Goal: Task Accomplishment & Management: Manage account settings

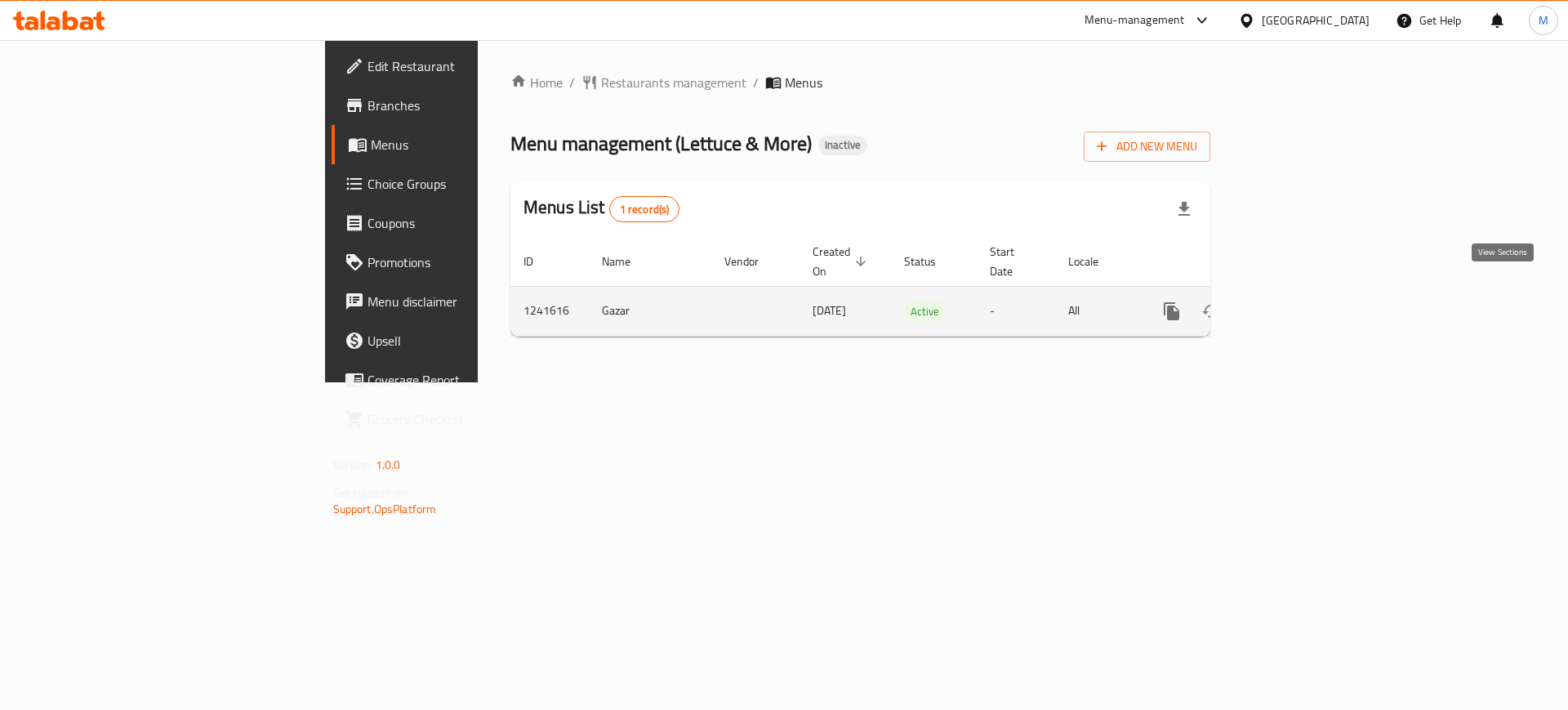
click at [1309, 292] on link "enhanced table" at bounding box center [1290, 311] width 40 height 40
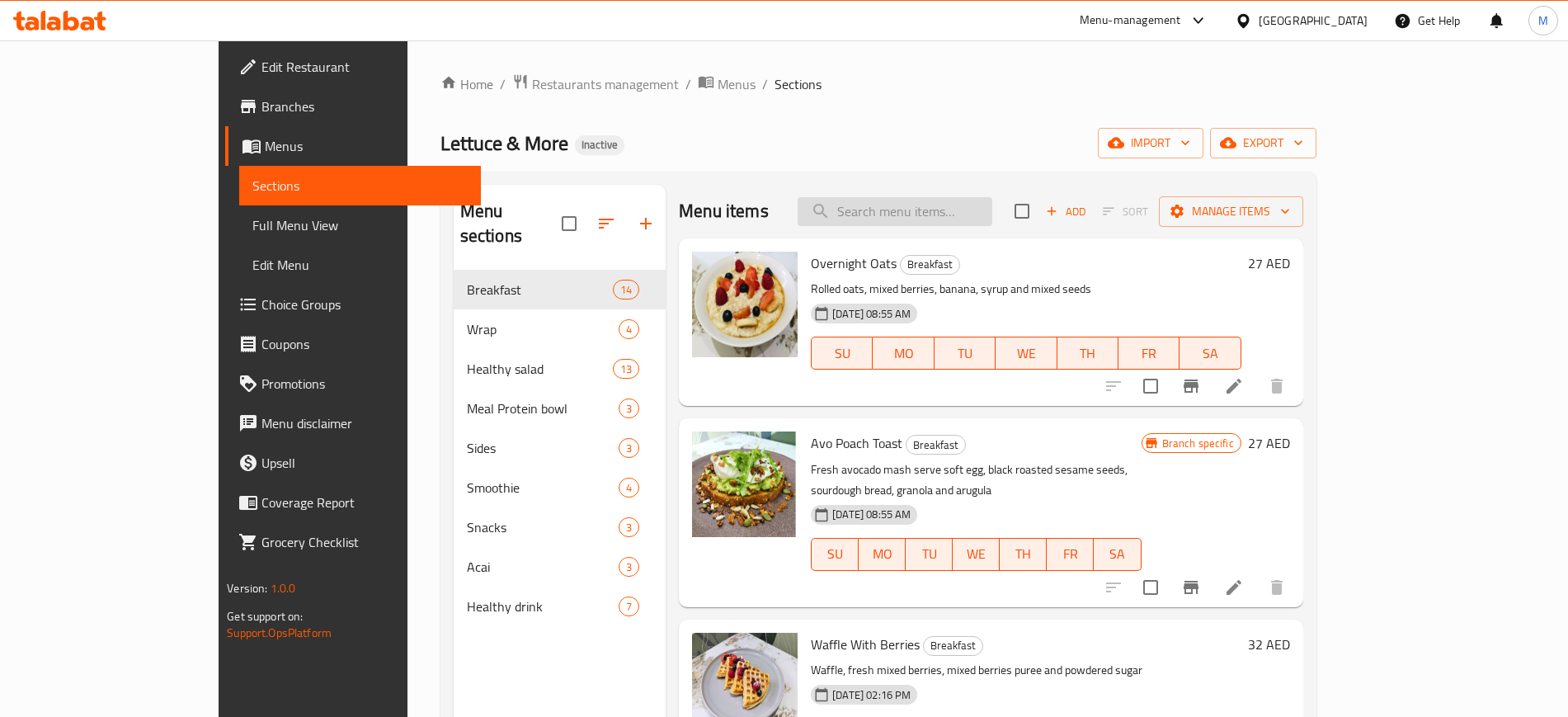
click at [937, 198] on input "search" at bounding box center [894, 212] width 194 height 29
paste input "Sev Puri Puri"
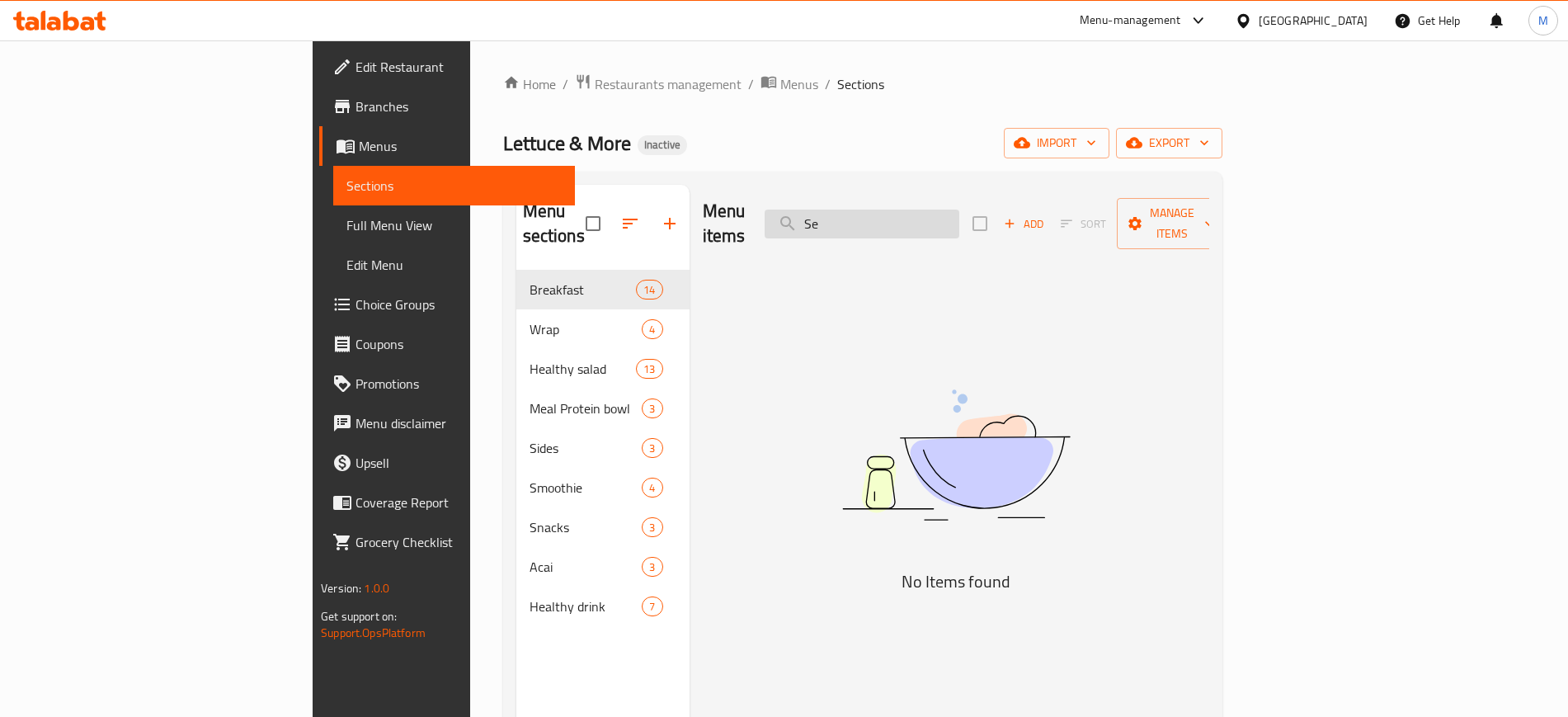
type input "S"
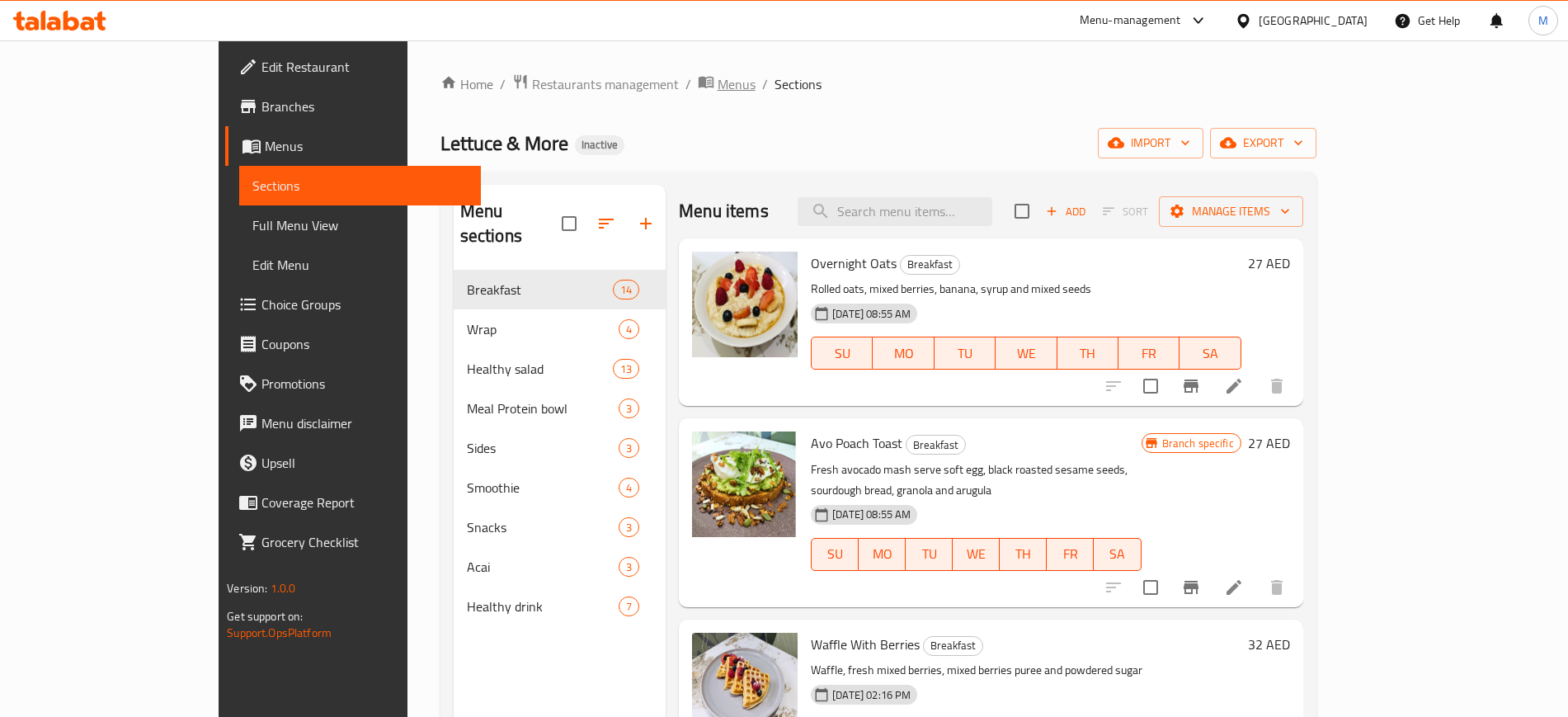
click at [717, 83] on span "Menus" at bounding box center [736, 83] width 38 height 20
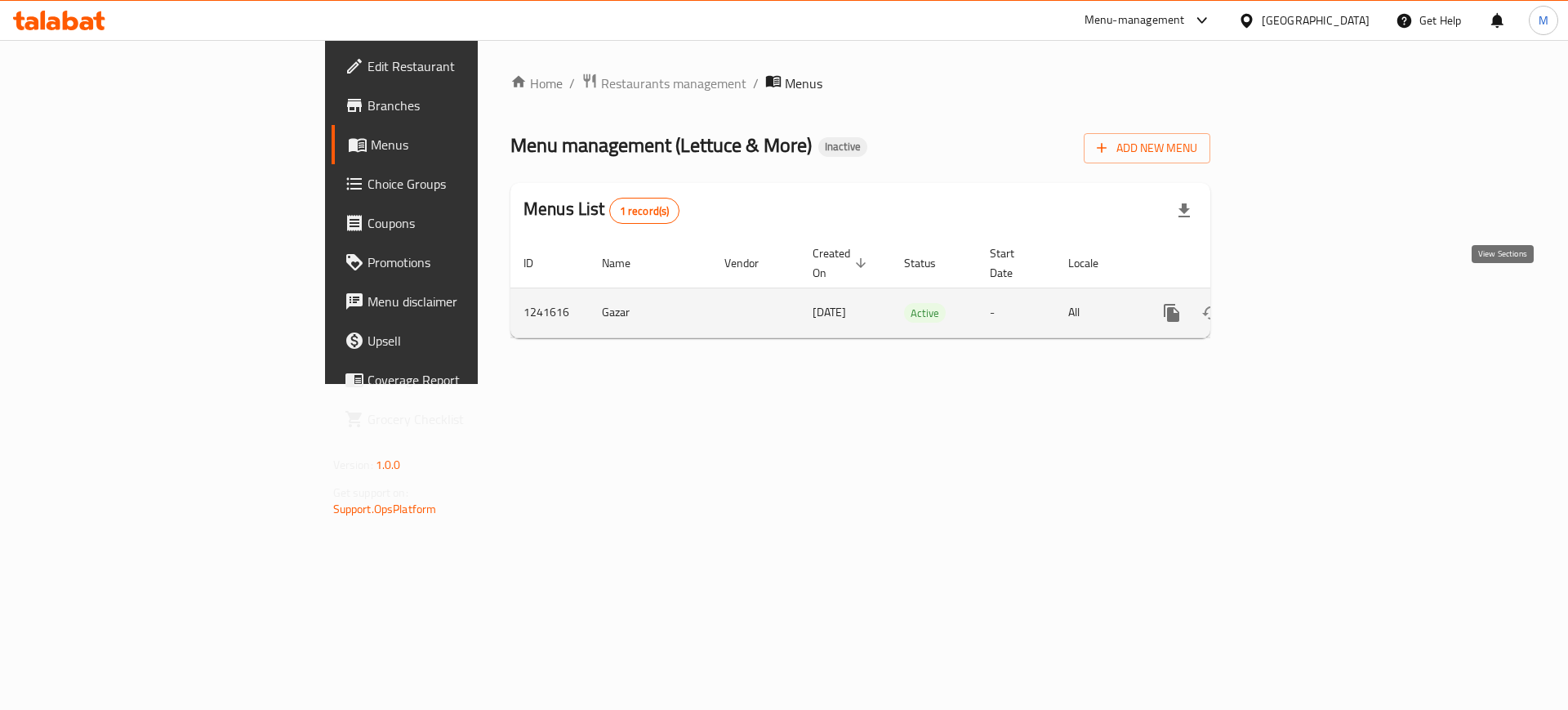
click at [1309, 296] on link "enhanced table" at bounding box center [1290, 313] width 40 height 40
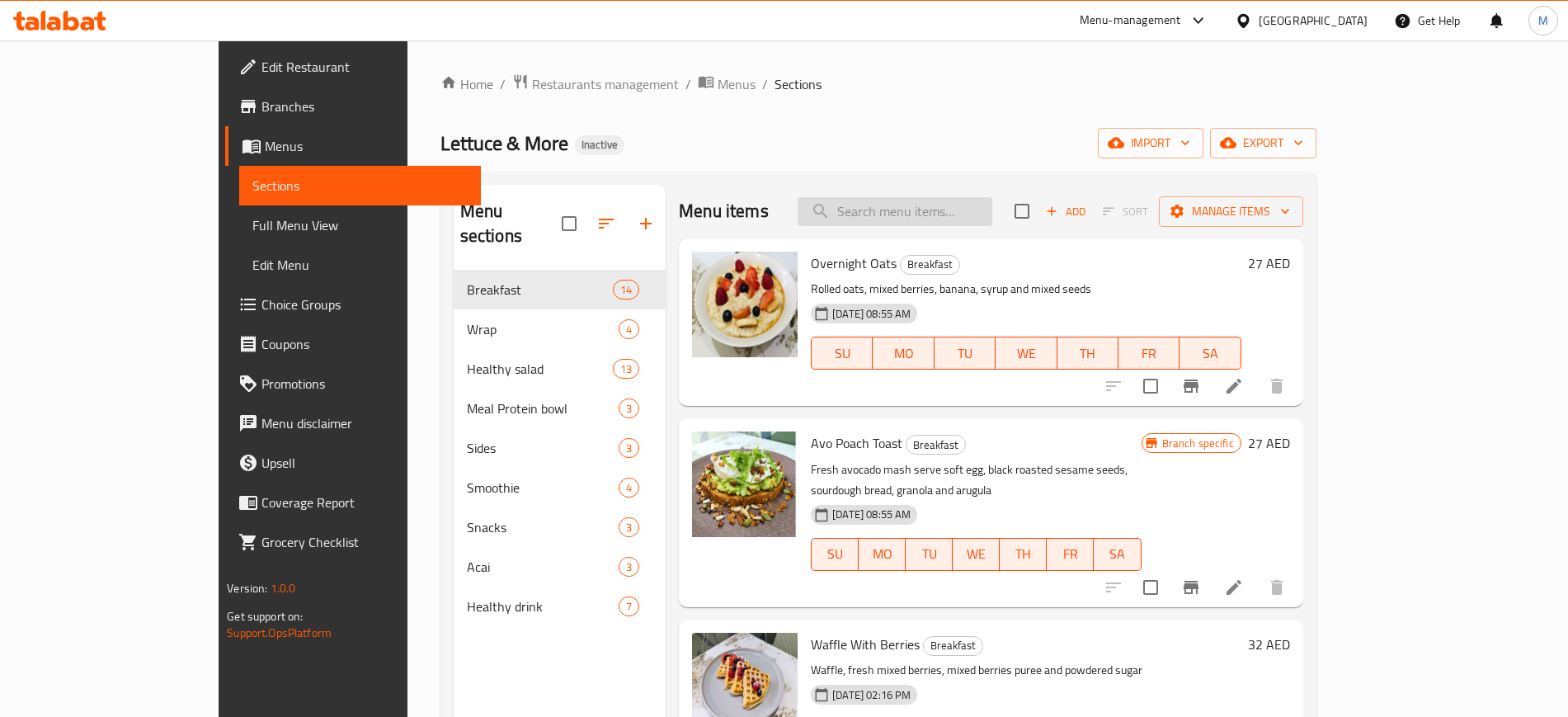
click at [992, 206] on input "search" at bounding box center [894, 212] width 194 height 29
paste input "Sev Puri Puri"
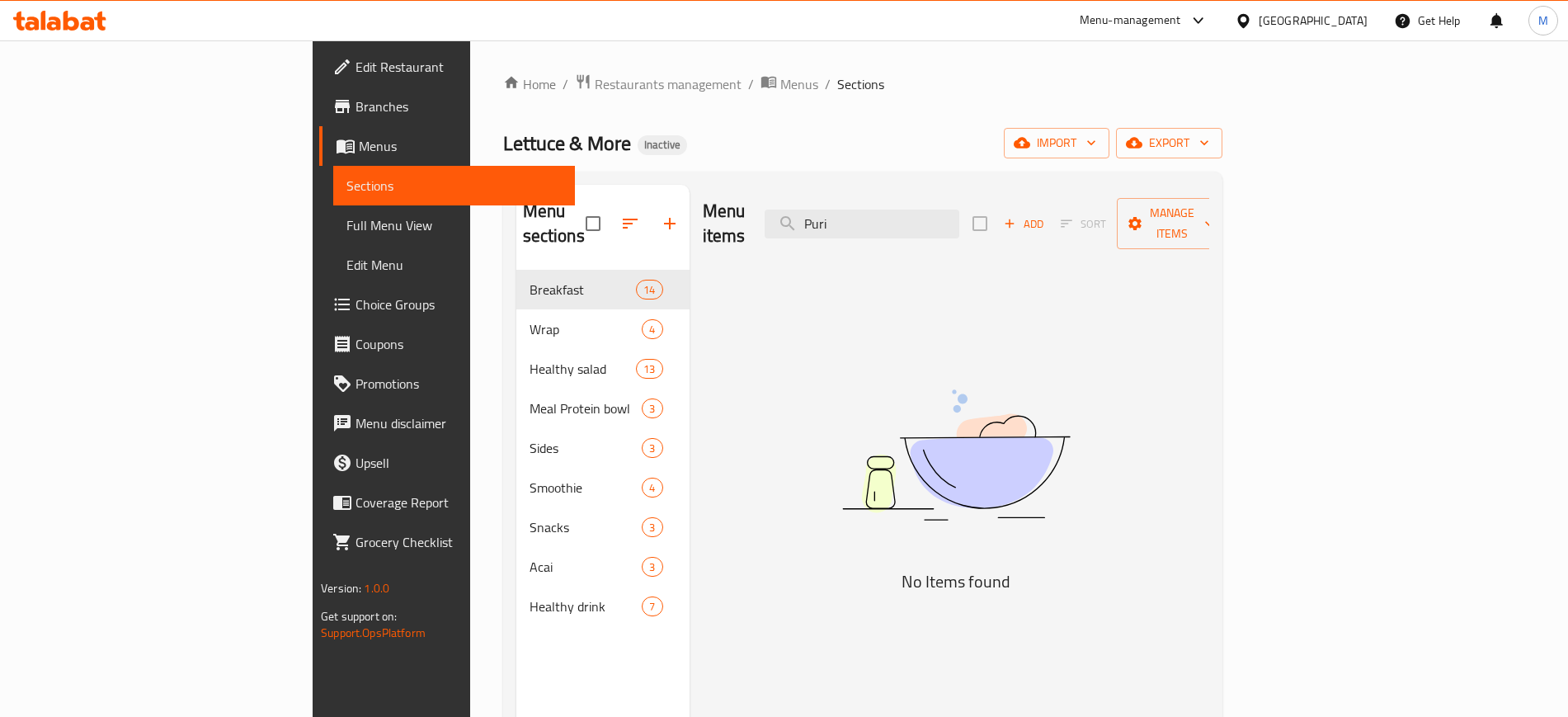
paste input "Thepla"
type input "Thepla"
click at [780, 81] on span "Menus" at bounding box center [799, 83] width 38 height 20
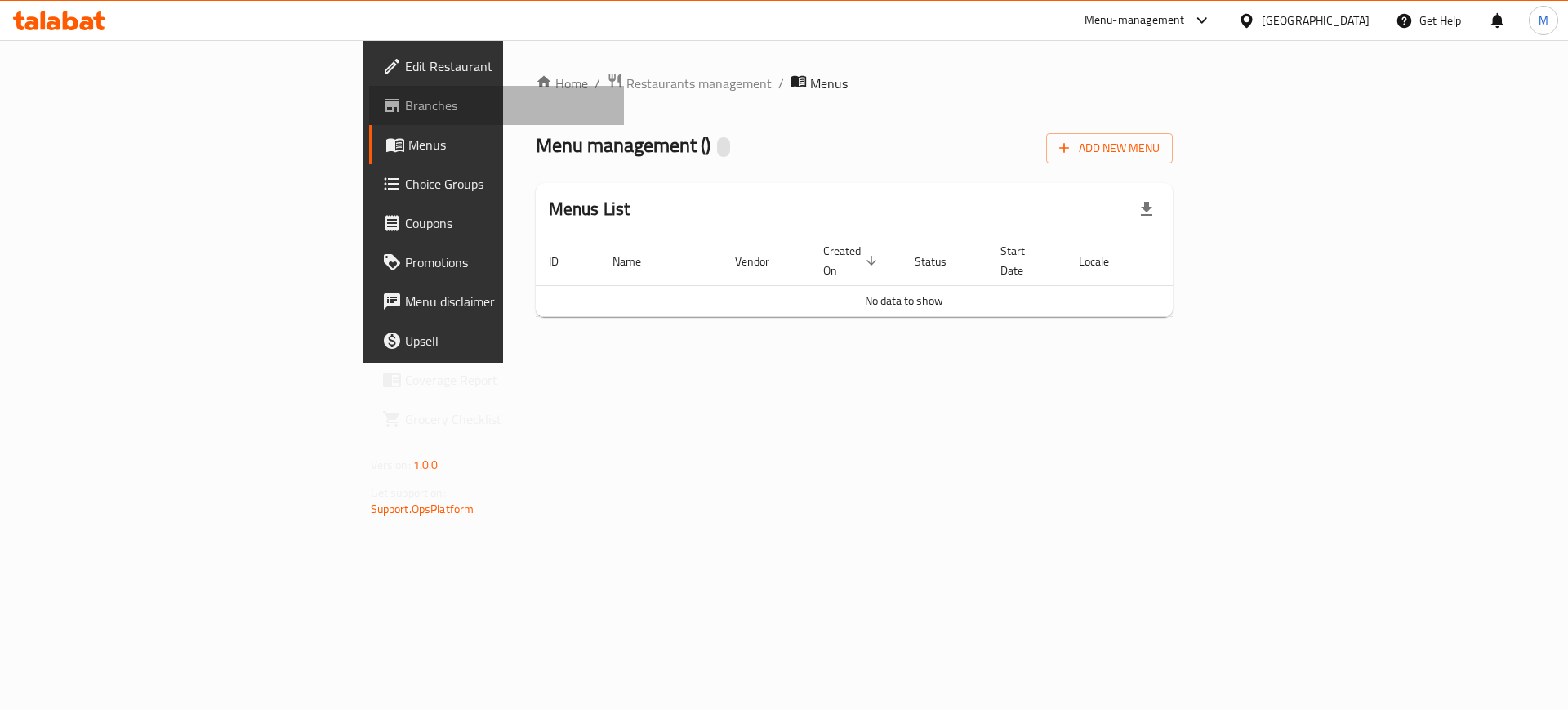
click at [405, 102] on span "Branches" at bounding box center [509, 105] width 207 height 19
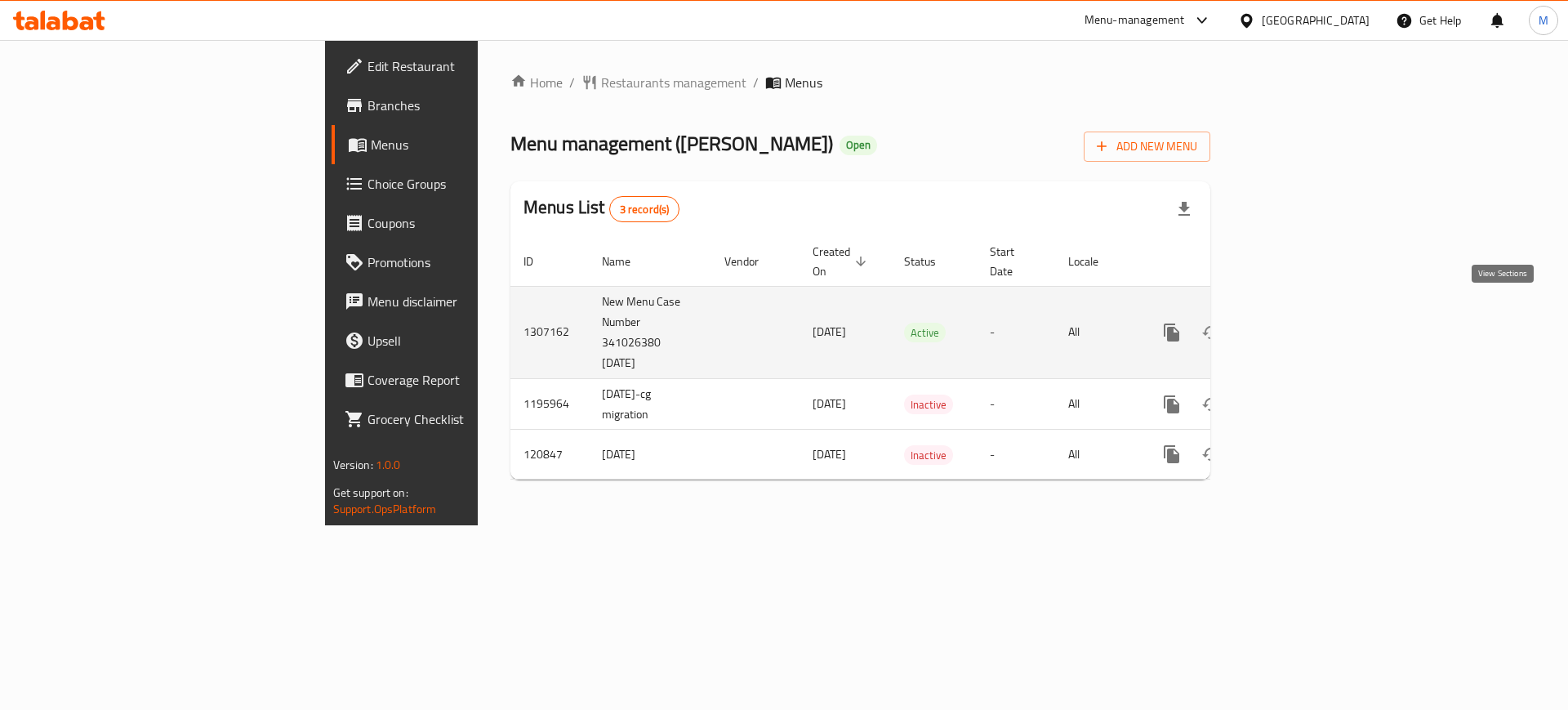
click at [1300, 323] on icon "enhanced table" at bounding box center [1289, 332] width 19 height 19
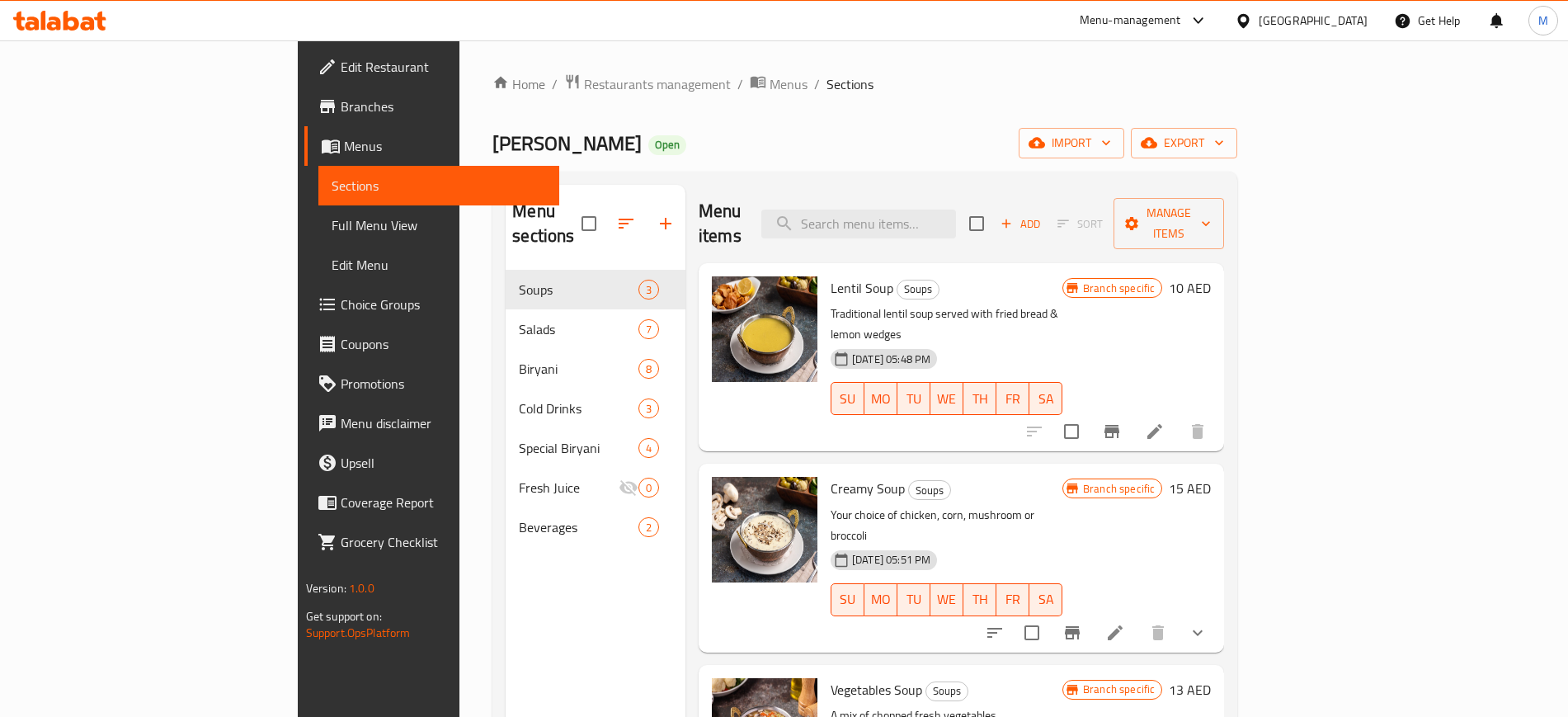
click at [587, 98] on div "Home / Restaurants management / Menus / Sections Biryani Aroma Open import expo…" at bounding box center [864, 494] width 745 height 842
click at [769, 89] on span "Menus" at bounding box center [788, 83] width 38 height 20
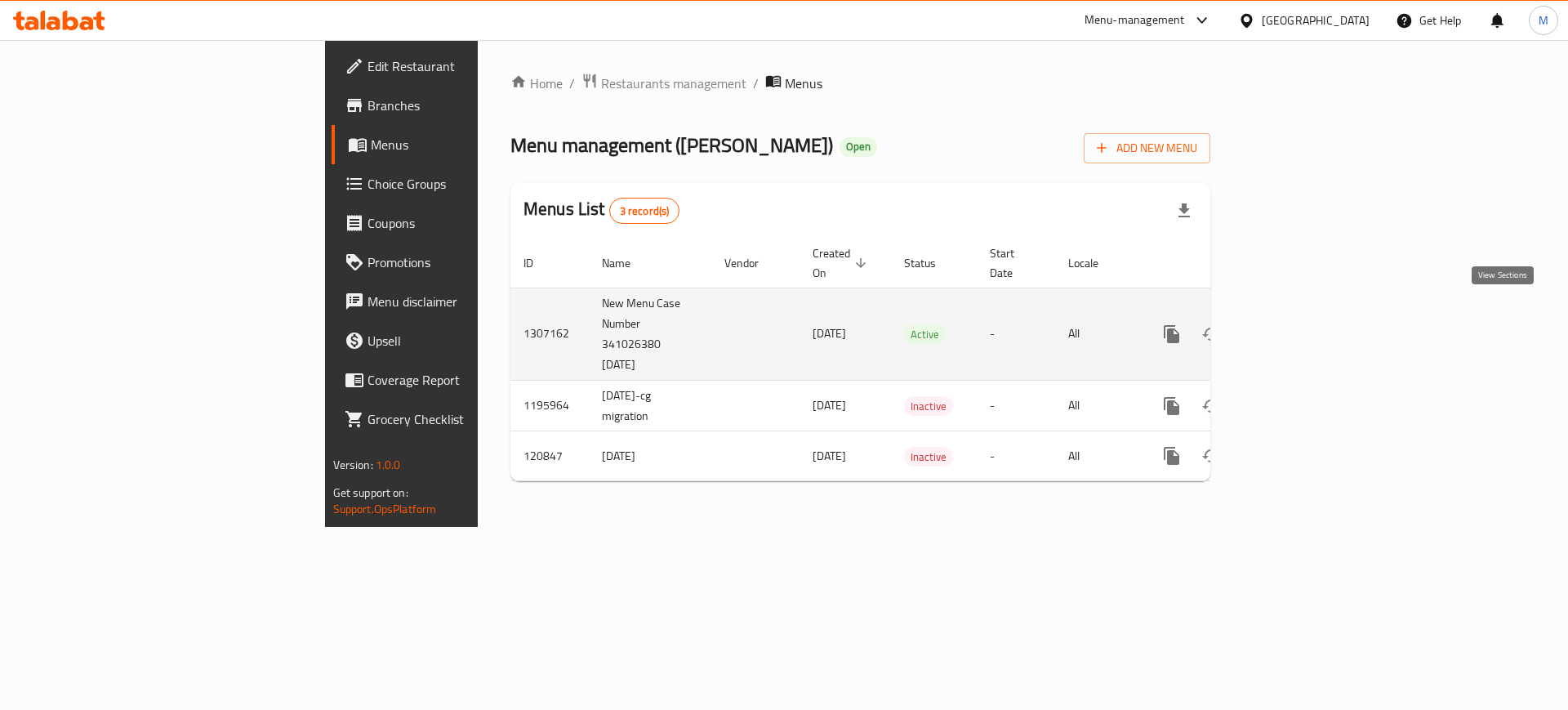
click at [1297, 327] on icon "enhanced table" at bounding box center [1289, 334] width 14 height 14
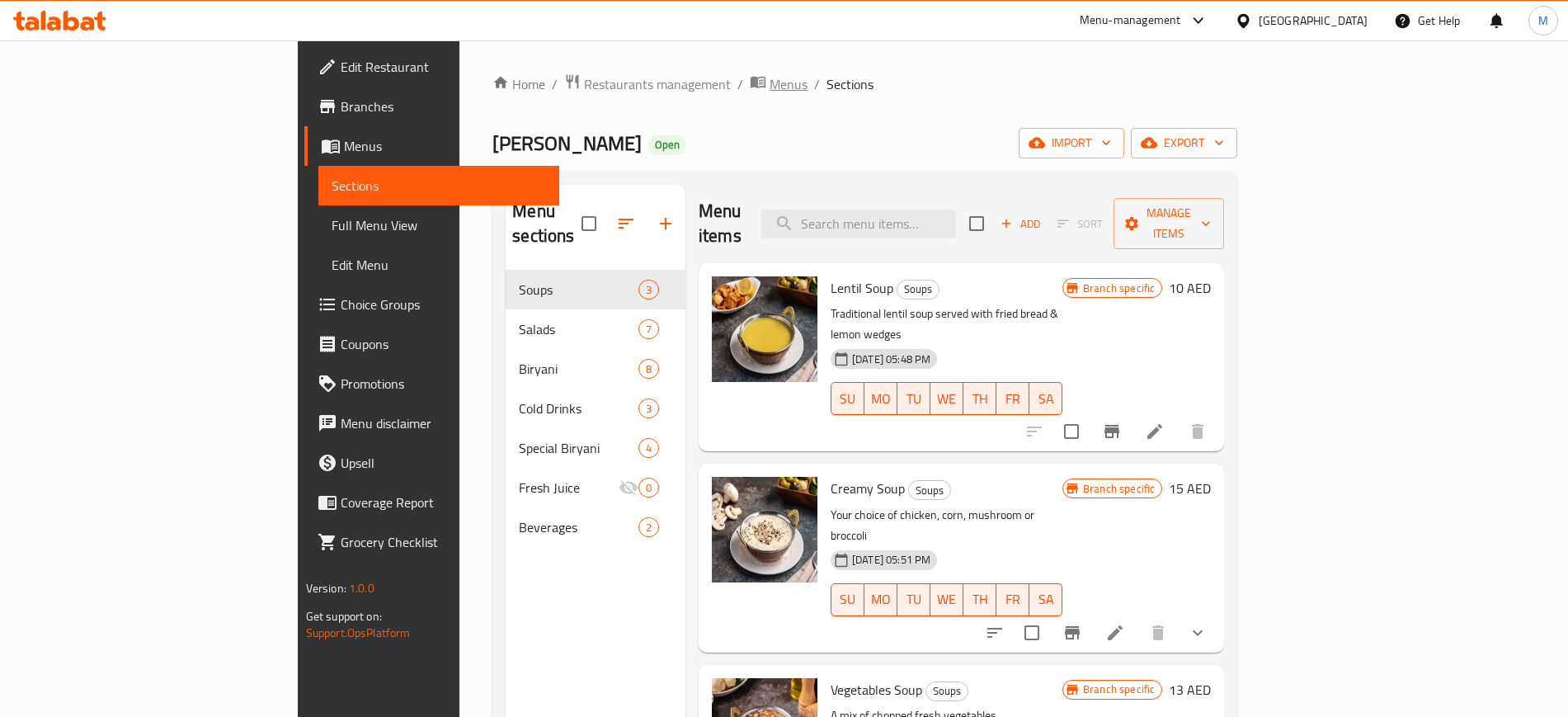
click at [769, 86] on span "Menus" at bounding box center [788, 83] width 38 height 20
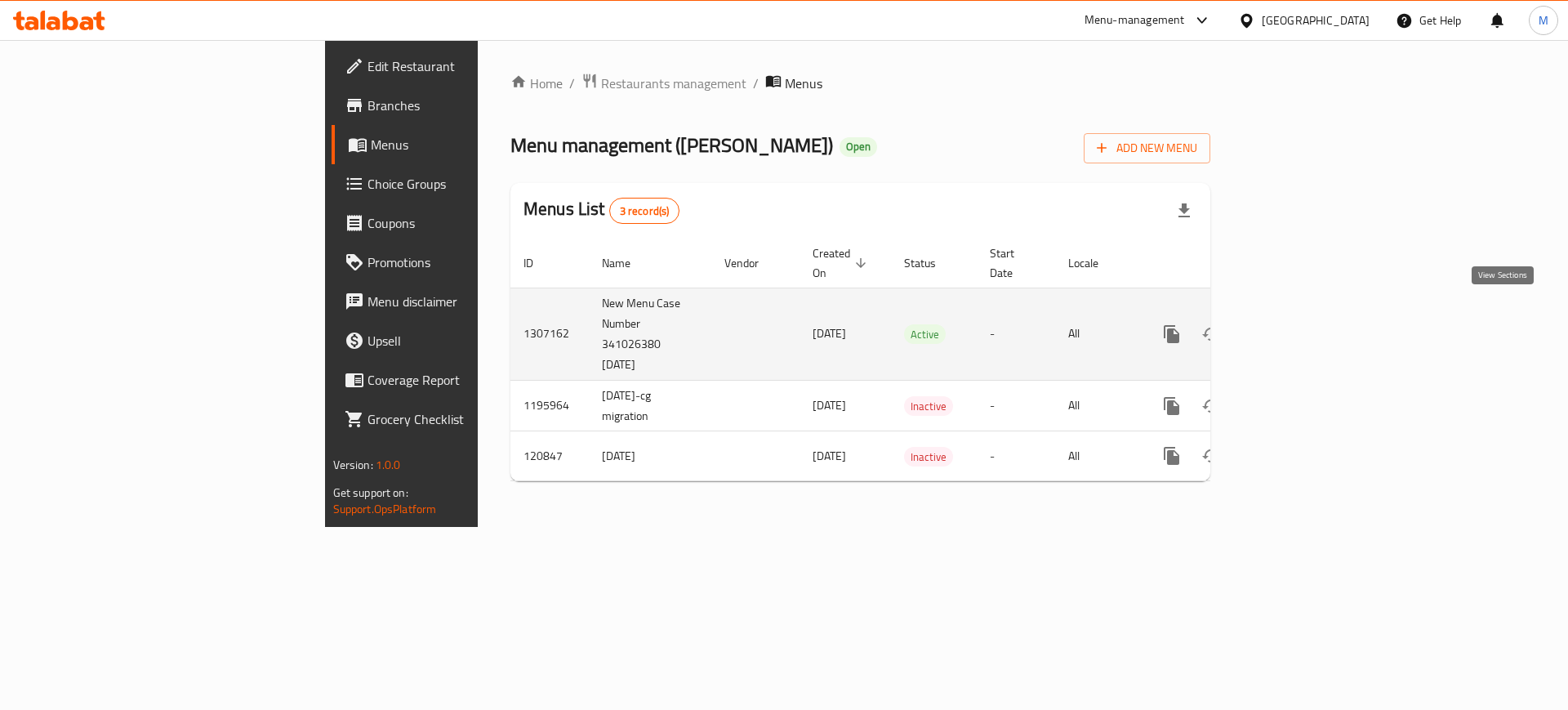
click at [1300, 325] on icon "enhanced table" at bounding box center [1289, 334] width 19 height 19
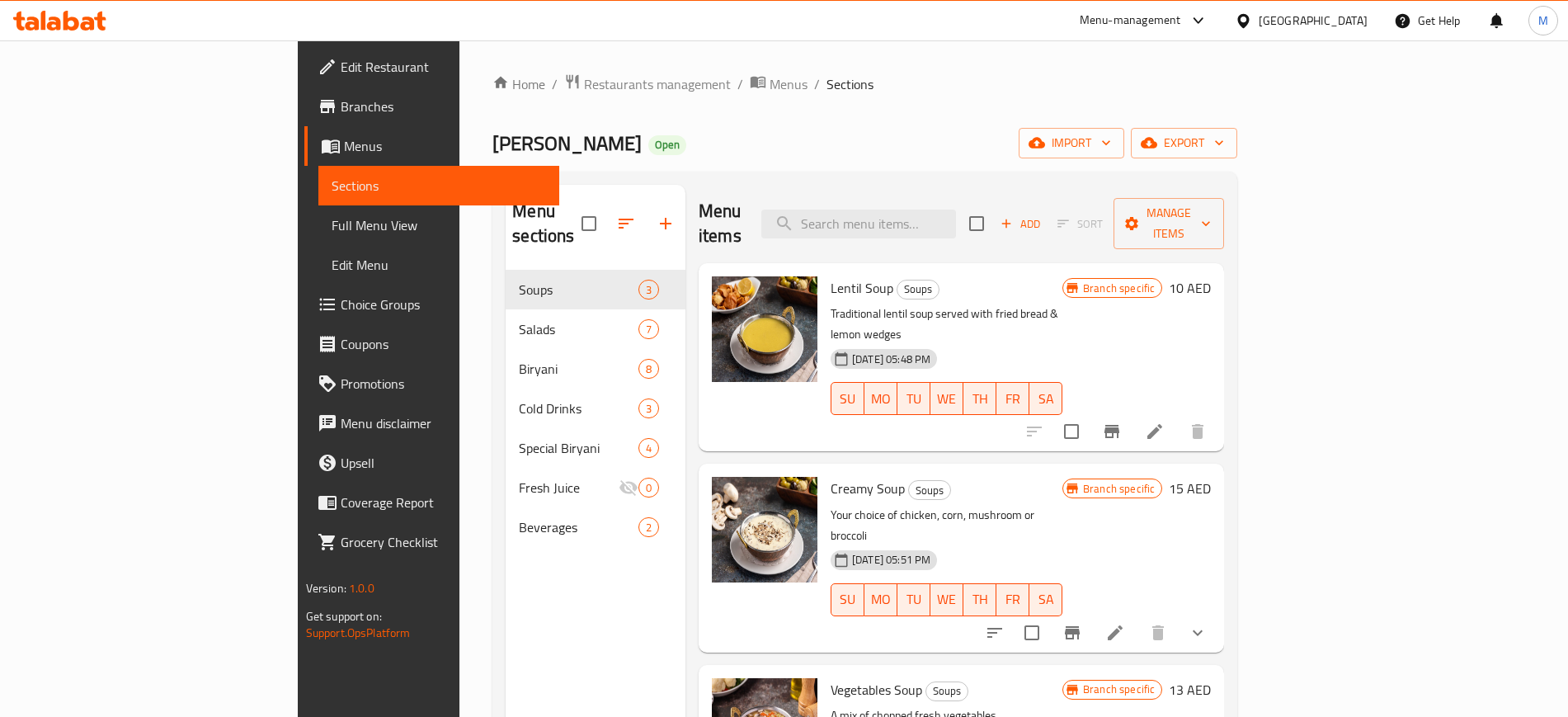
scroll to position [3, 0]
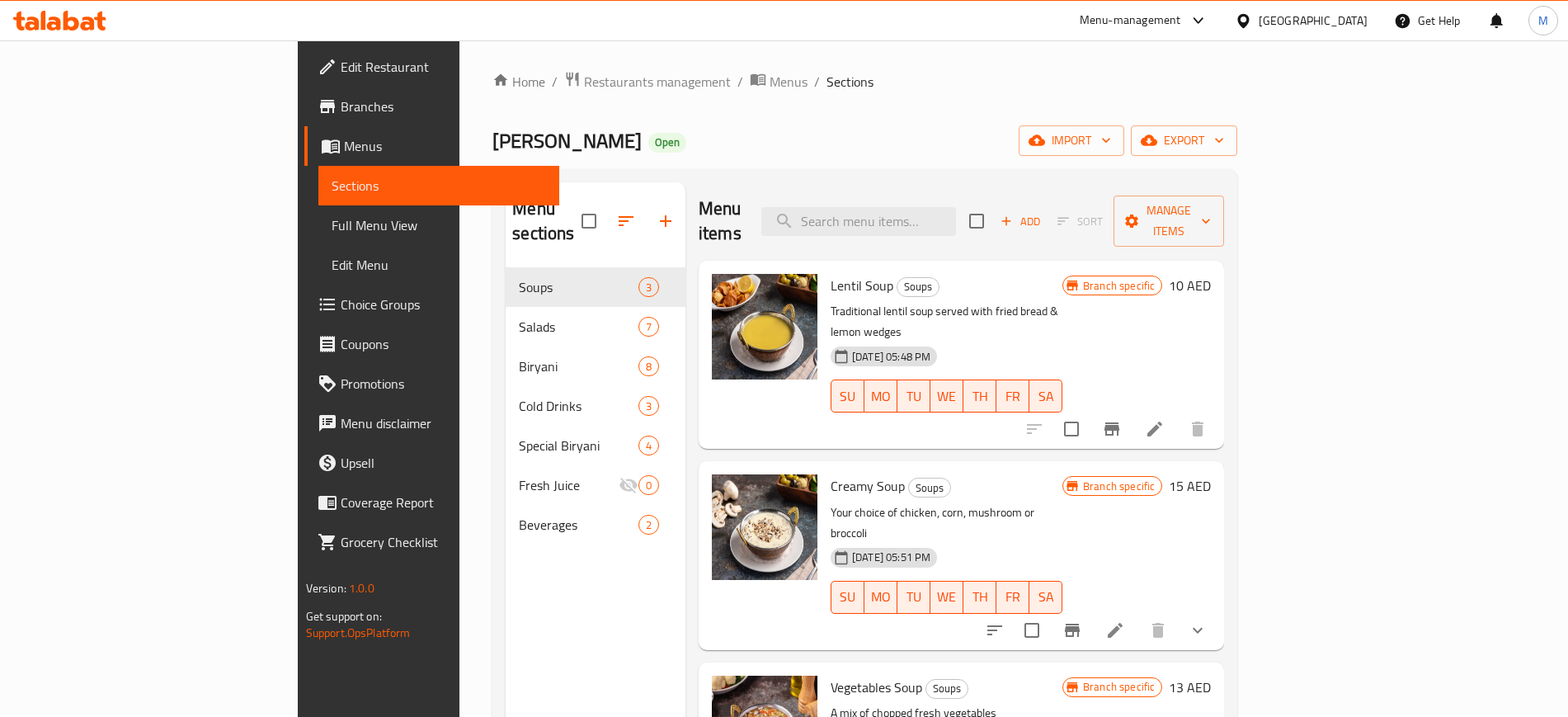
click at [730, 121] on div "Home / Restaurants management / Menus / Sections Biryani Aroma Open import expo…" at bounding box center [864, 492] width 745 height 842
click at [699, 111] on div "Home / Restaurants management / Menus / Sections Biryani Aroma Open import expo…" at bounding box center [864, 492] width 745 height 842
click at [941, 302] on p "Traditional lentil soup served with fried bread & lemon wedges" at bounding box center [946, 322] width 232 height 42
click at [830, 274] on span "Lentil Soup" at bounding box center [862, 285] width 63 height 25
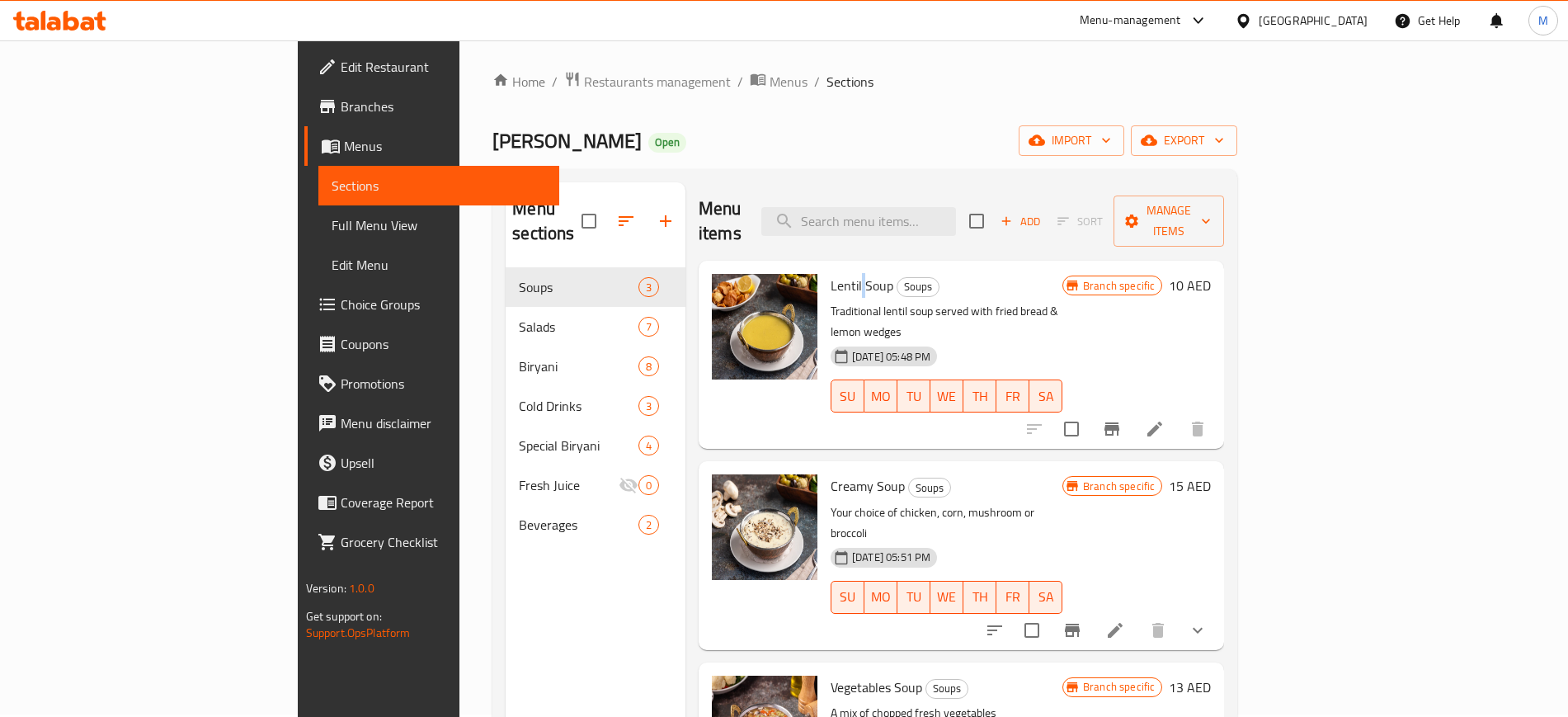
click at [830, 274] on span "Lentil Soup" at bounding box center [862, 285] width 63 height 25
copy h6 "Lentil Soup"
click at [830, 274] on span "Lentil Soup" at bounding box center [862, 285] width 63 height 25
click at [727, 289] on icon "upload picture" at bounding box center [734, 296] width 16 height 14
click at [830, 474] on span "Creamy Soup" at bounding box center [867, 486] width 74 height 25
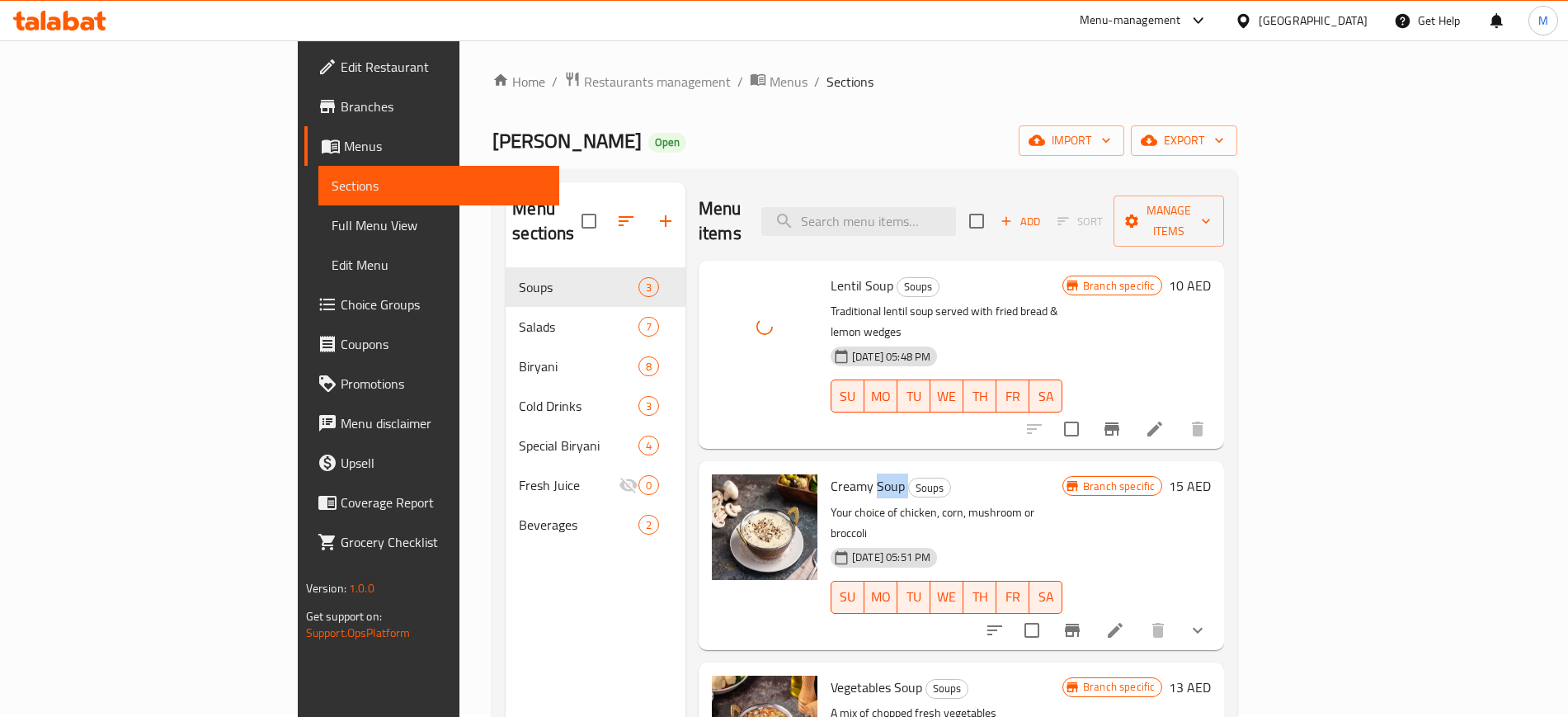
click at [830, 474] on span "Creamy Soup" at bounding box center [867, 486] width 74 height 25
copy h6 "Creamy Soup"
click at [725, 488] on icon "upload picture" at bounding box center [734, 497] width 20 height 20
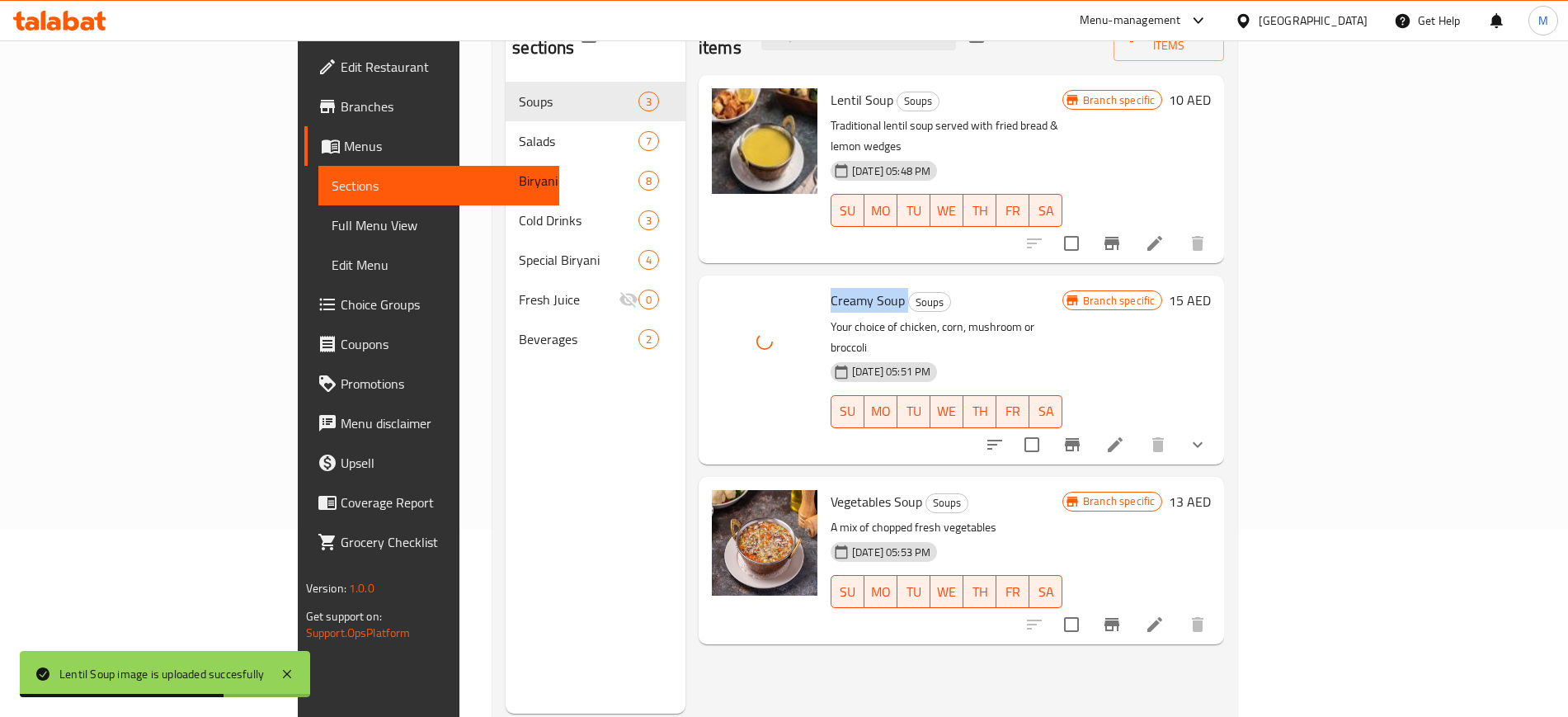
scroll to position [186, 0]
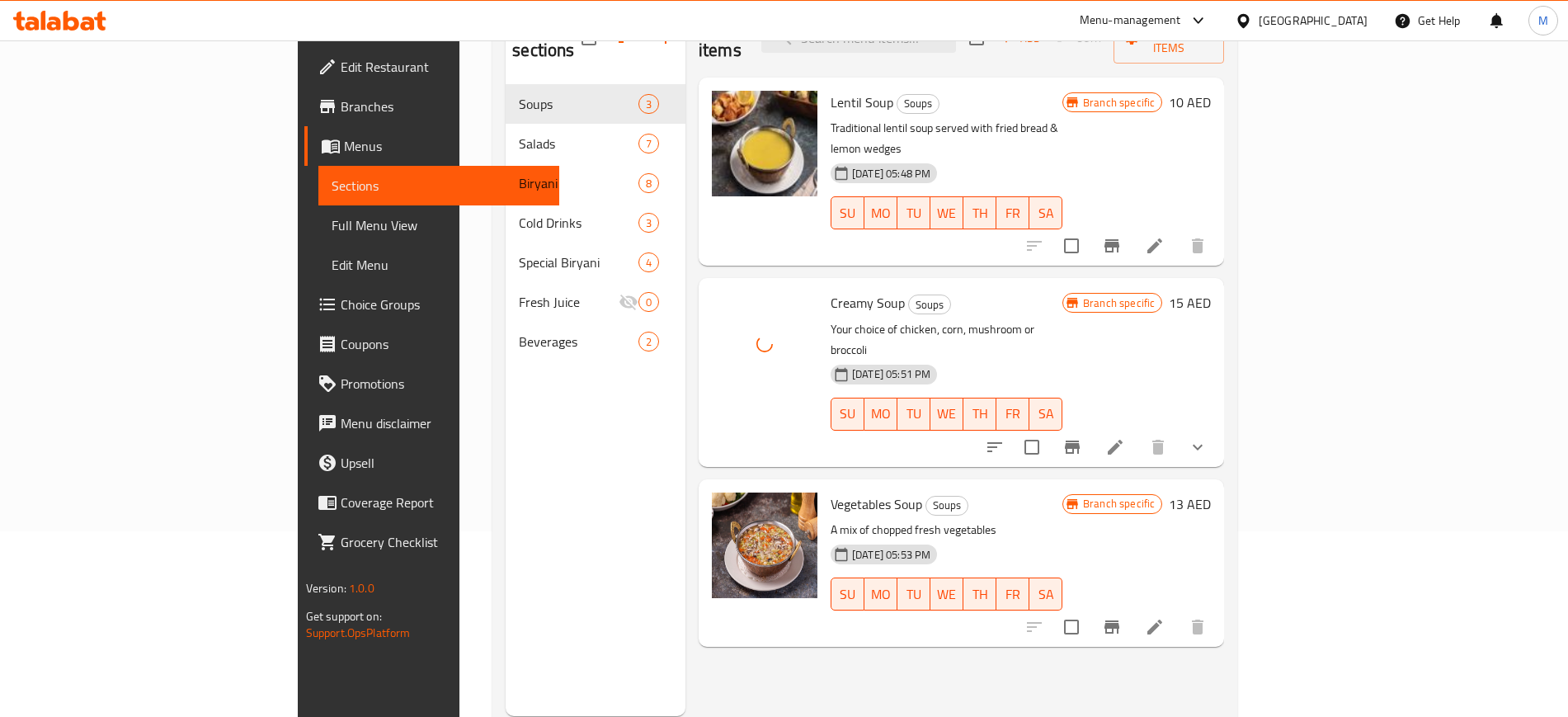
click at [830, 492] on span "Vegetables Soup" at bounding box center [876, 504] width 92 height 25
copy h6 "Vegetables Soup"
click at [727, 508] on icon "upload picture" at bounding box center [734, 515] width 16 height 14
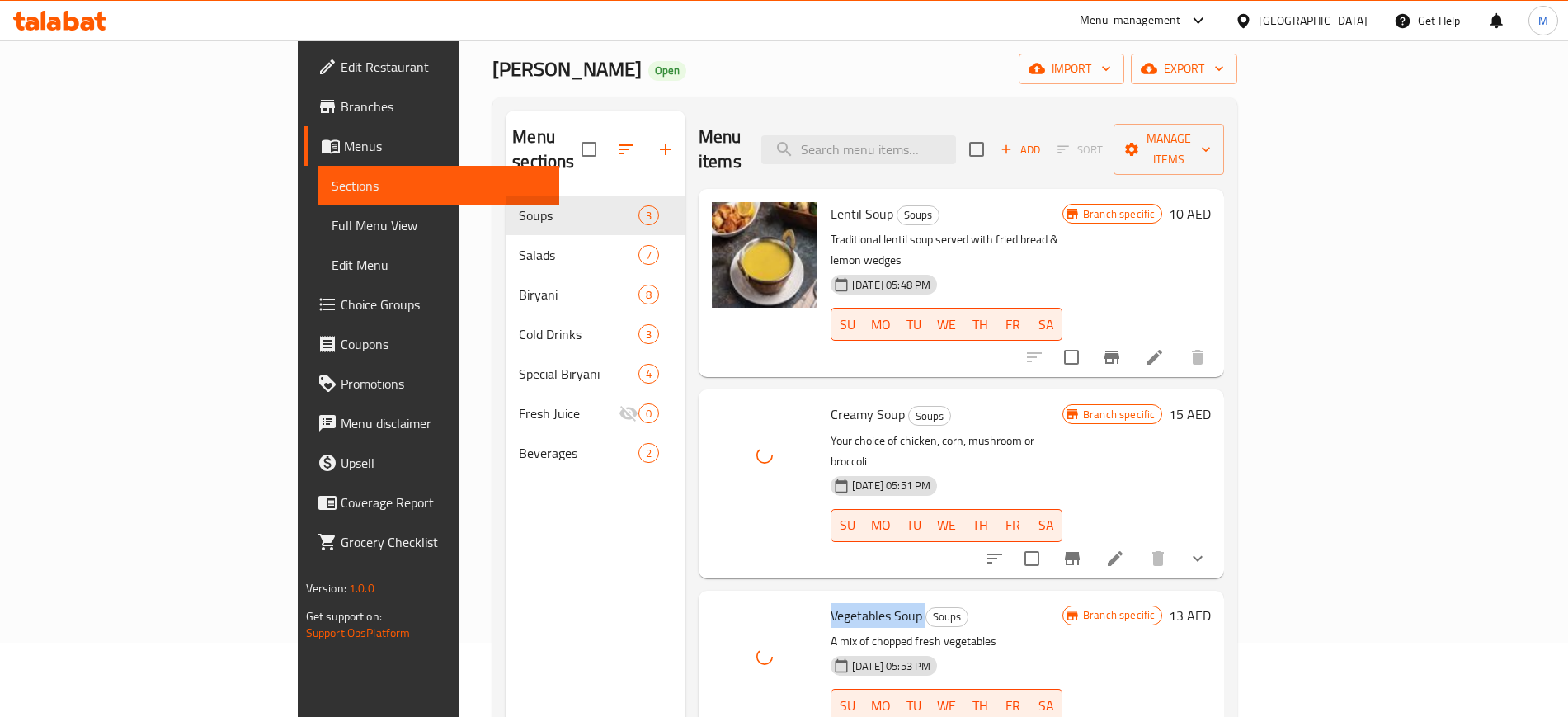
scroll to position [75, 0]
click at [506, 524] on div "Menu sections Soups 3 Salads 7 Biryani 8 Cold Drinks 3 Special Biryani 4 Fresh …" at bounding box center [596, 468] width 180 height 717
click at [537, 615] on div "Menu sections Soups 3 Salads 7 Biryani 8 Cold Drinks 3 Special Biryani 4 Fresh …" at bounding box center [596, 468] width 180 height 717
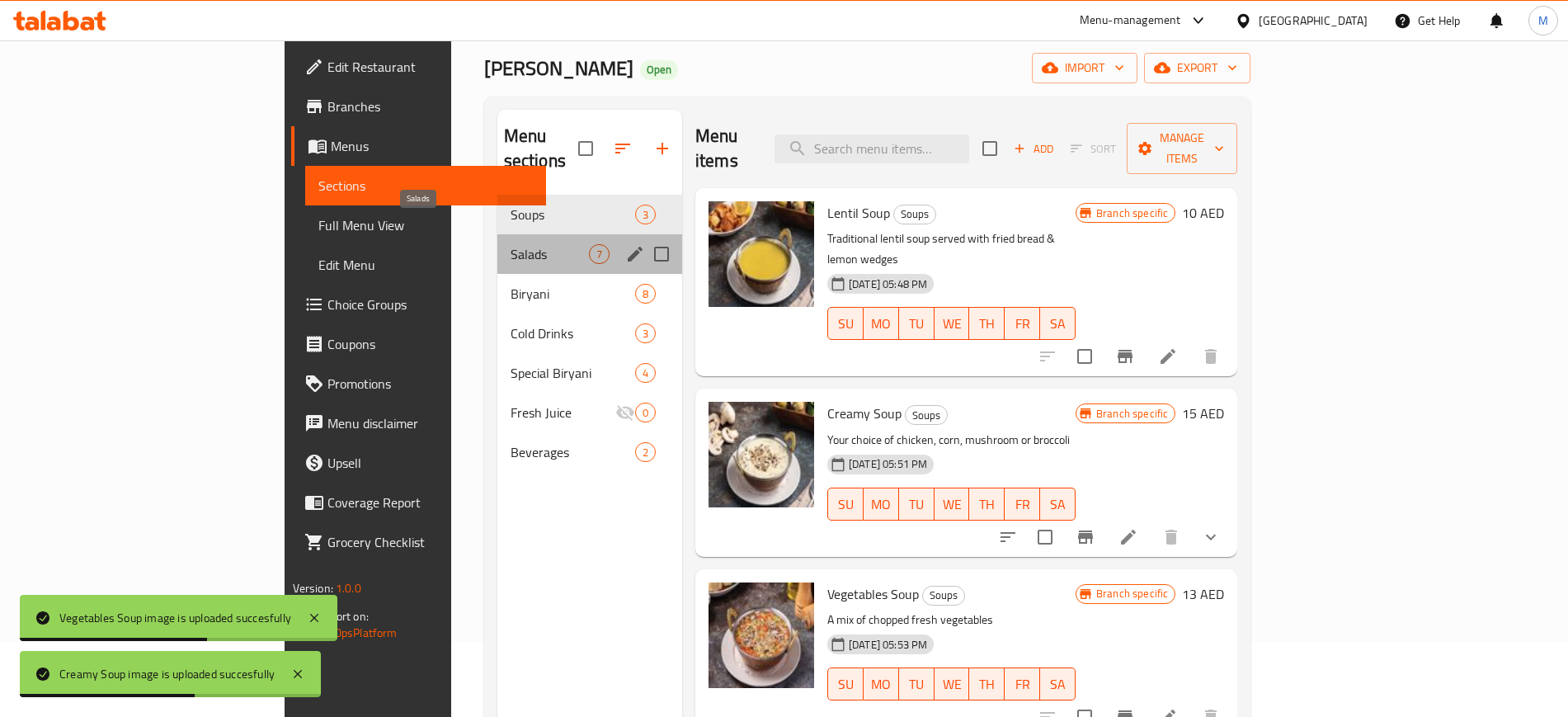
click at [510, 245] on span "Salads" at bounding box center [549, 254] width 78 height 20
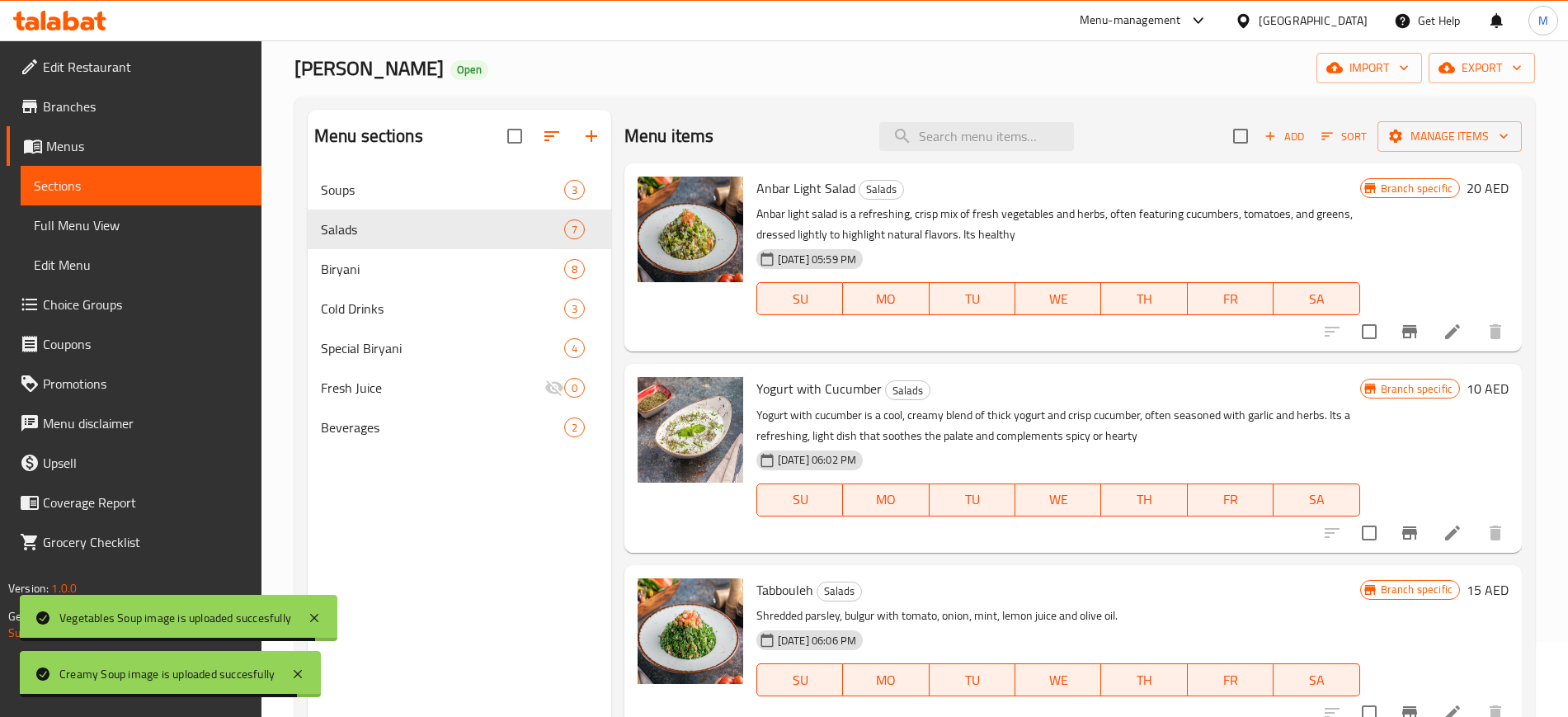
click at [805, 181] on span "Anbar Light Salad" at bounding box center [806, 188] width 99 height 25
copy h6 "Anbar Light Salad"
click at [805, 181] on span "Anbar Light Salad" at bounding box center [806, 188] width 99 height 25
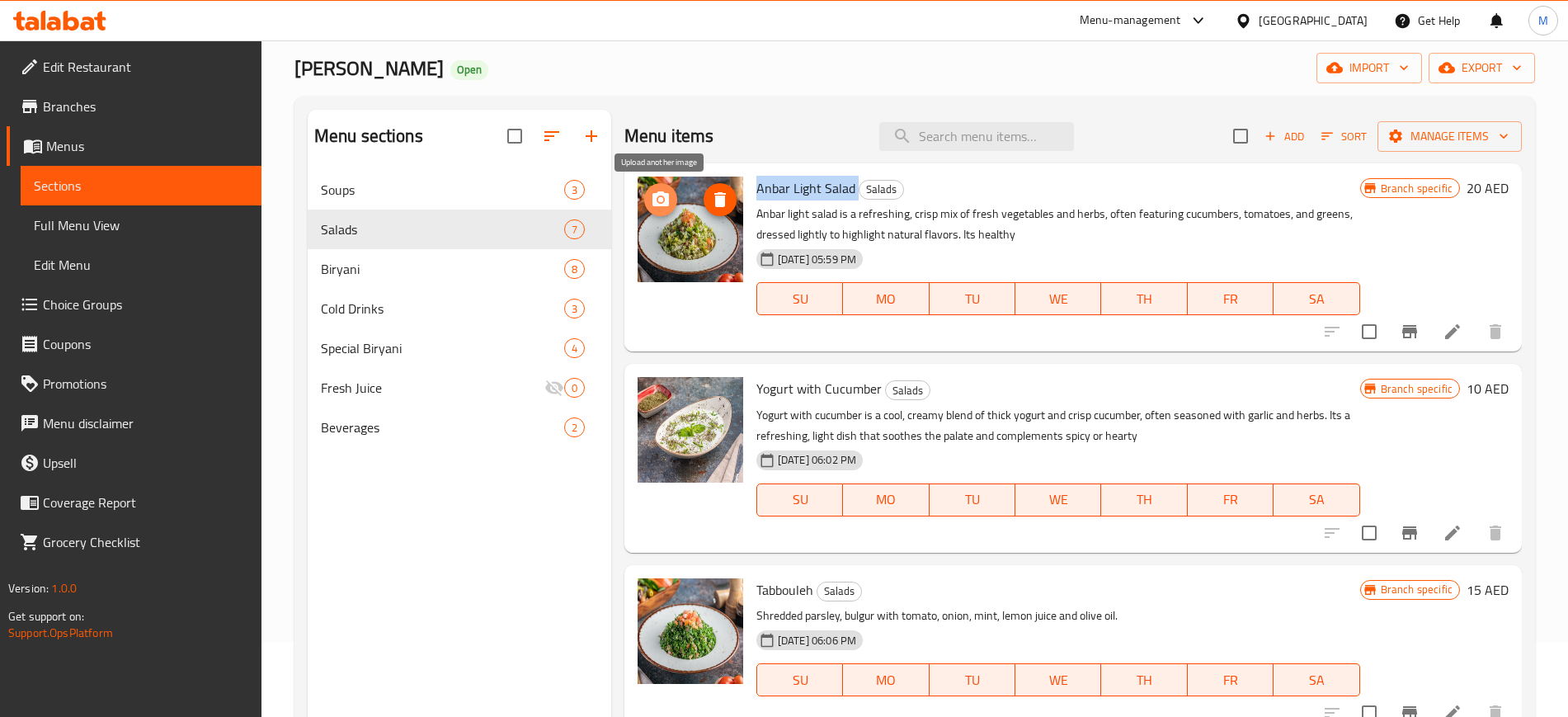
click at [660, 190] on icon "upload picture" at bounding box center [660, 199] width 20 height 20
click at [810, 390] on span "Yogurt with Cucumber" at bounding box center [819, 388] width 126 height 25
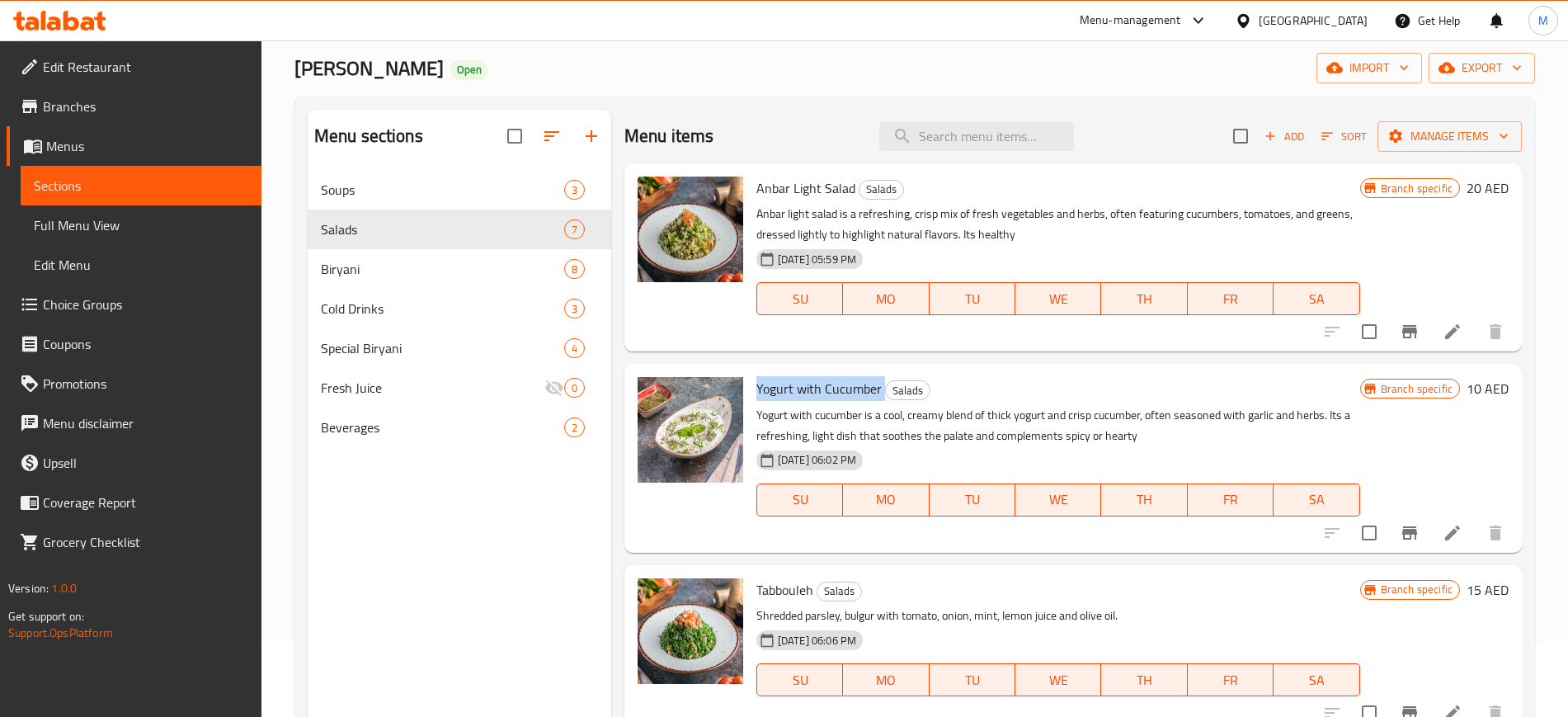
click at [810, 390] on span "Yogurt with Cucumber" at bounding box center [819, 388] width 126 height 25
copy h6 "Yogurt with Cucumber"
click at [664, 391] on icon "upload picture" at bounding box center [660, 400] width 20 height 20
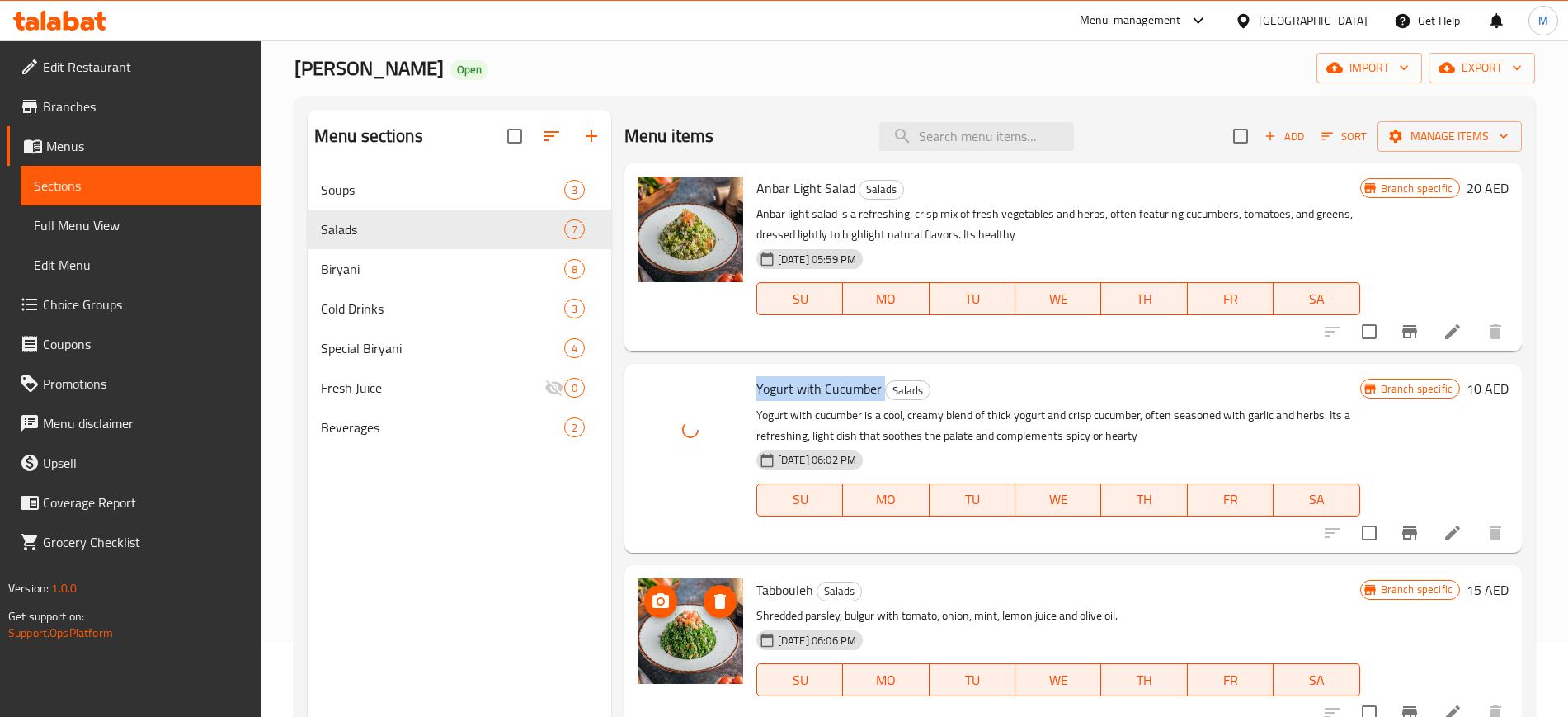
scroll to position [195, 0]
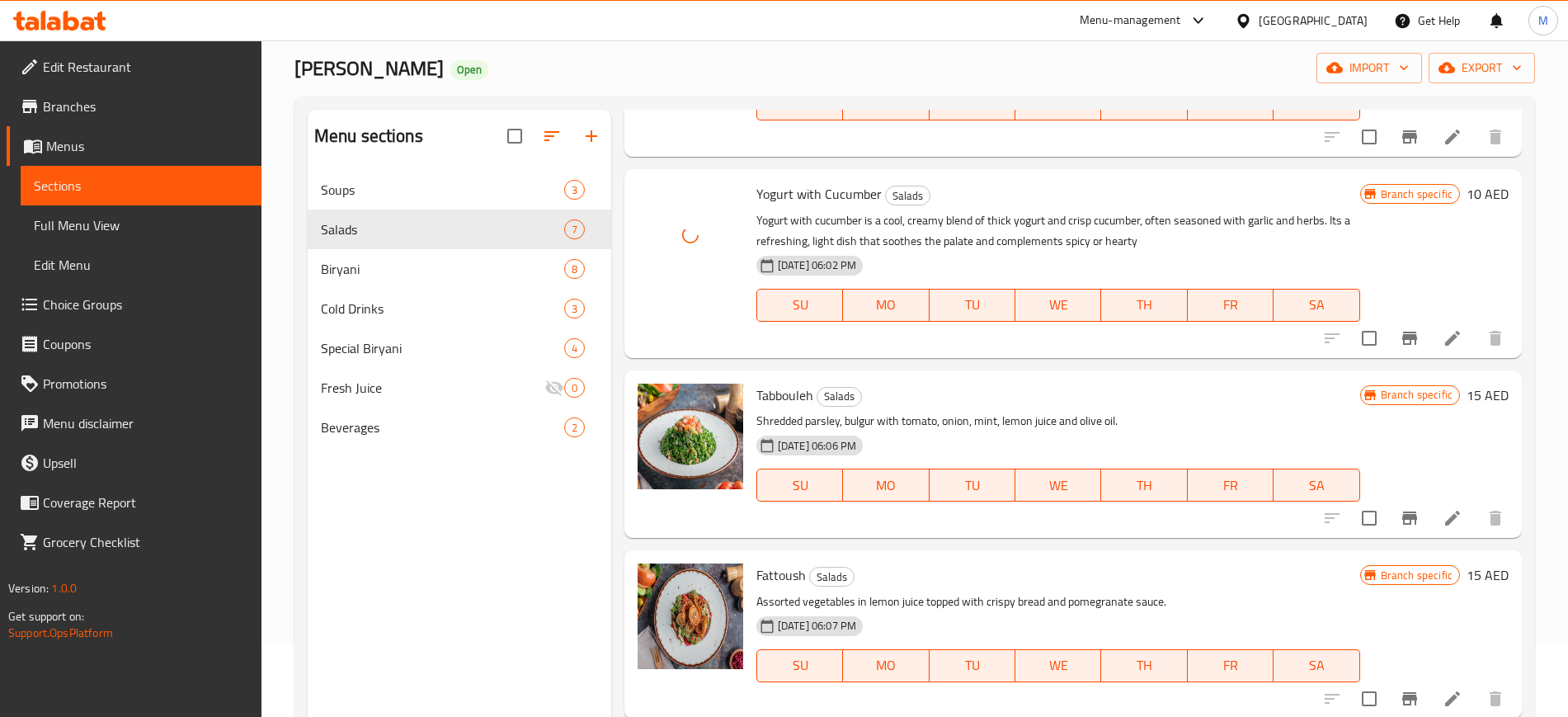
click at [785, 401] on span "Tabbouleh" at bounding box center [784, 395] width 57 height 25
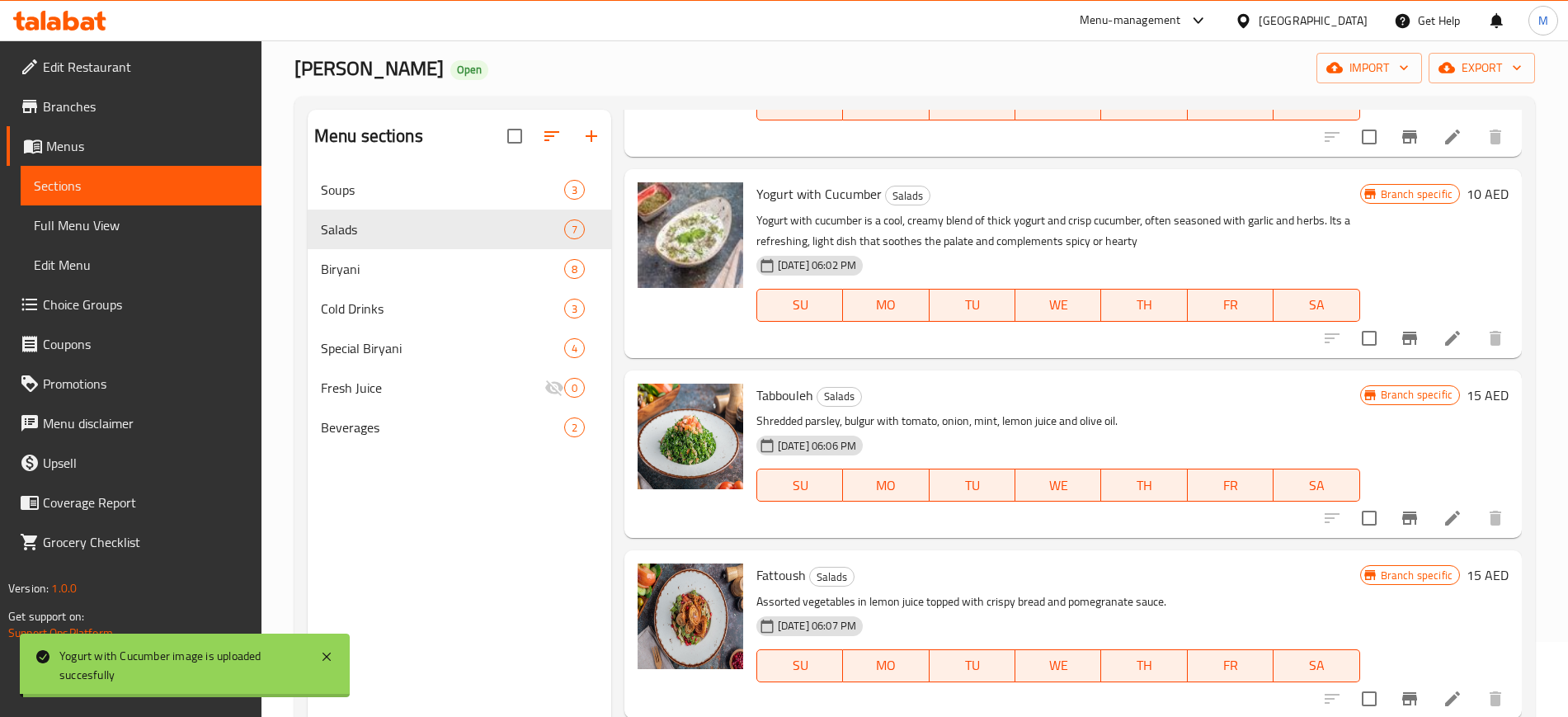
click at [785, 401] on span "Tabbouleh" at bounding box center [784, 395] width 57 height 25
copy h6 "Tabbouleh"
click at [656, 404] on icon "upload picture" at bounding box center [660, 405] width 16 height 14
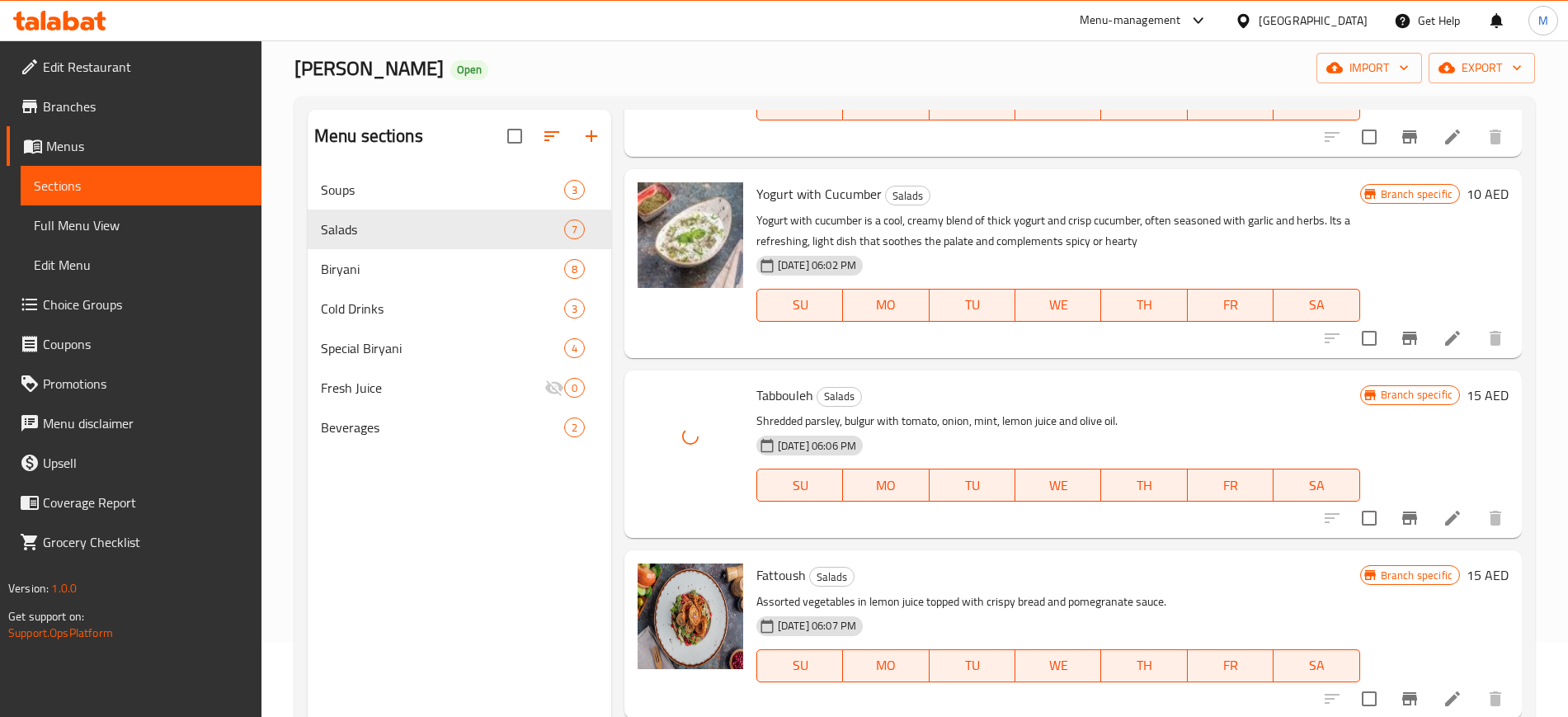
click at [786, 569] on span "Fattoush" at bounding box center [781, 575] width 49 height 25
copy h6 "Fattoush"
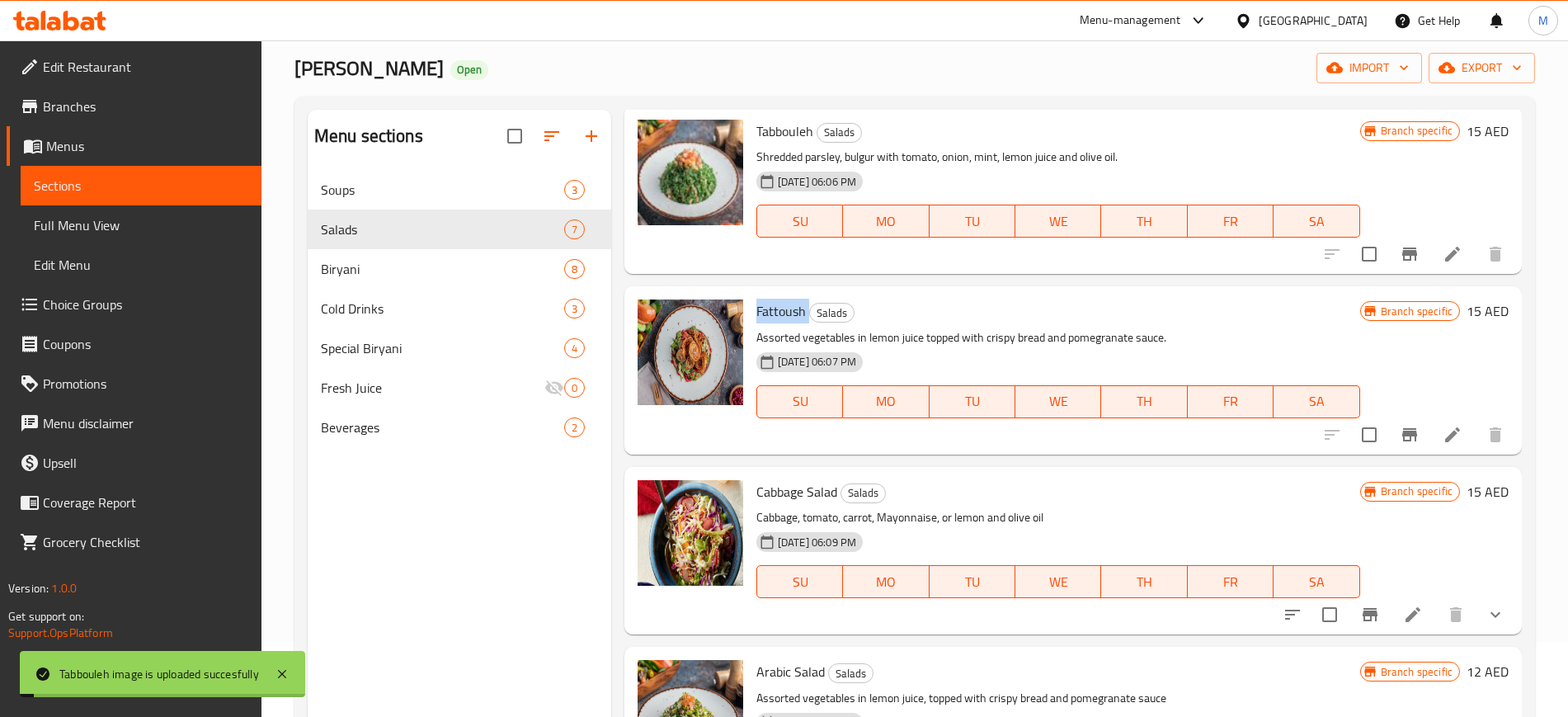
scroll to position [460, 0]
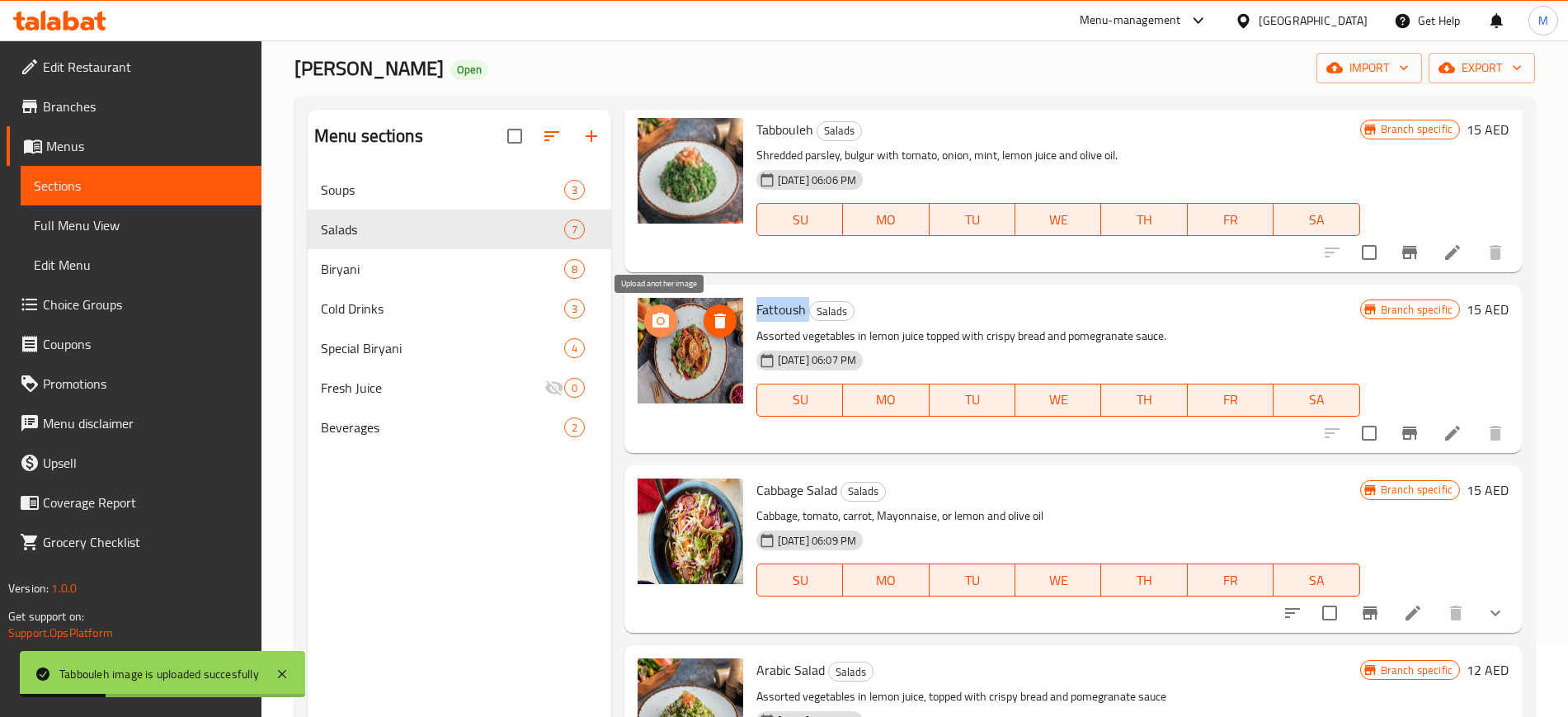
click at [666, 325] on icon "upload picture" at bounding box center [660, 319] width 16 height 14
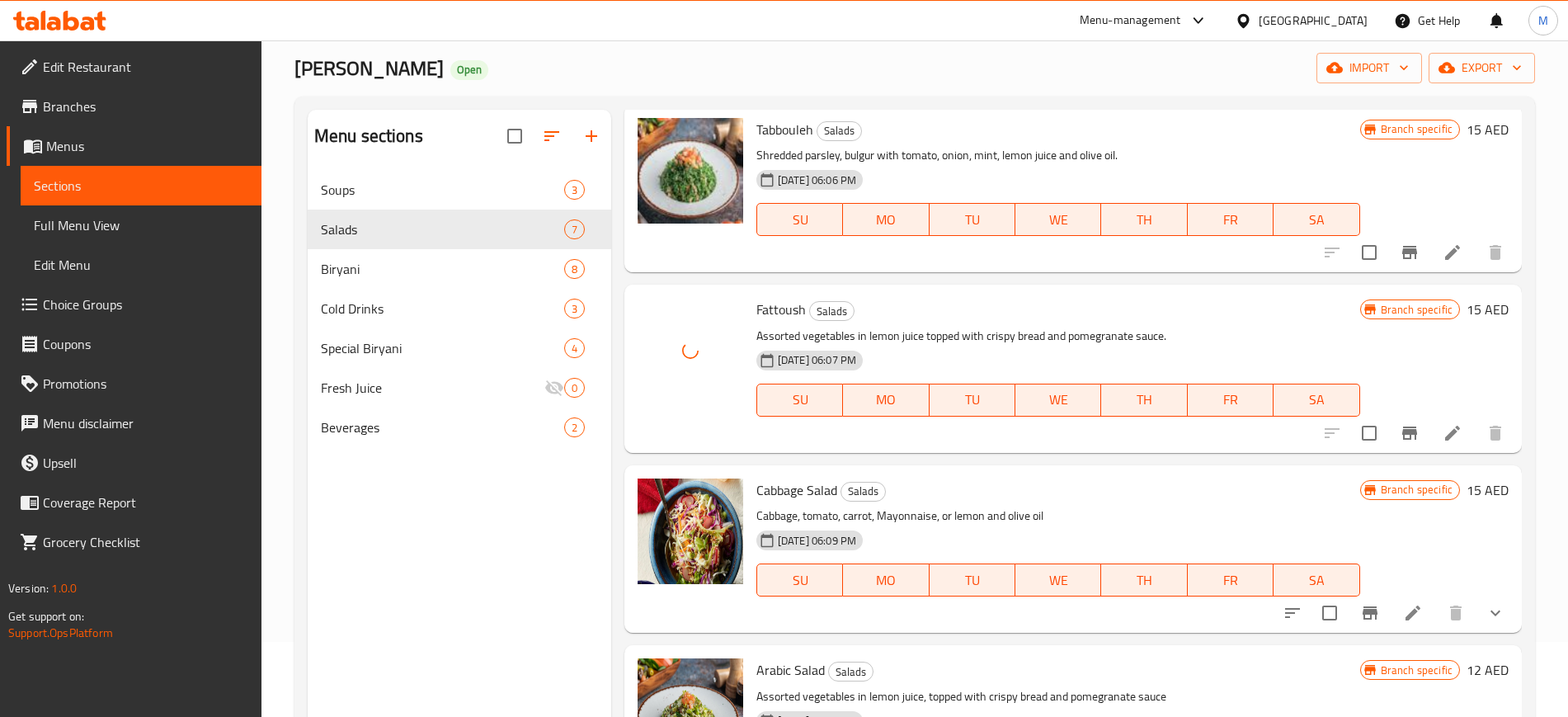
click at [786, 482] on span "Cabbage Salad" at bounding box center [796, 490] width 81 height 25
copy h6 "Cabbage Salad"
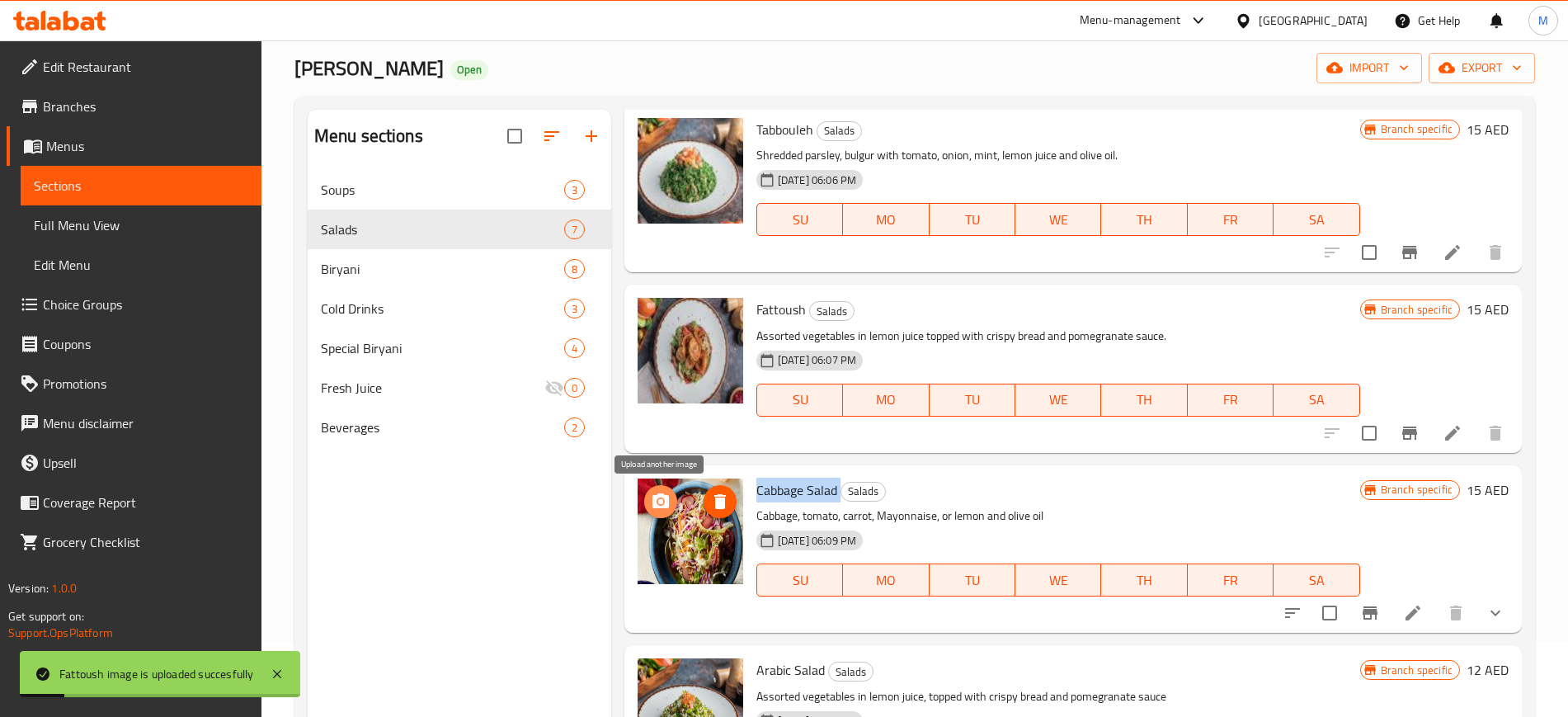
click at [663, 488] on button "upload picture" at bounding box center [660, 501] width 33 height 33
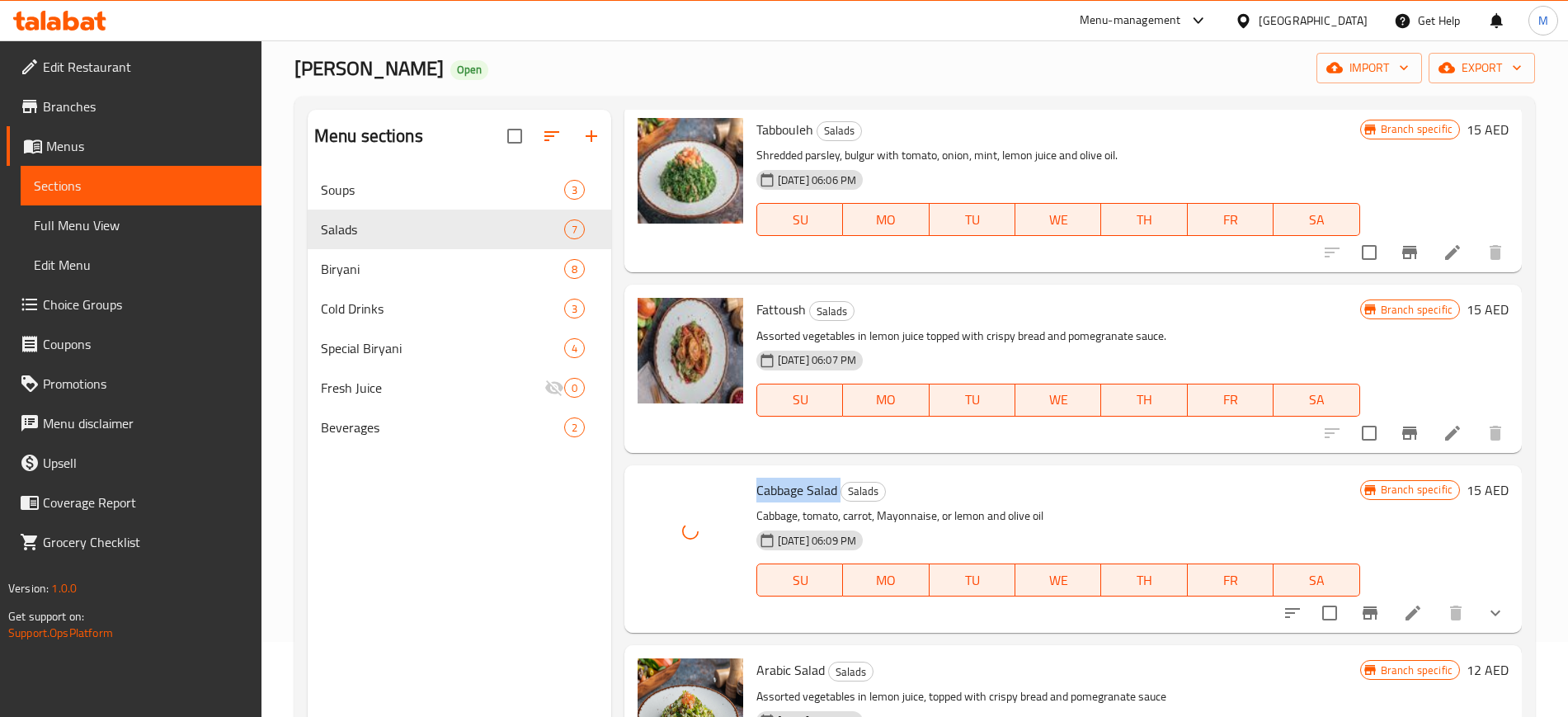
scroll to position [627, 0]
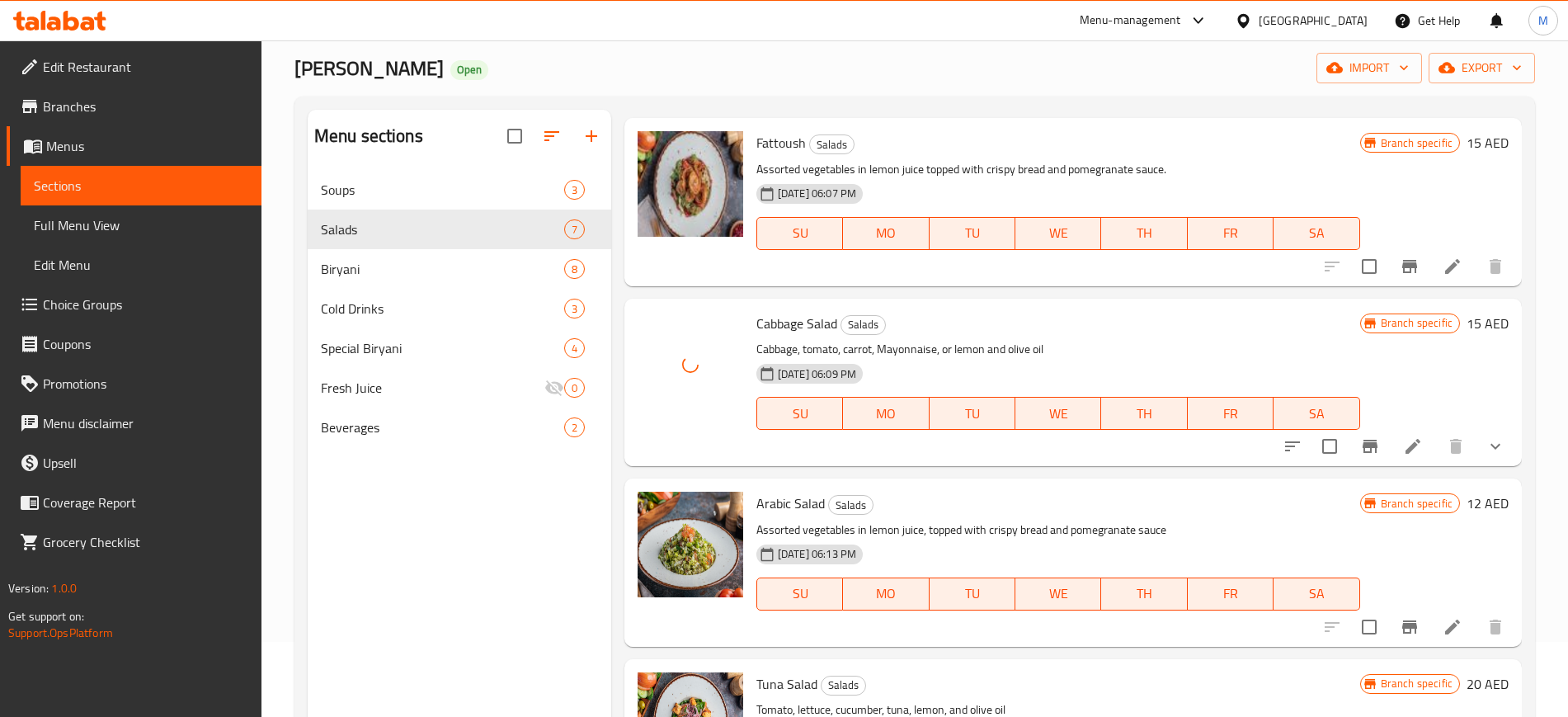
click at [776, 504] on span "Arabic Salad" at bounding box center [790, 503] width 69 height 25
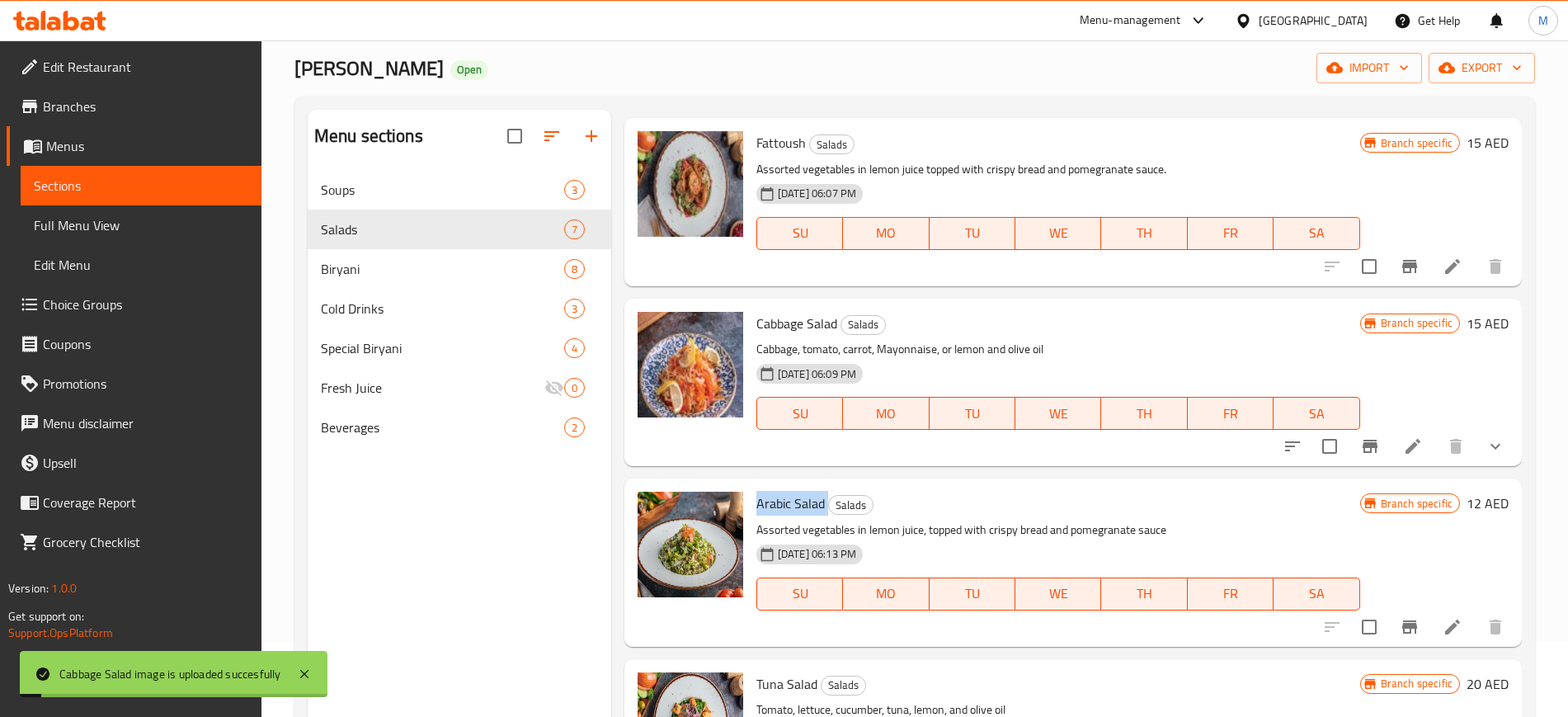
copy h6 "Arabic Salad"
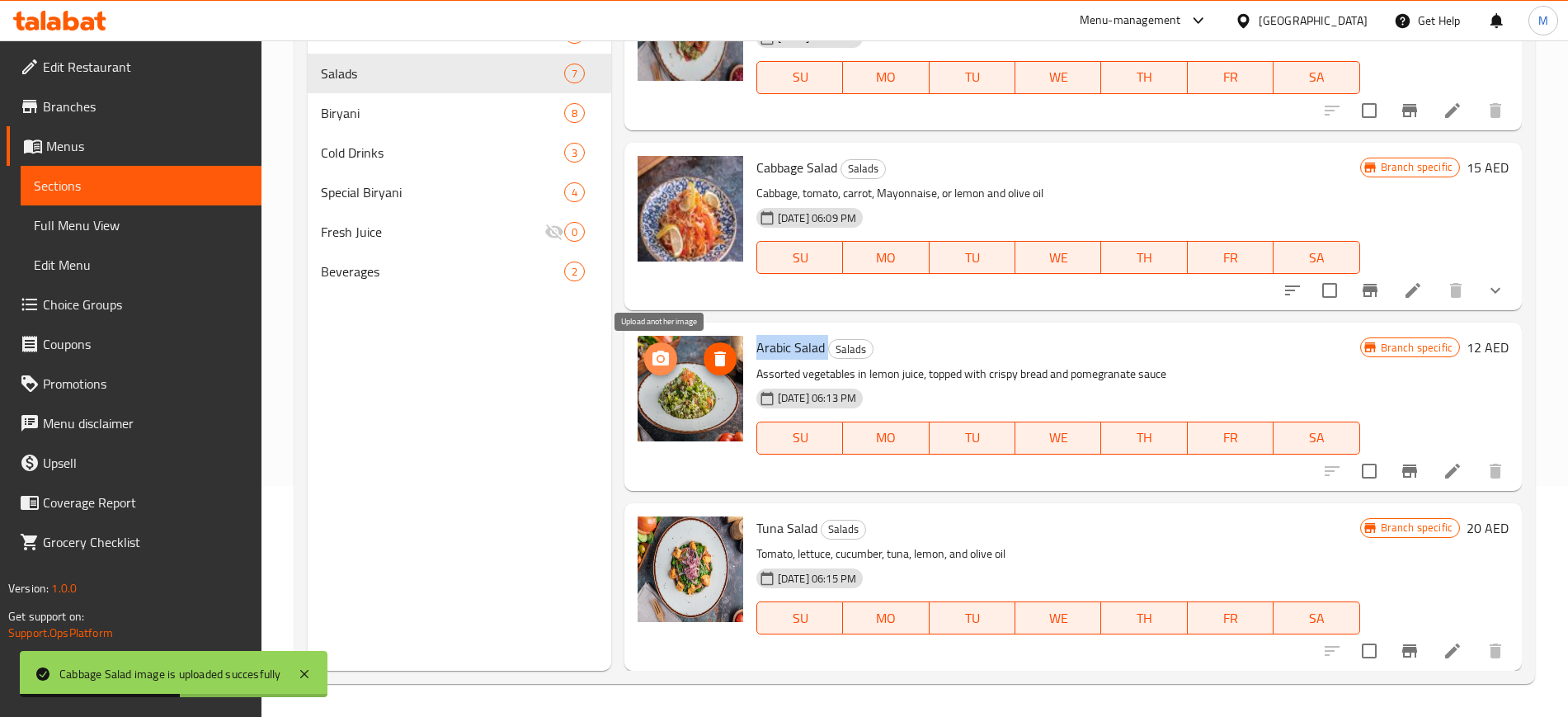
click at [674, 364] on span "upload picture" at bounding box center [660, 358] width 33 height 20
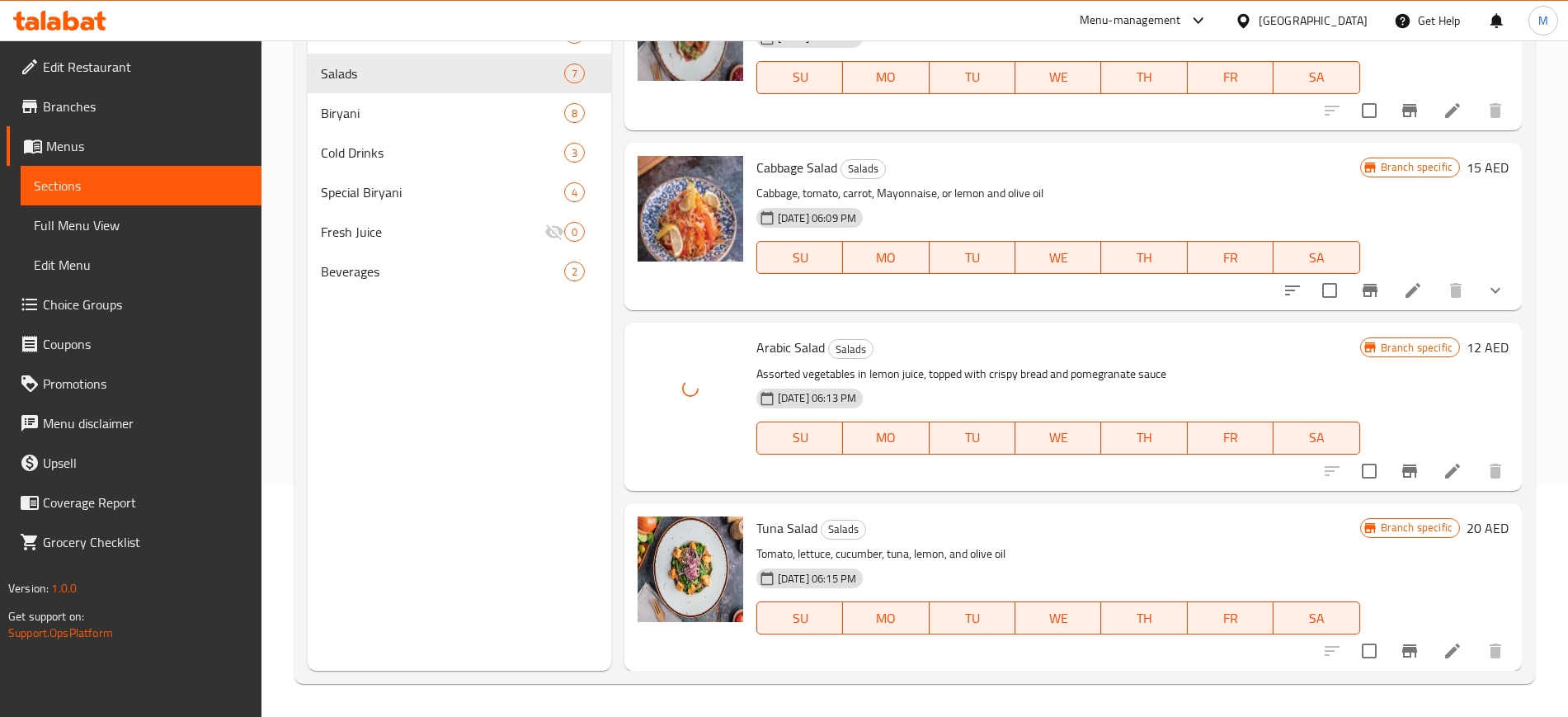
click at [790, 524] on span "Tuna Salad" at bounding box center [787, 528] width 61 height 25
copy h6 "Tuna Salad"
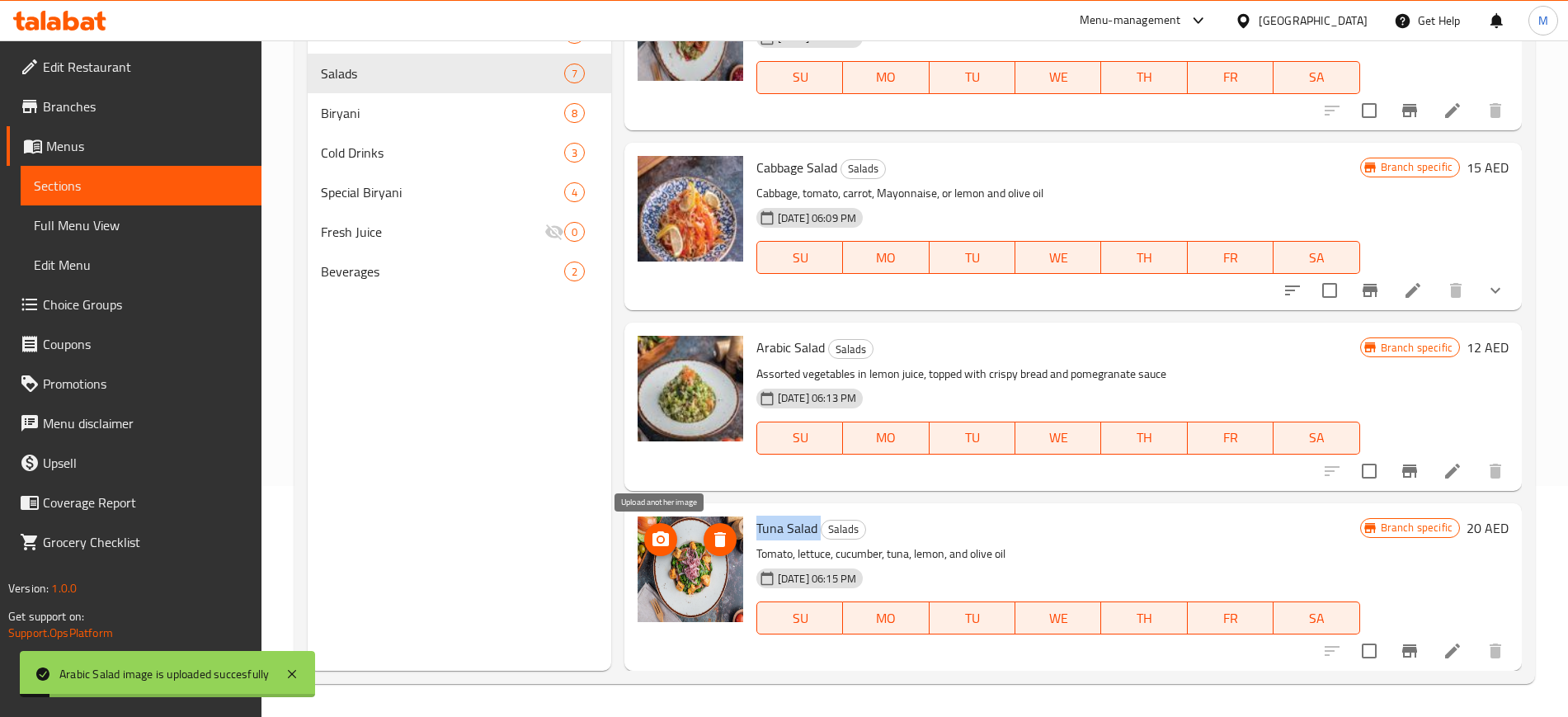
click at [651, 531] on icon "upload picture" at bounding box center [660, 539] width 20 height 20
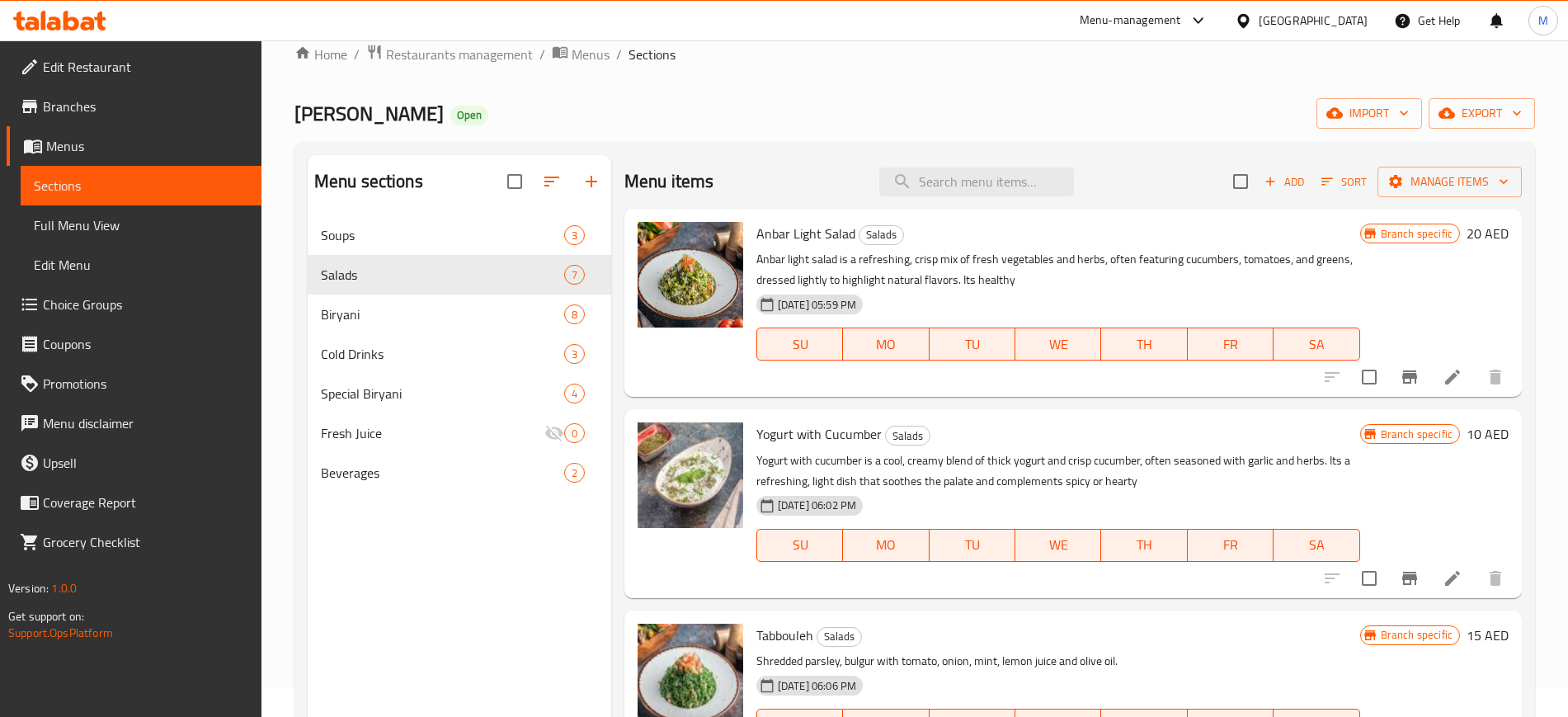
scroll to position [29, 0]
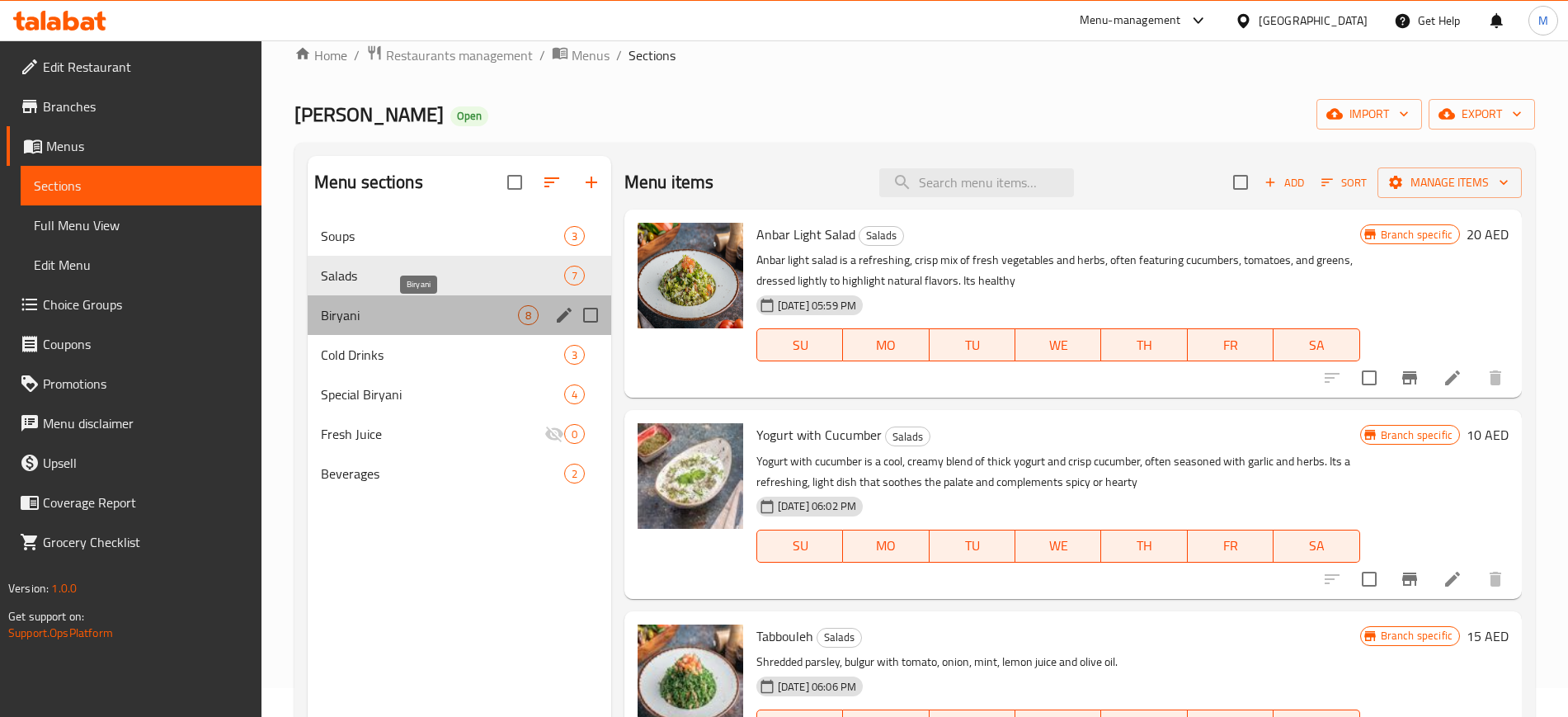
click at [439, 310] on span "Biryani" at bounding box center [419, 314] width 197 height 20
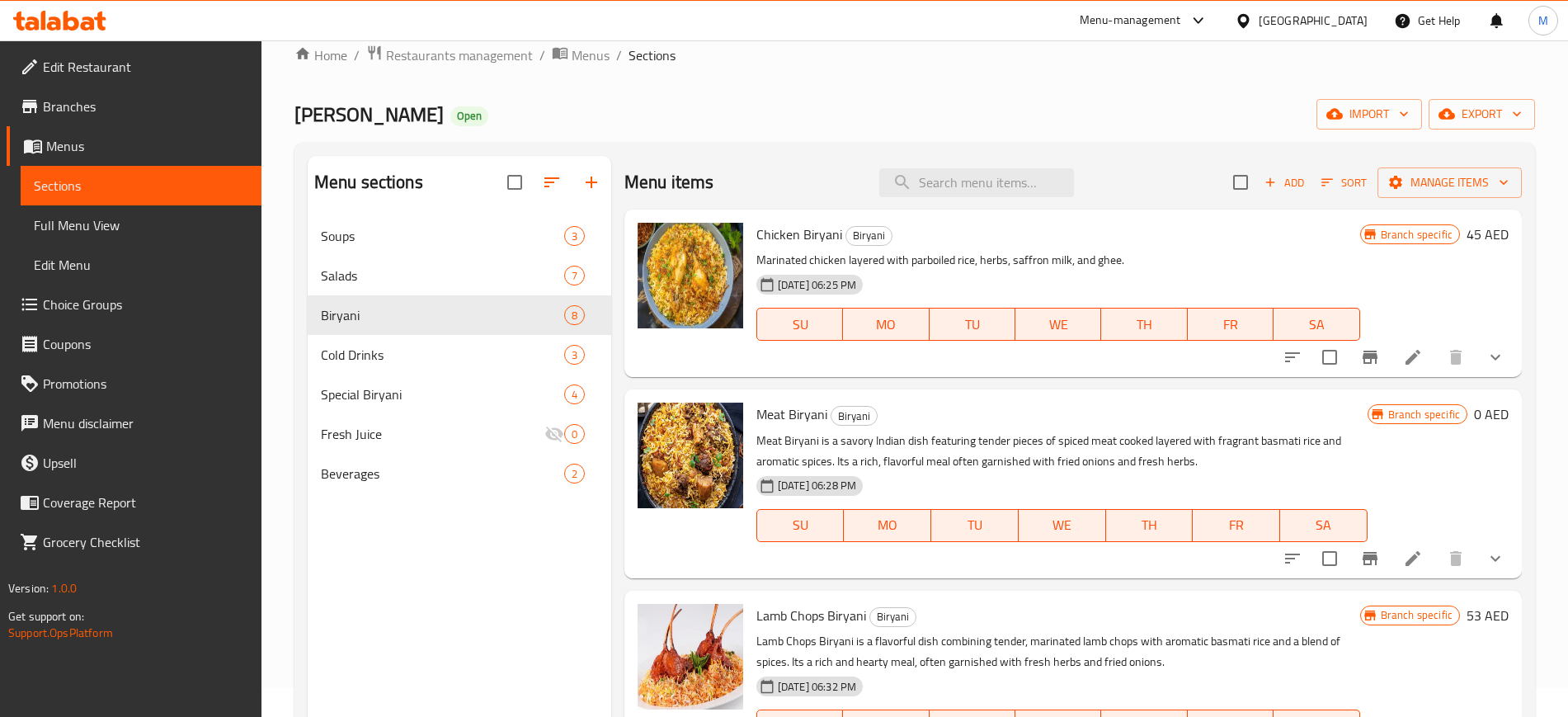
click at [784, 243] on span "Chicken Biryani" at bounding box center [799, 234] width 86 height 25
click at [668, 233] on button "upload picture" at bounding box center [660, 246] width 33 height 33
click at [788, 423] on span "Meat Biryani" at bounding box center [792, 414] width 71 height 25
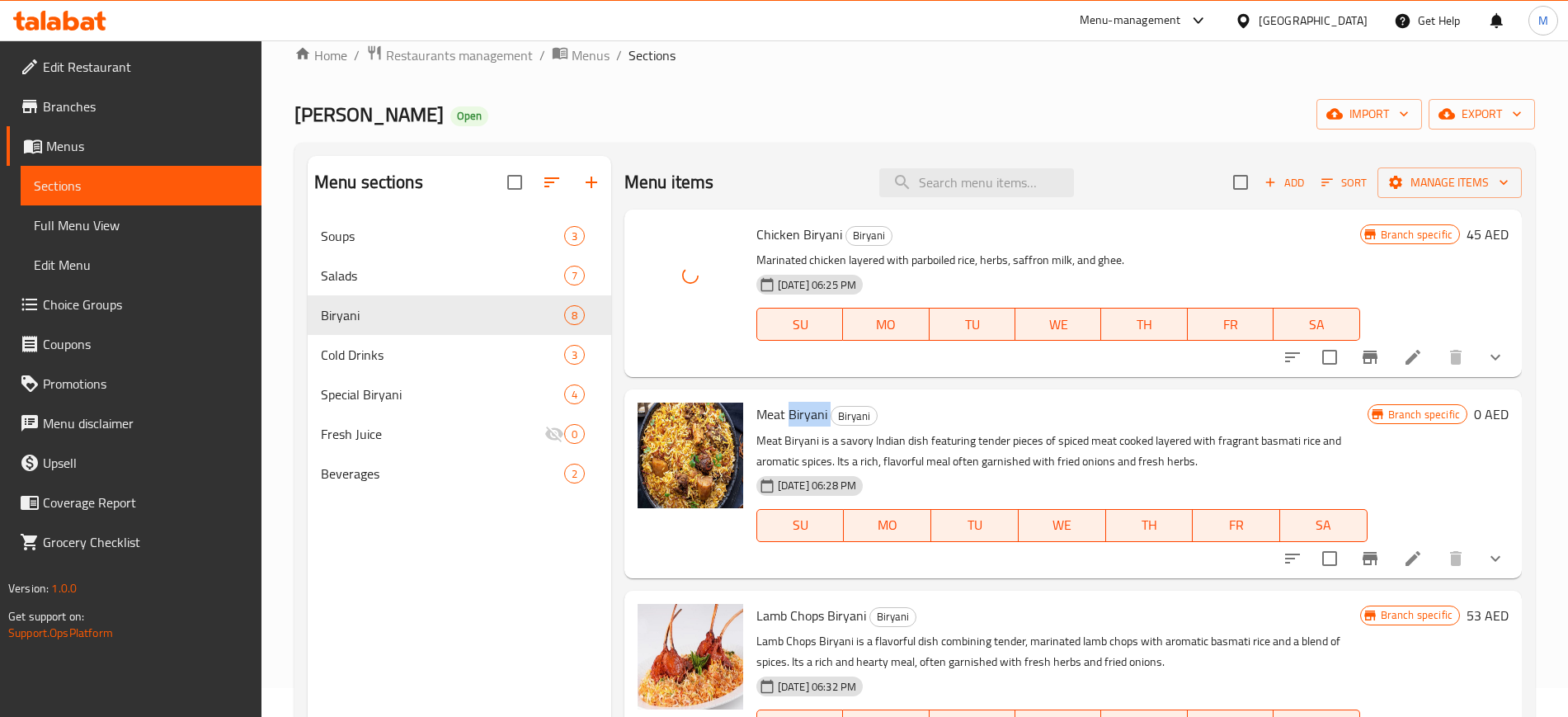
click at [788, 423] on span "Meat Biryani" at bounding box center [792, 414] width 71 height 25
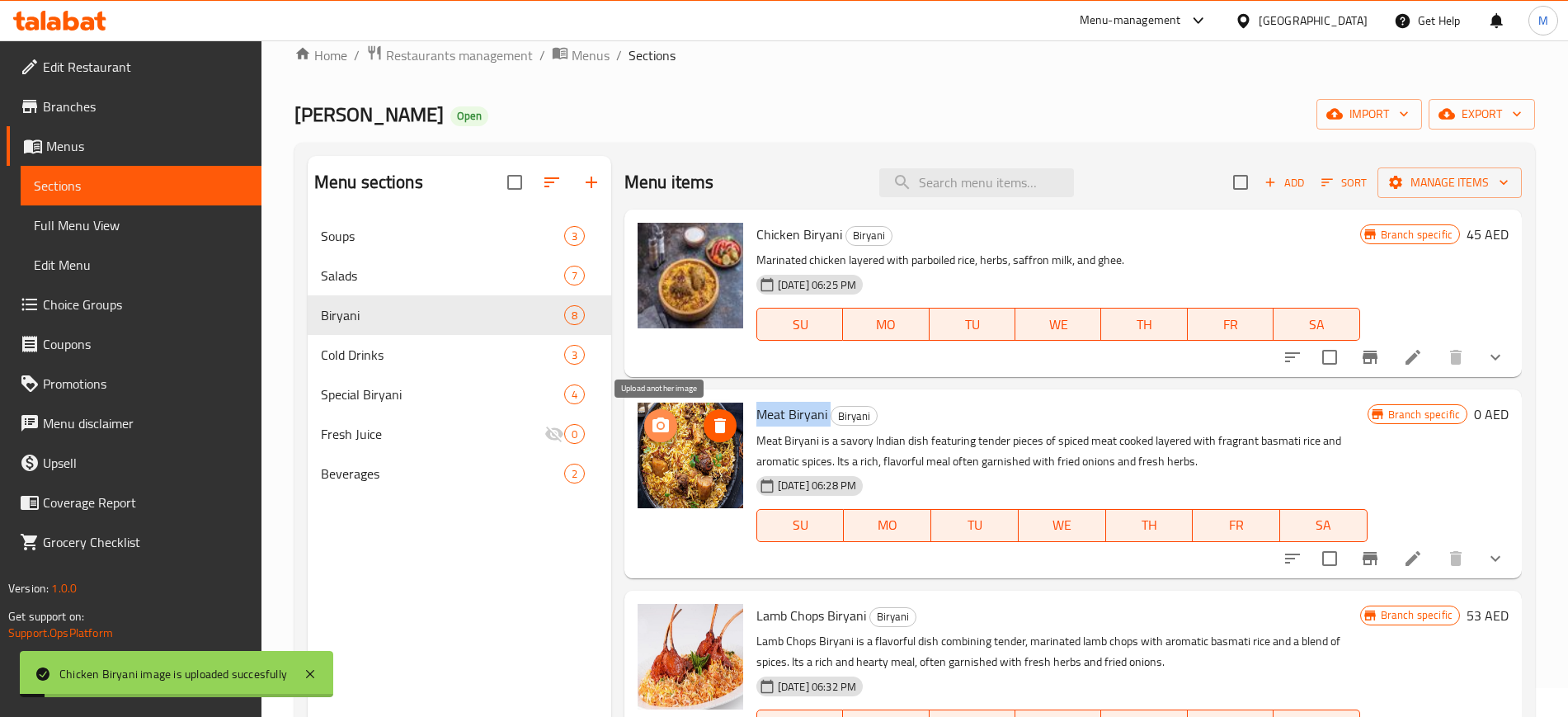
click at [659, 429] on icon "upload picture" at bounding box center [660, 426] width 20 height 20
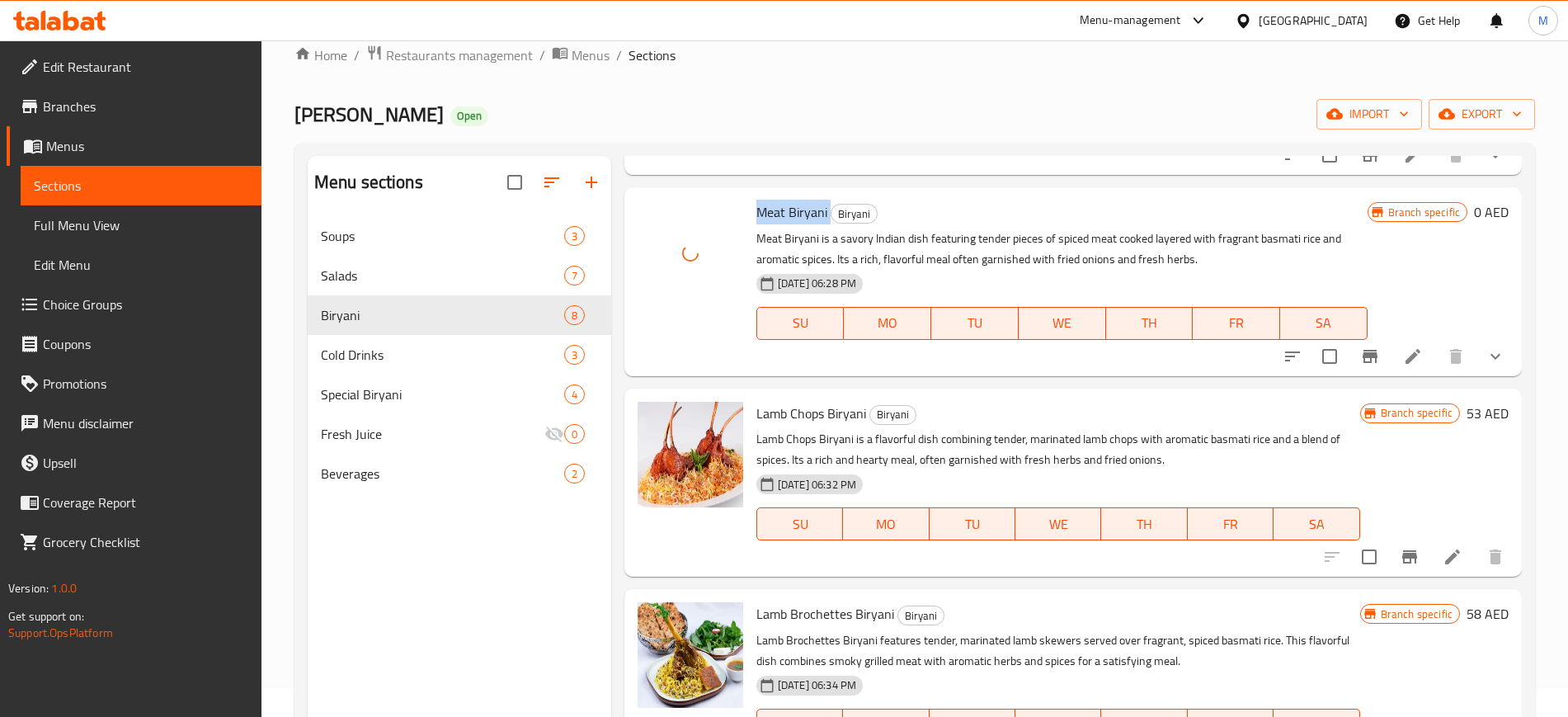
scroll to position [269, 0]
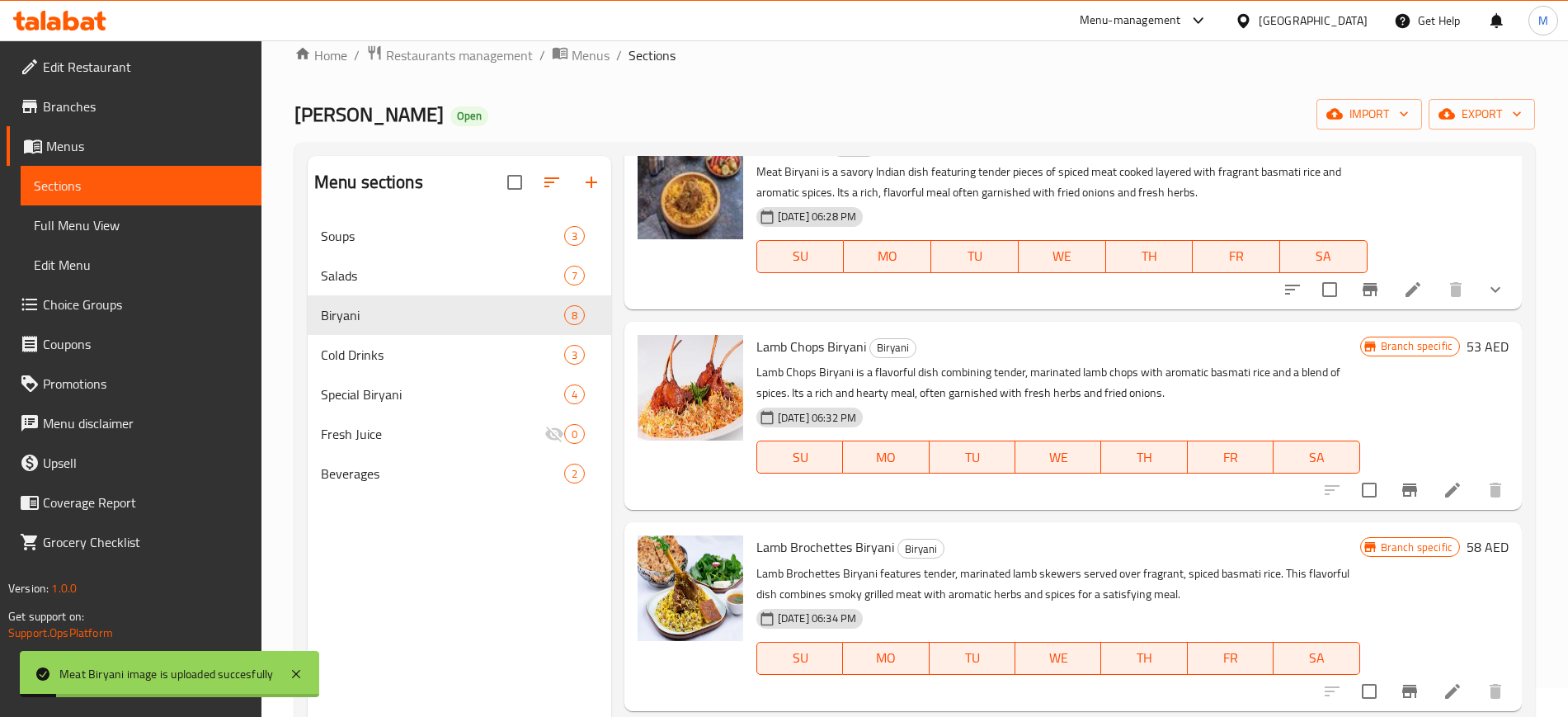
click at [829, 352] on span "Lamb Chops Biryani" at bounding box center [811, 346] width 110 height 25
click at [666, 358] on icon "upload picture" at bounding box center [660, 357] width 16 height 14
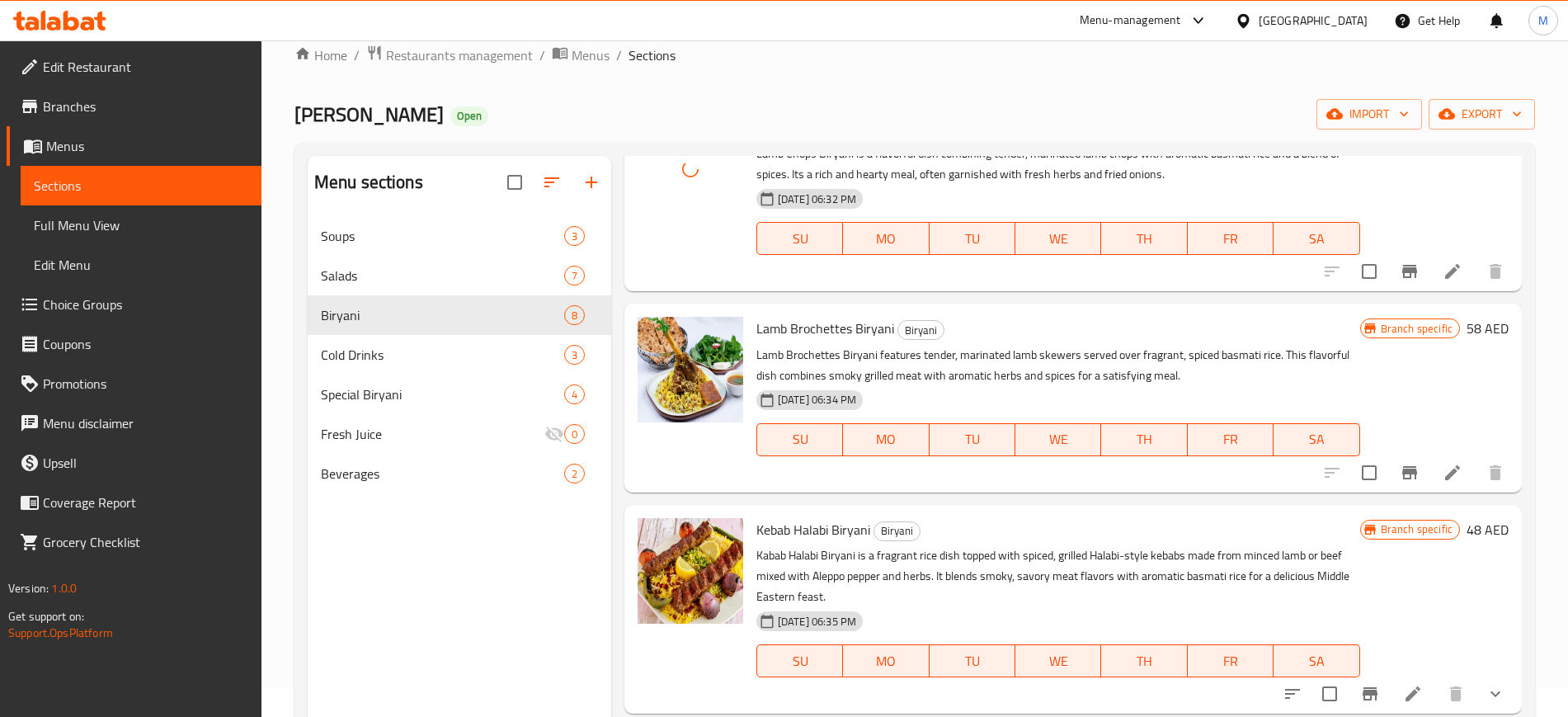
scroll to position [496, 0]
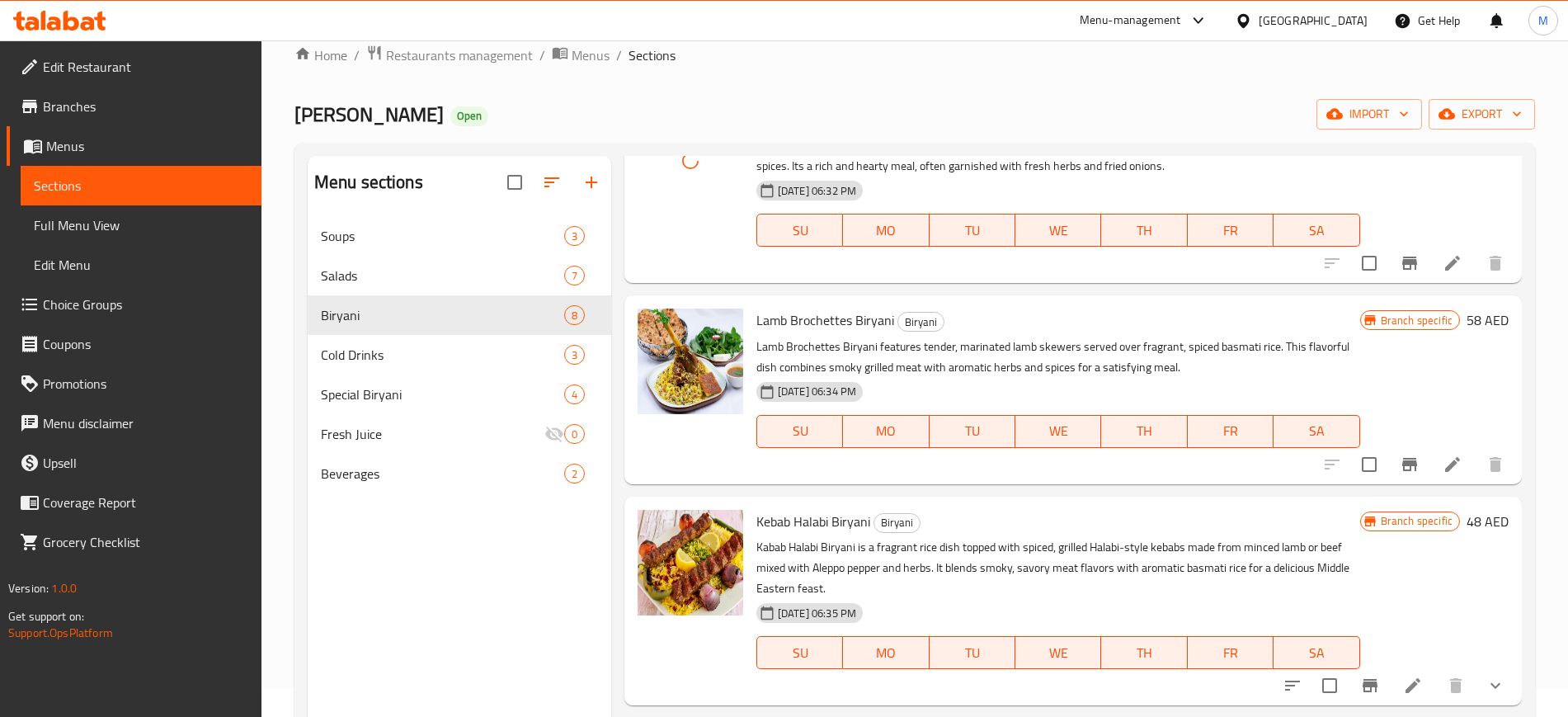
click at [804, 313] on span "Lamb Brochettes Biryani" at bounding box center [825, 319] width 138 height 25
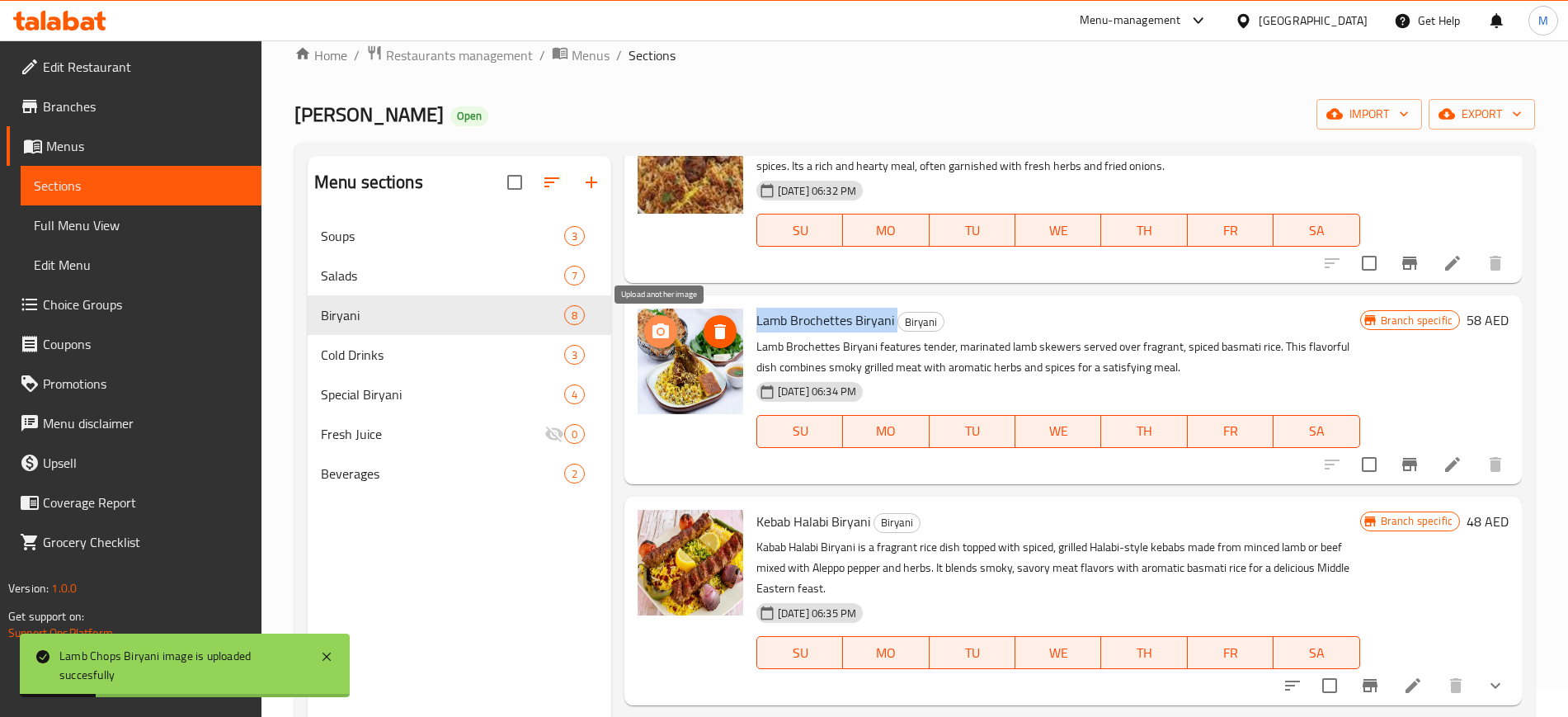
click at [669, 334] on icon "upload picture" at bounding box center [660, 331] width 20 height 20
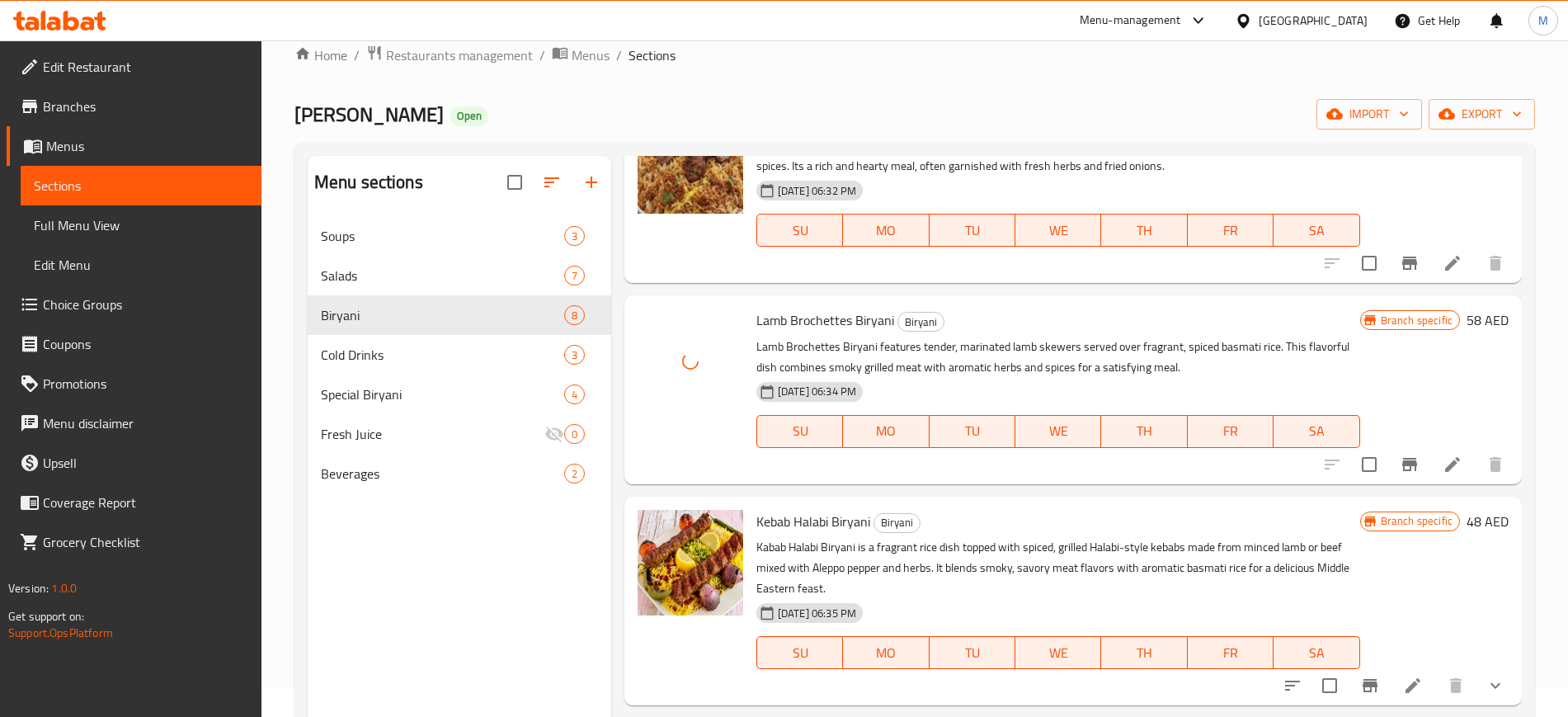
click at [801, 515] on span "Kebab Halabi Biryani" at bounding box center [813, 521] width 114 height 25
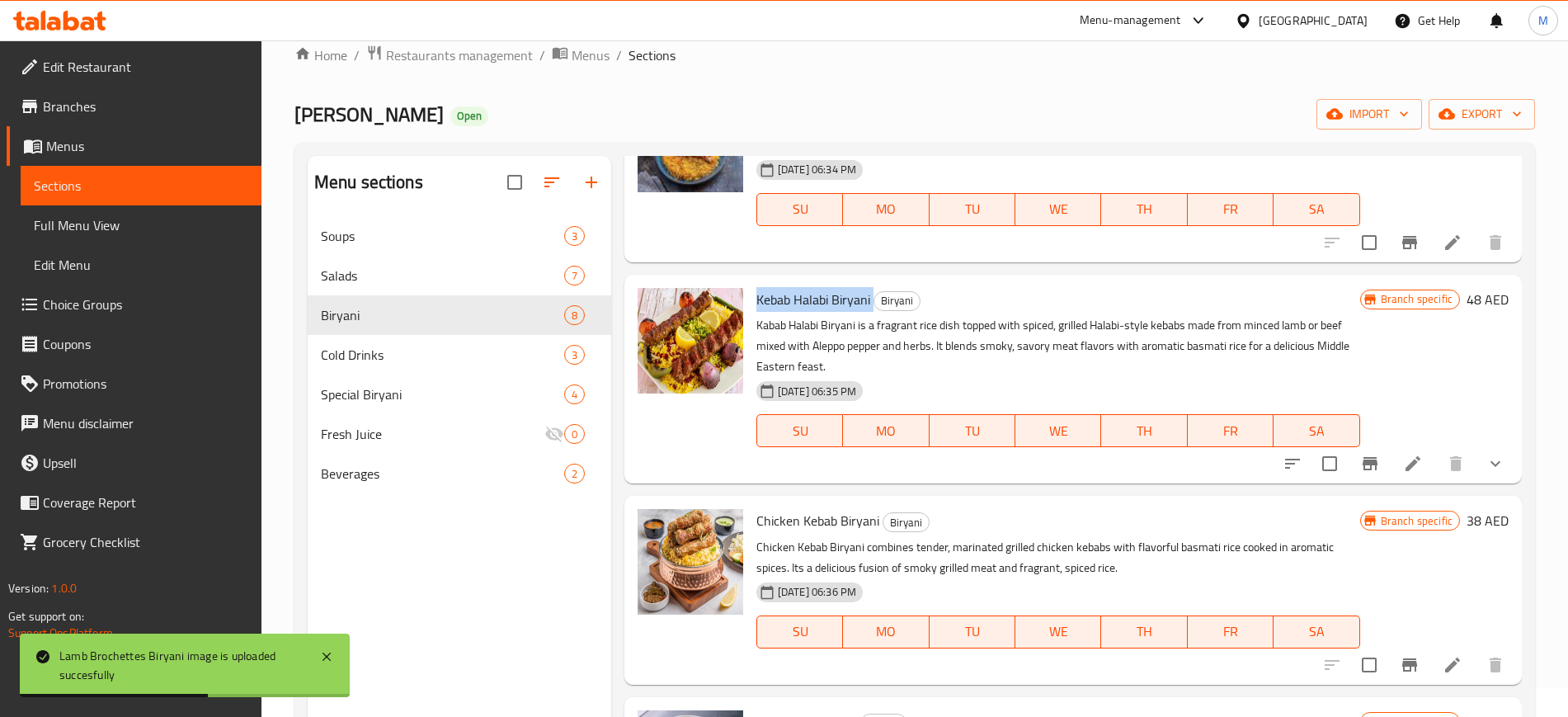
scroll to position [752, 0]
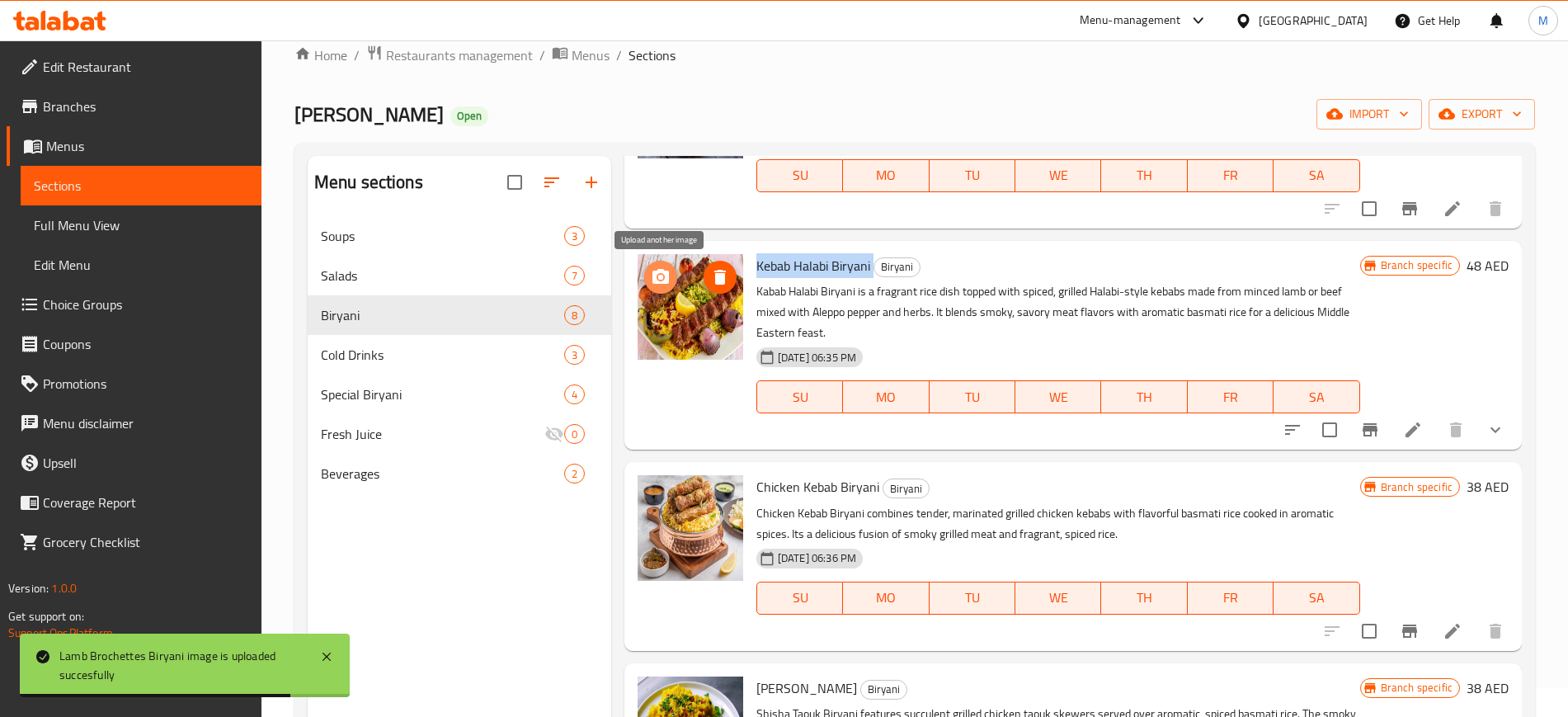
click at [670, 280] on icon "upload picture" at bounding box center [660, 277] width 20 height 20
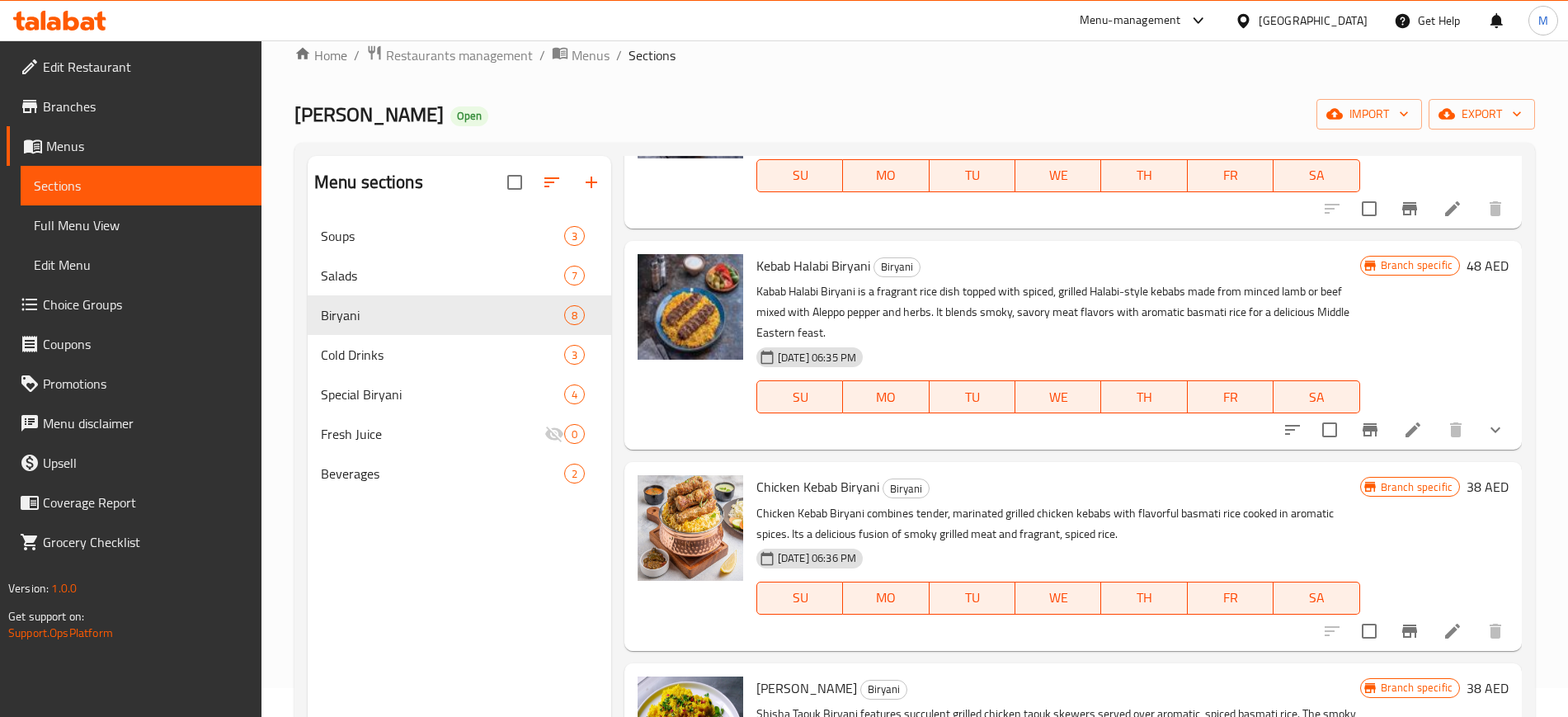
click at [807, 488] on span "Chicken Kebab Biryani" at bounding box center [818, 487] width 123 height 25
click at [651, 499] on icon "upload picture" at bounding box center [660, 498] width 20 height 20
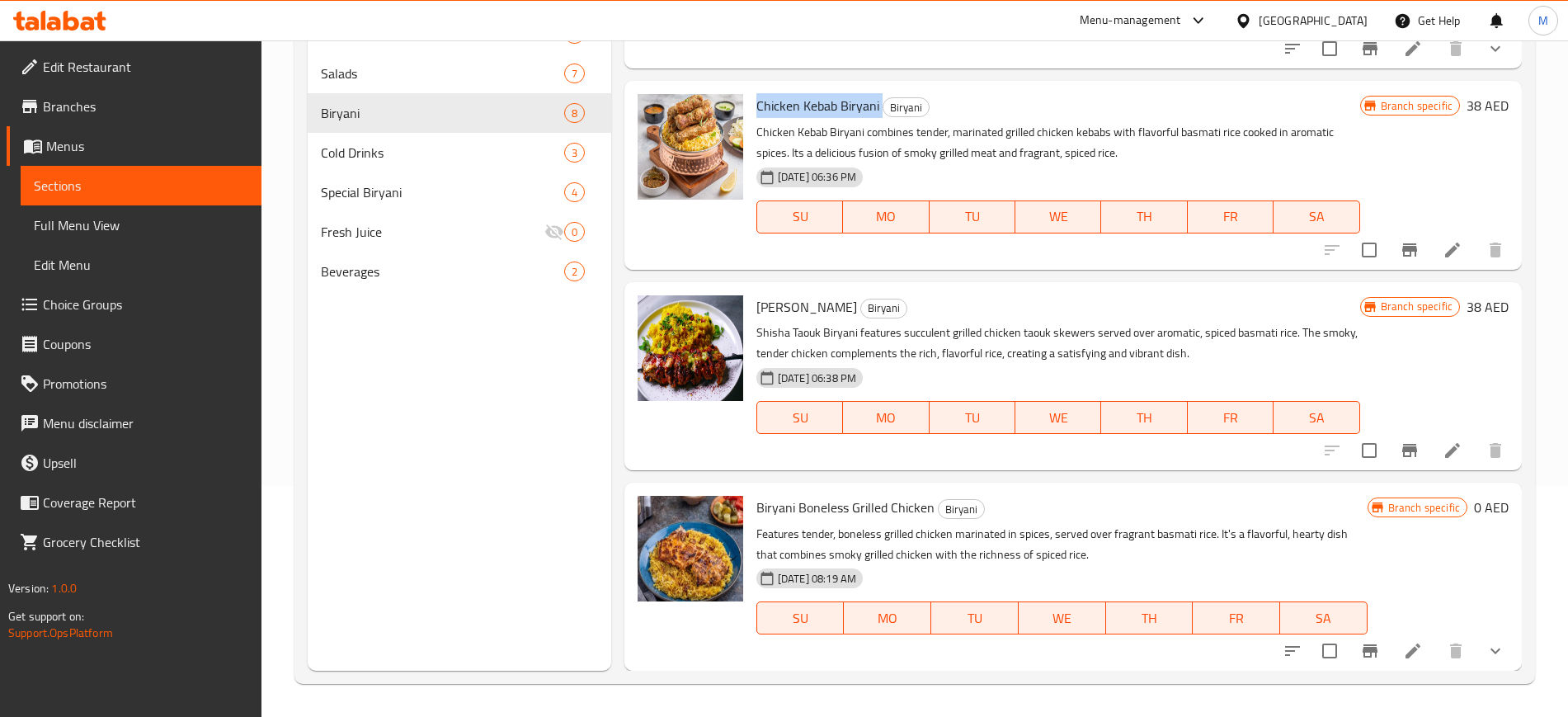
scroll to position [230, 0]
click at [812, 308] on span "[PERSON_NAME]" at bounding box center [806, 308] width 101 height 25
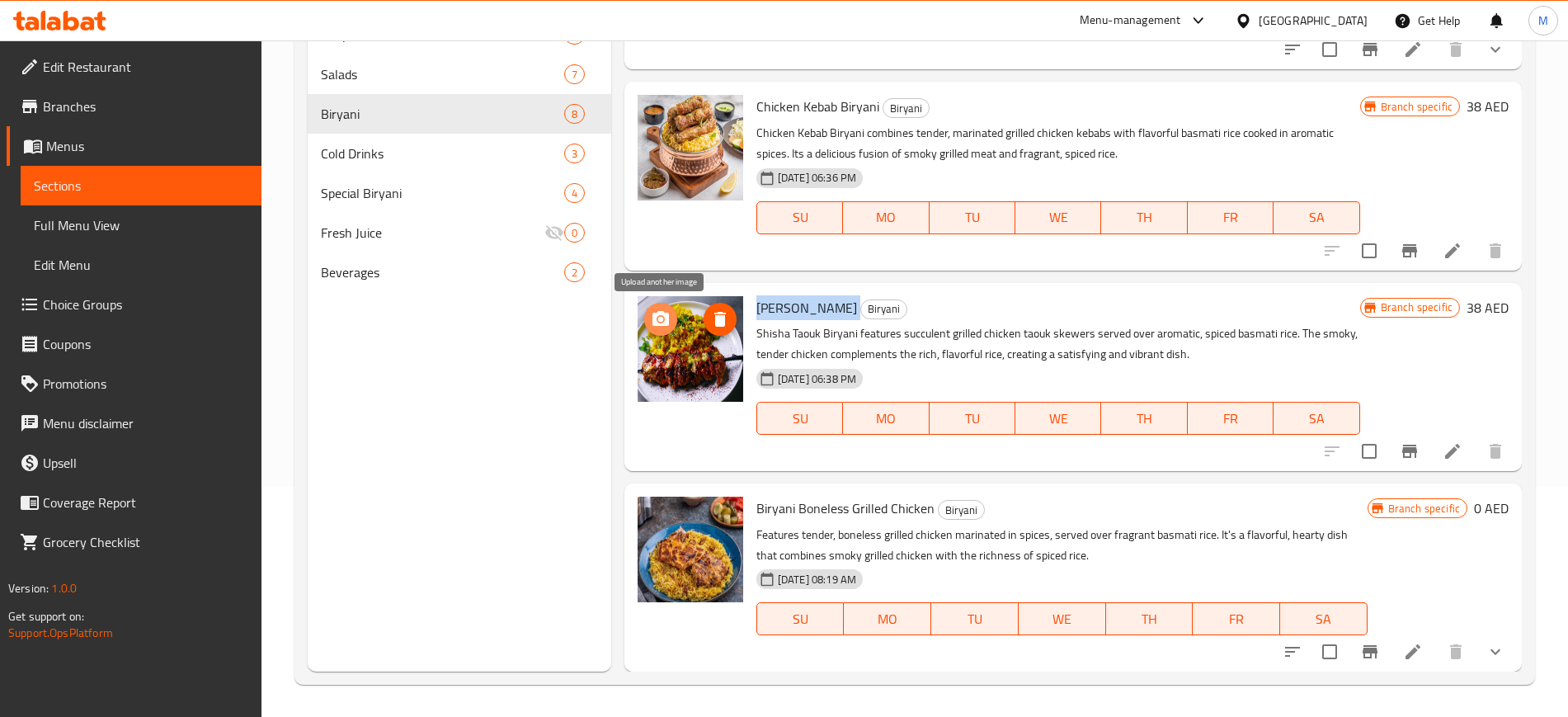
click at [667, 326] on icon "upload picture" at bounding box center [660, 319] width 20 height 20
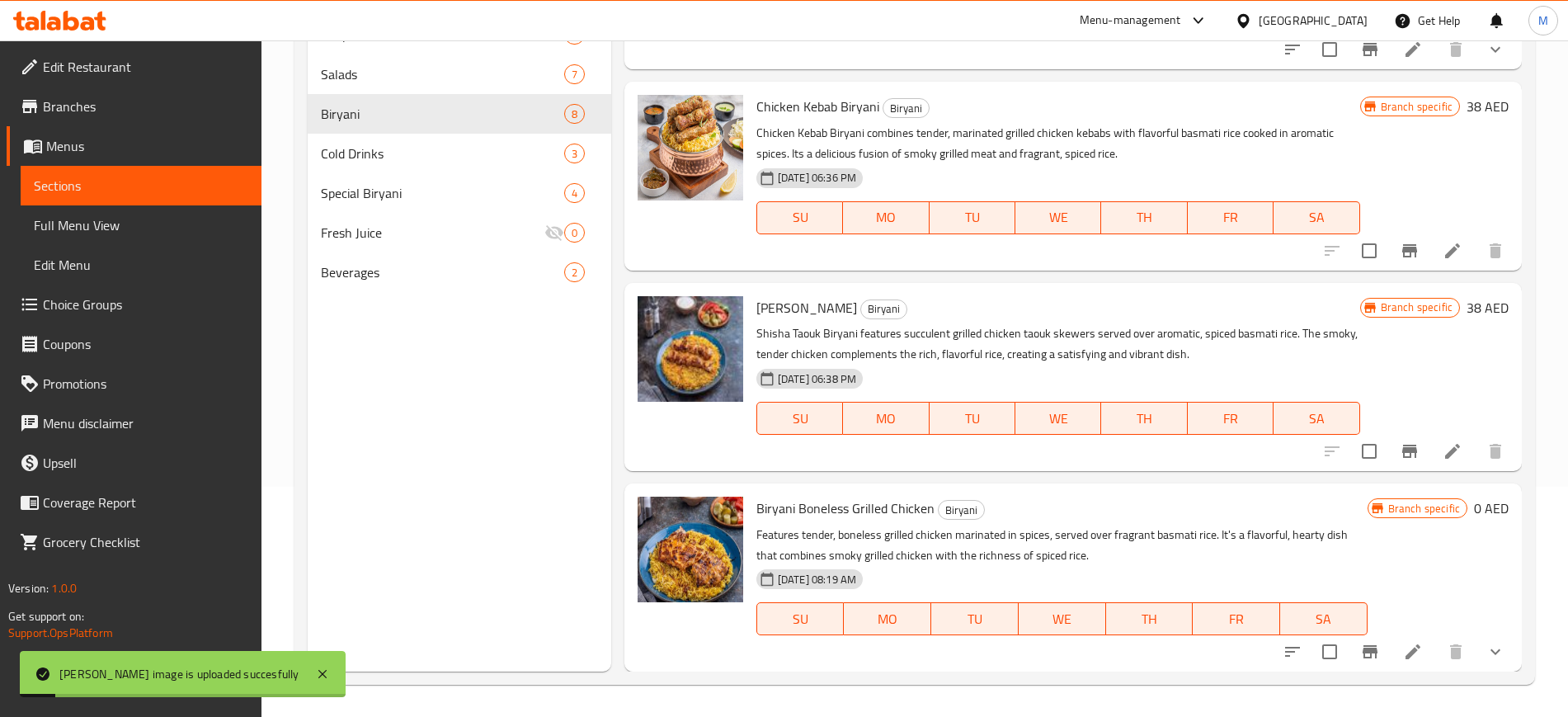
click at [807, 510] on span "Biryani Boneless Grilled Chicken" at bounding box center [846, 508] width 178 height 25
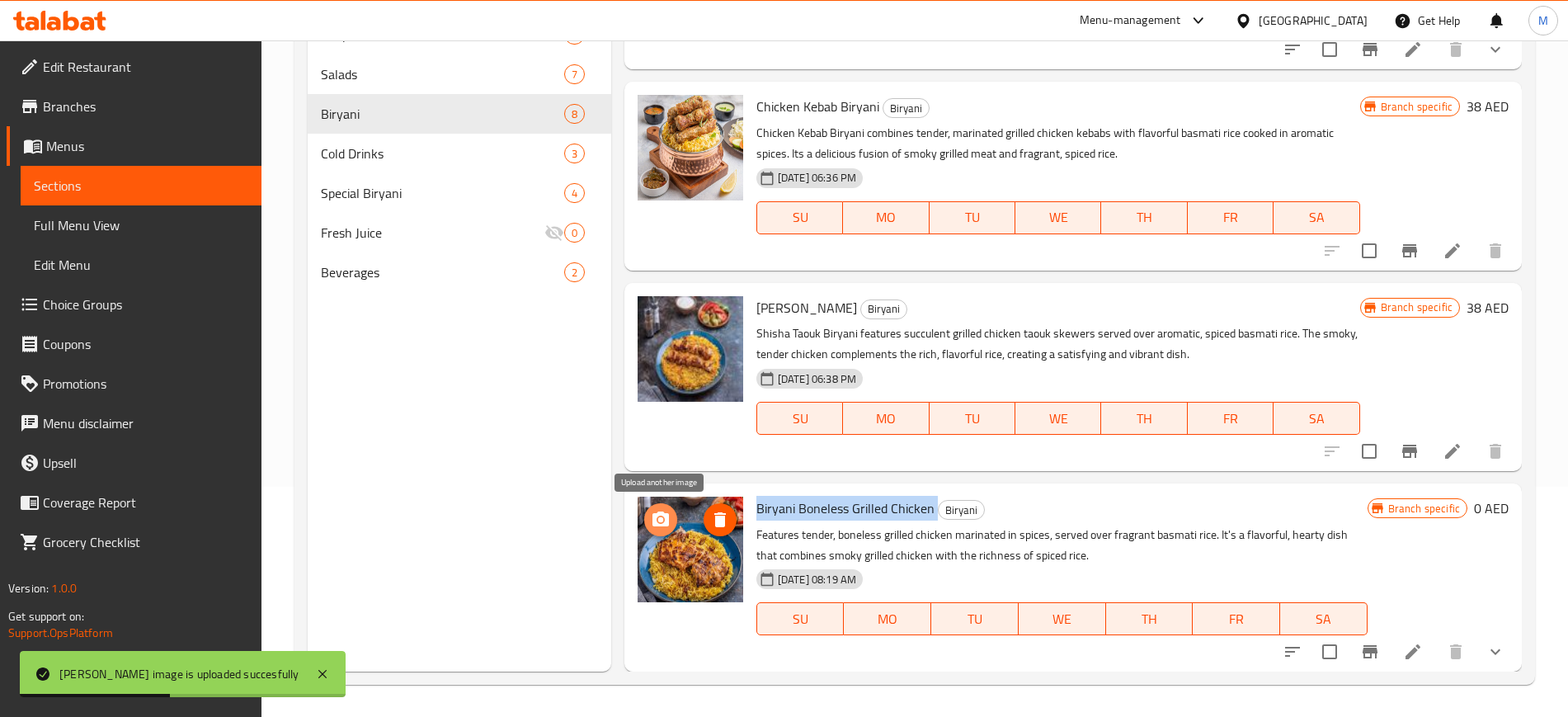
click at [662, 508] on button "upload picture" at bounding box center [660, 520] width 33 height 33
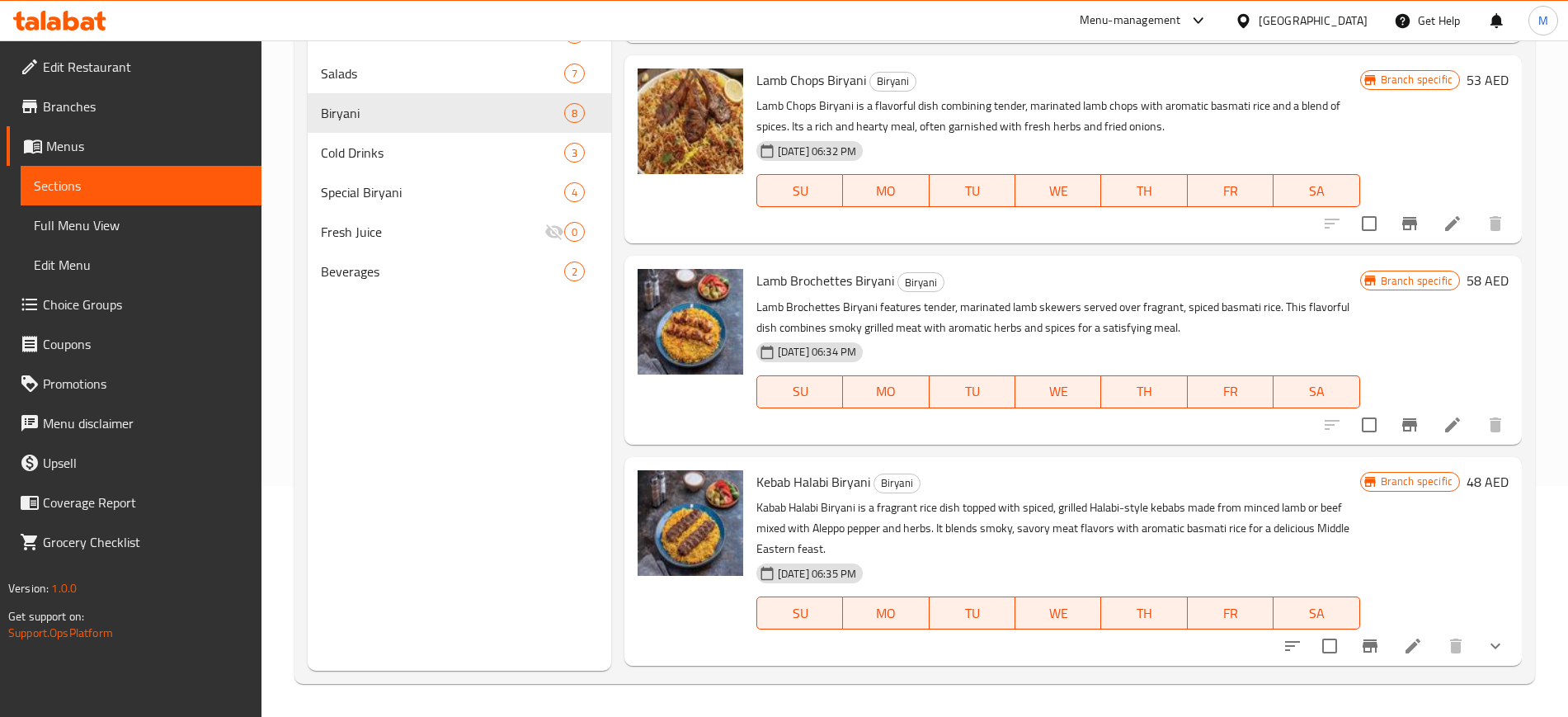
scroll to position [0, 0]
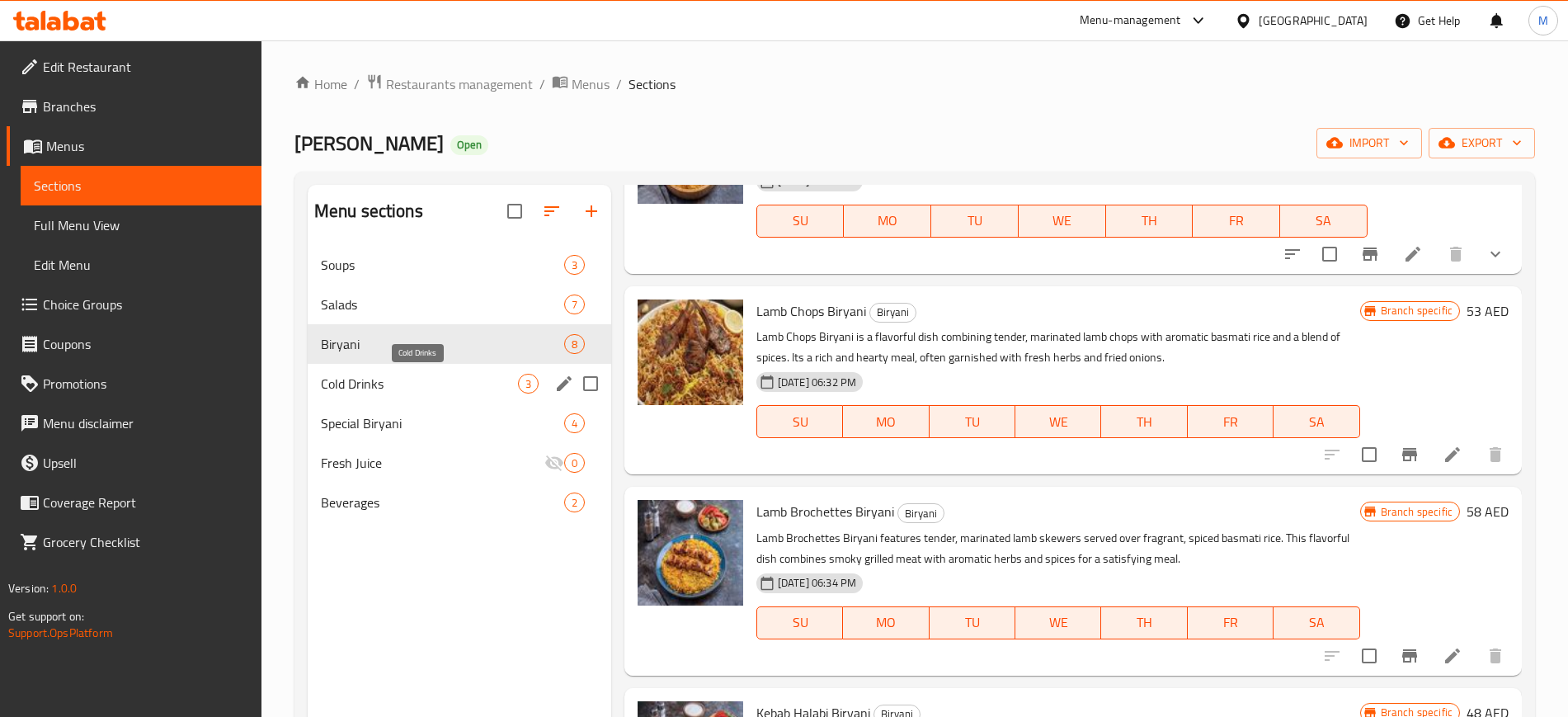
click at [458, 375] on span "Cold Drinks" at bounding box center [419, 383] width 197 height 20
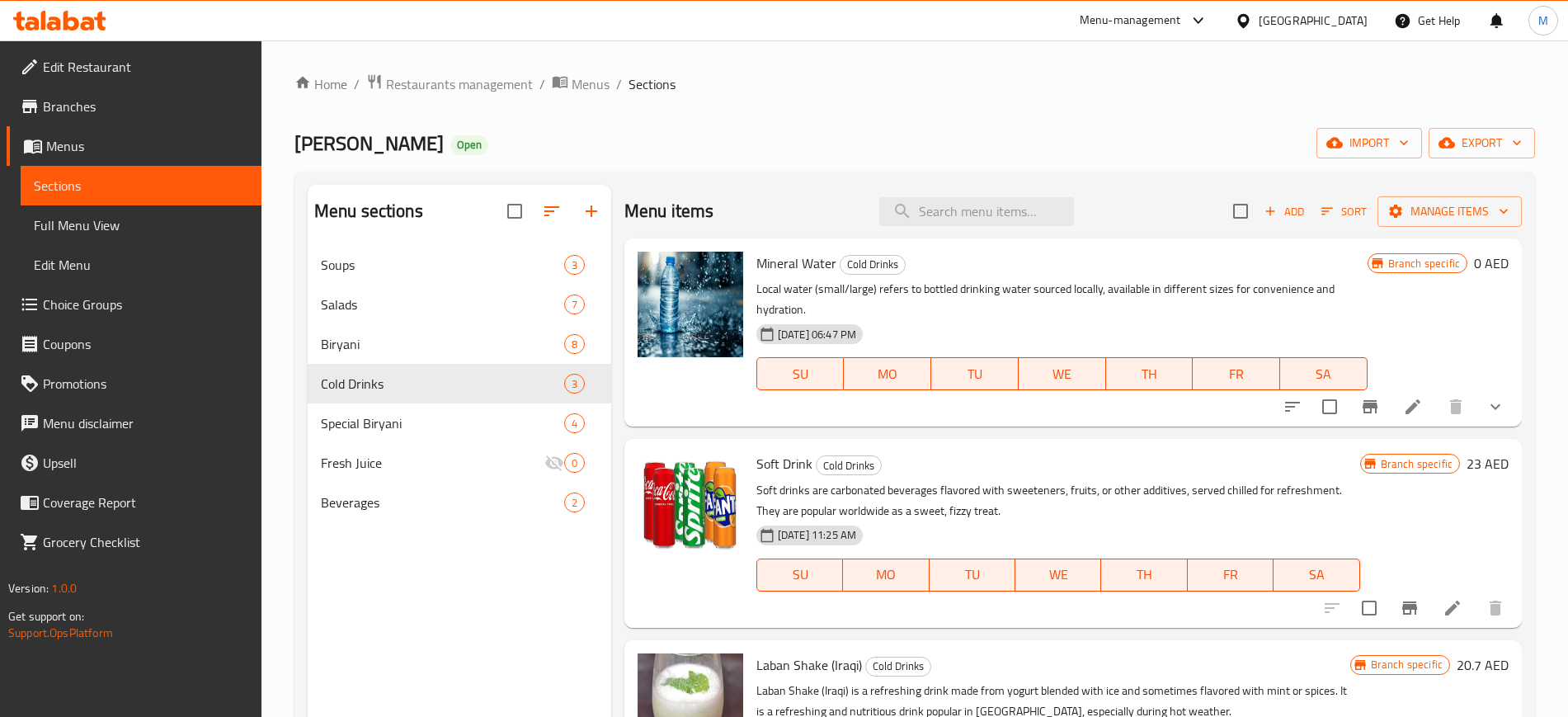
click at [789, 261] on span "Mineral Water" at bounding box center [796, 263] width 80 height 25
click at [663, 263] on button "upload picture" at bounding box center [660, 274] width 33 height 33
click at [792, 455] on span "Soft Drink" at bounding box center [784, 463] width 56 height 25
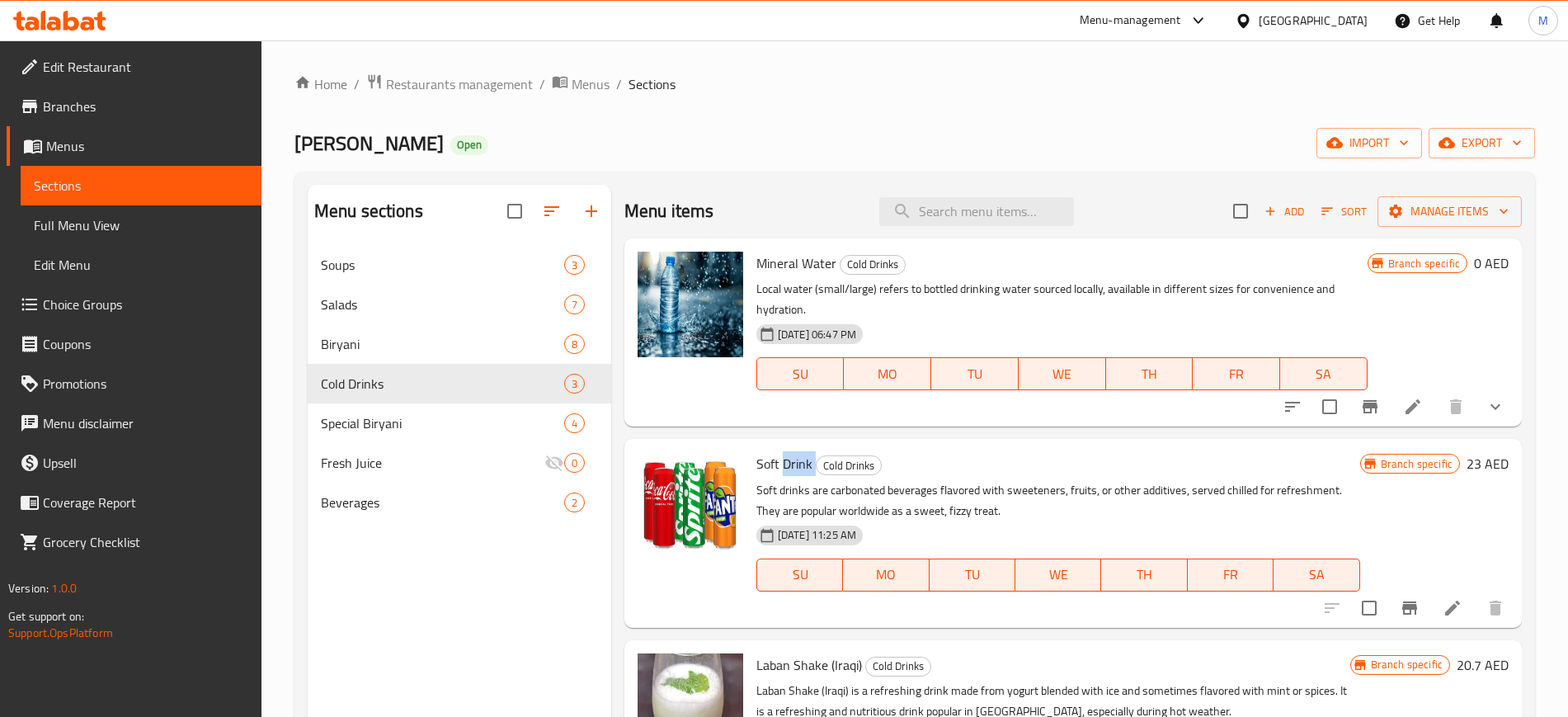
click at [792, 455] on span "Soft Drink" at bounding box center [784, 463] width 56 height 25
click at [1319, 610] on div at bounding box center [1413, 608] width 203 height 40
click at [661, 471] on icon "upload picture" at bounding box center [660, 474] width 16 height 14
click at [773, 499] on p "Soft drinks are carbonated beverages flavored with sweeteners, fruits, or other…" at bounding box center [1058, 500] width 604 height 42
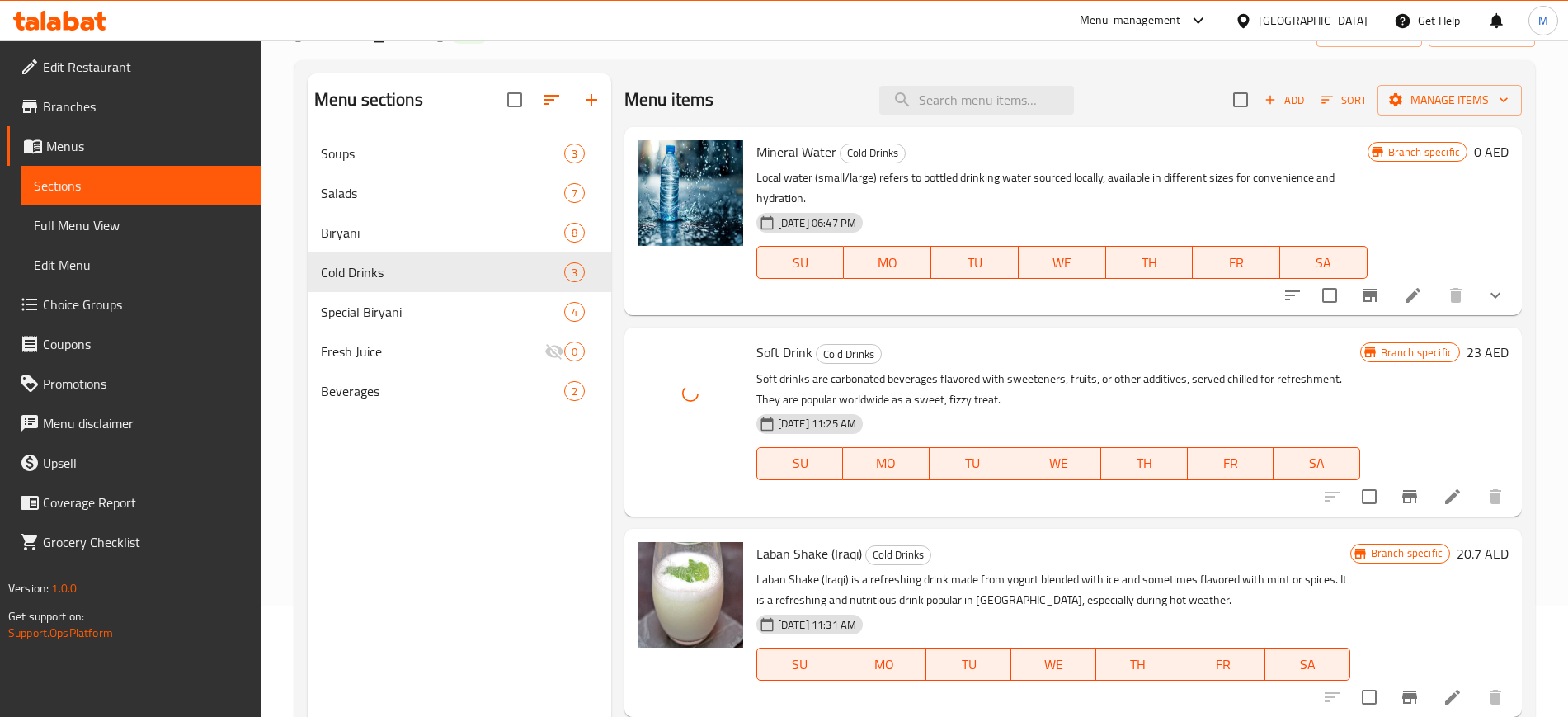
scroll to position [231, 0]
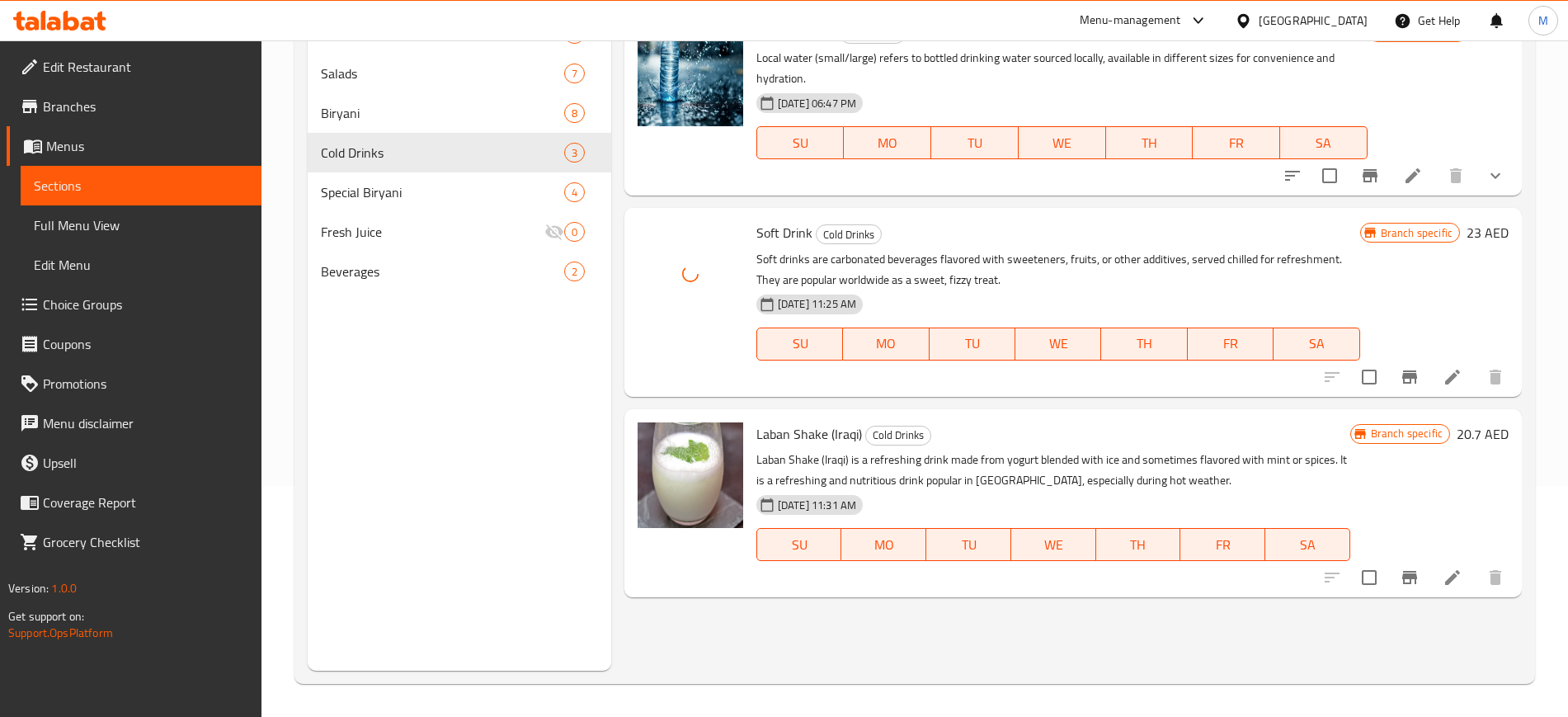
click at [779, 446] on div "Laban Shake (Iraqi) Cold Drinks Laban Shake (Iraqi) is a refreshing drink made …" at bounding box center [1053, 504] width 607 height 175
click at [777, 440] on span "Laban Shake (Iraqi)" at bounding box center [809, 433] width 105 height 25
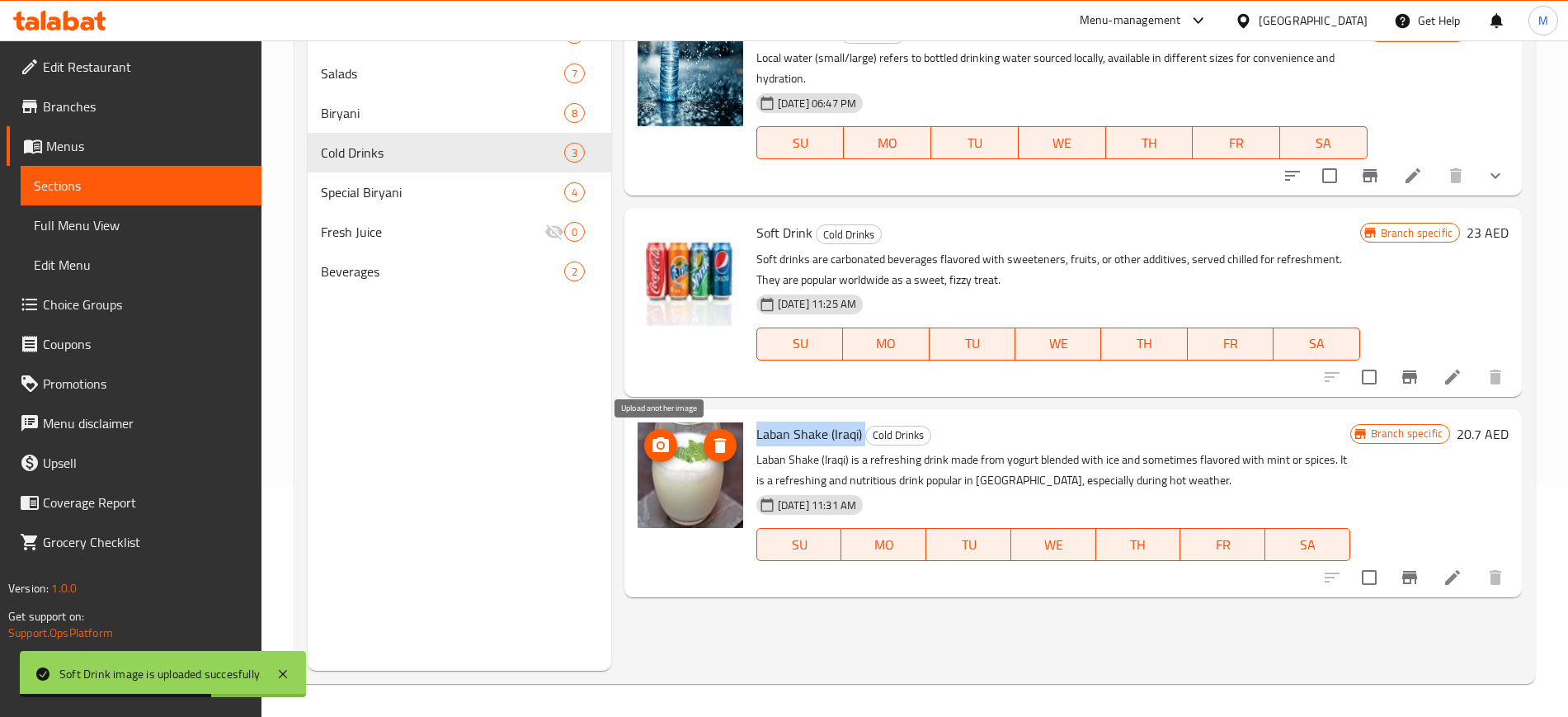
click at [666, 441] on icon "upload picture" at bounding box center [660, 444] width 16 height 14
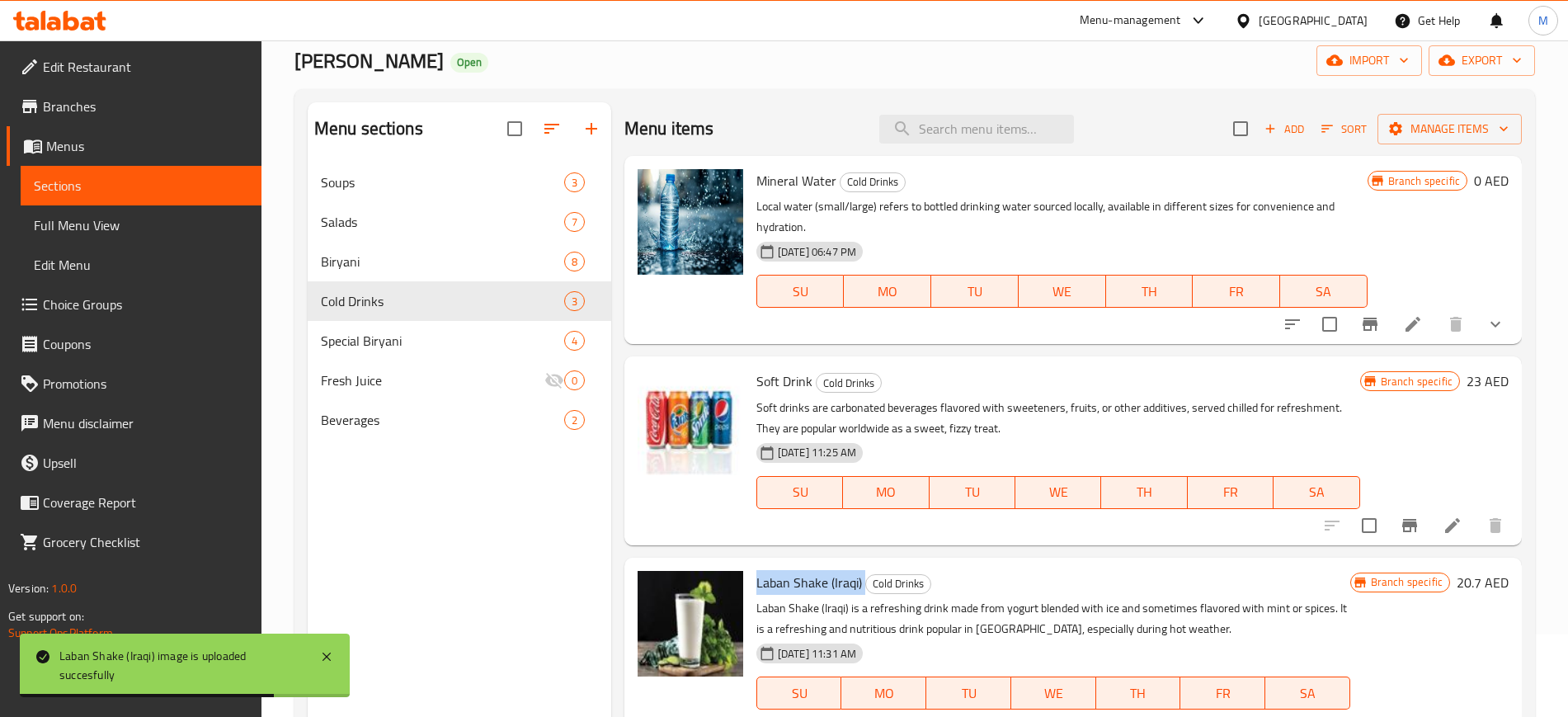
scroll to position [95, 0]
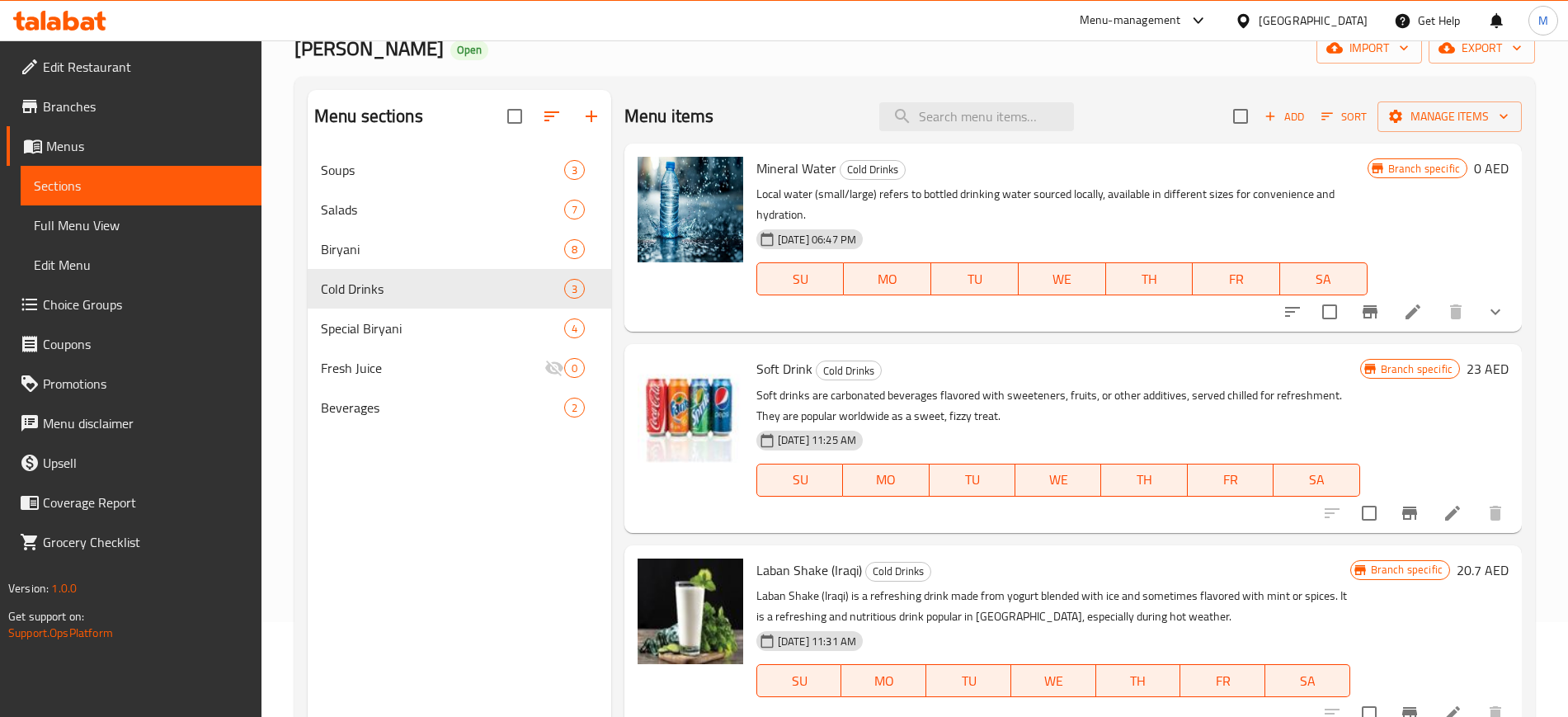
click at [548, 488] on div "Menu sections Soups 3 Salads 7 Biryani 8 Cold Drinks 3 Special Biryani 4 Fresh …" at bounding box center [459, 449] width 304 height 717
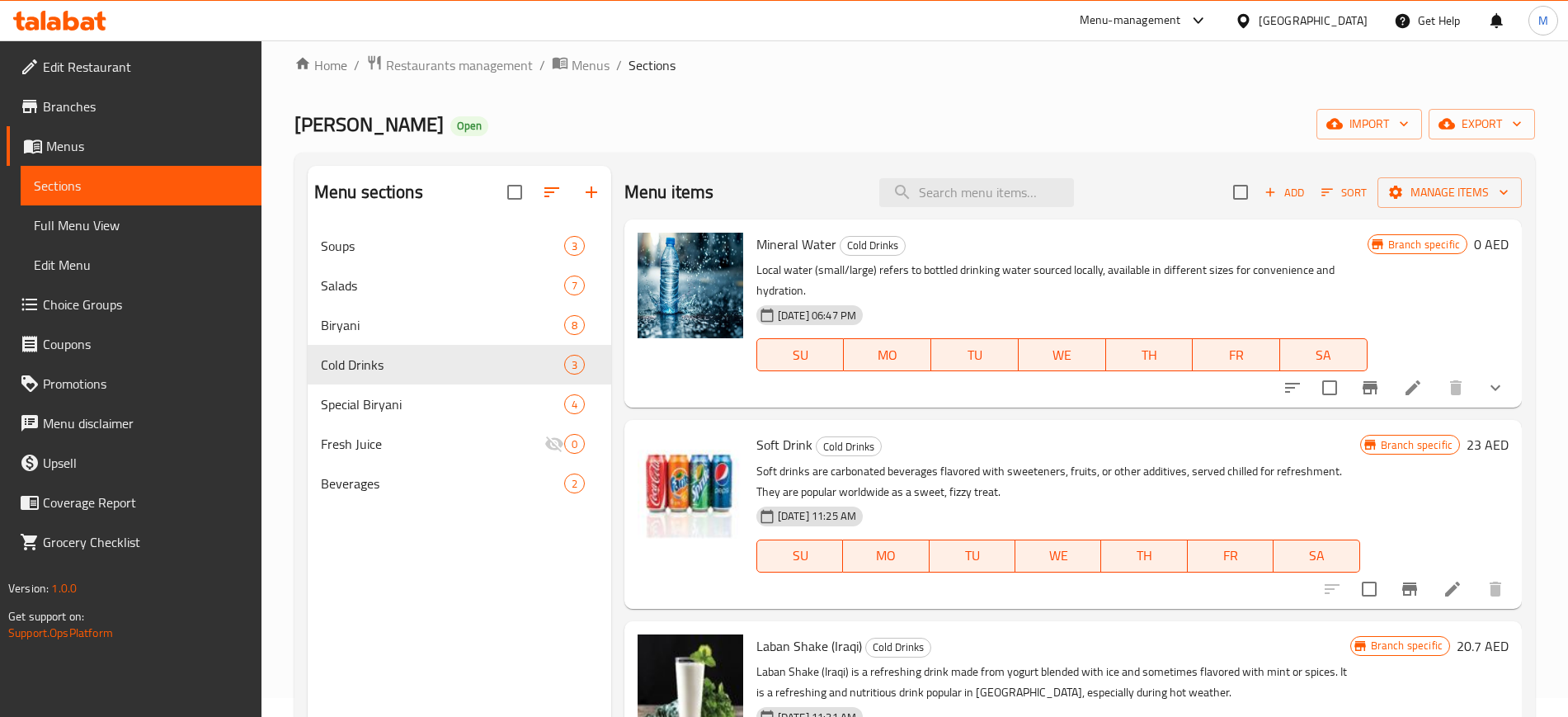
scroll to position [0, 0]
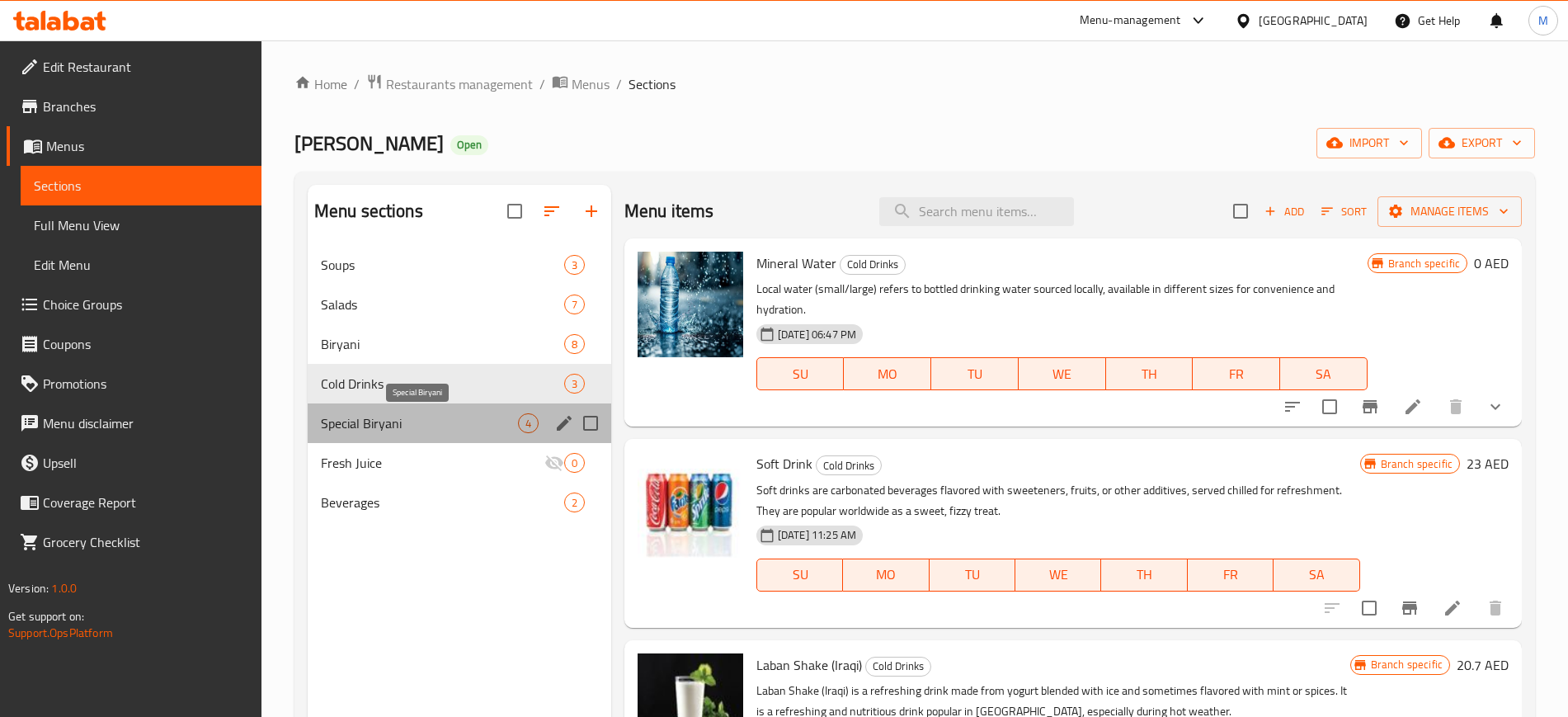
click at [430, 415] on span "Special Biryani" at bounding box center [419, 423] width 197 height 20
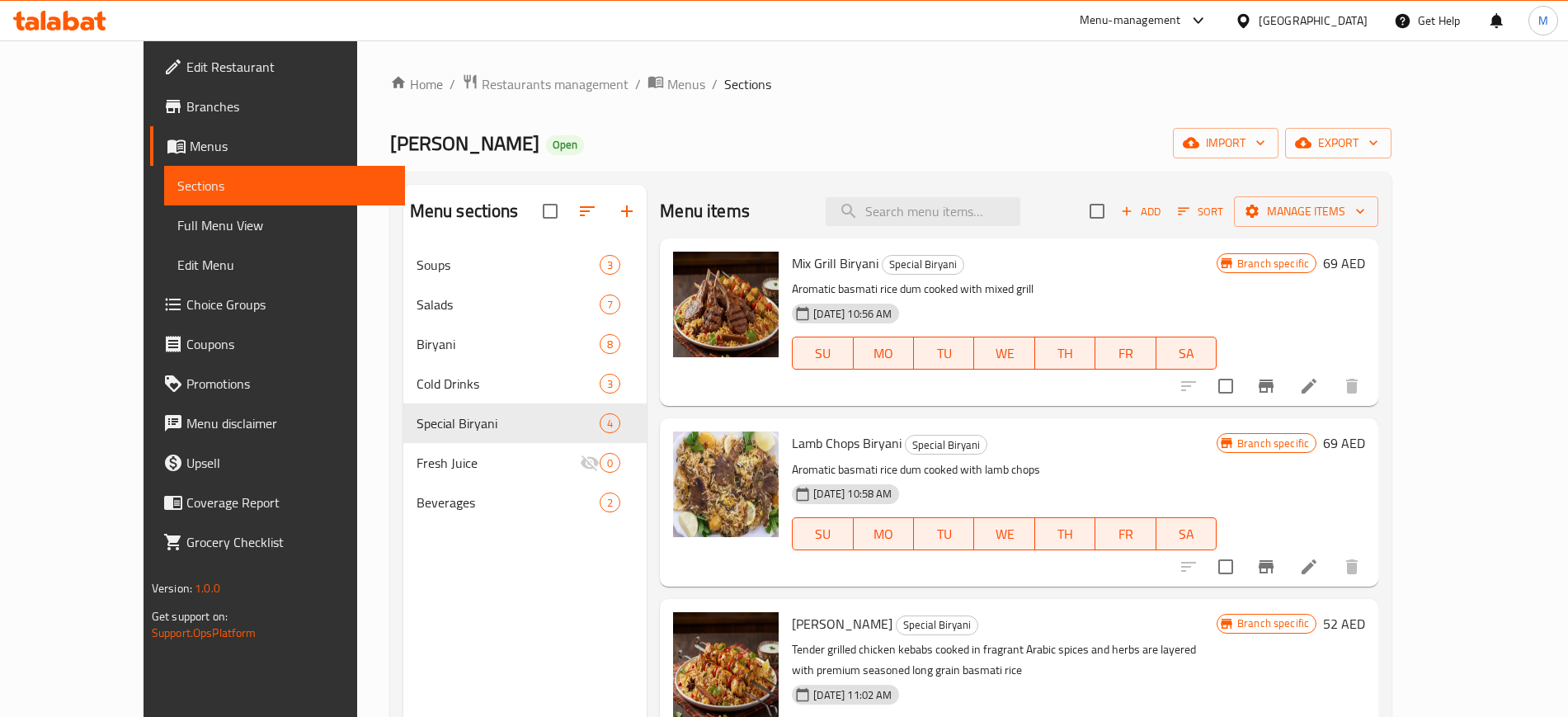
click at [881, 395] on div "Mix Grill Biryani Special Biryani Aromatic basmati rice dum cooked with mixed g…" at bounding box center [1004, 323] width 438 height 155
click at [804, 258] on span "Mix Grill Biryani" at bounding box center [835, 263] width 87 height 25
click at [680, 263] on button "upload picture" at bounding box center [696, 274] width 33 height 33
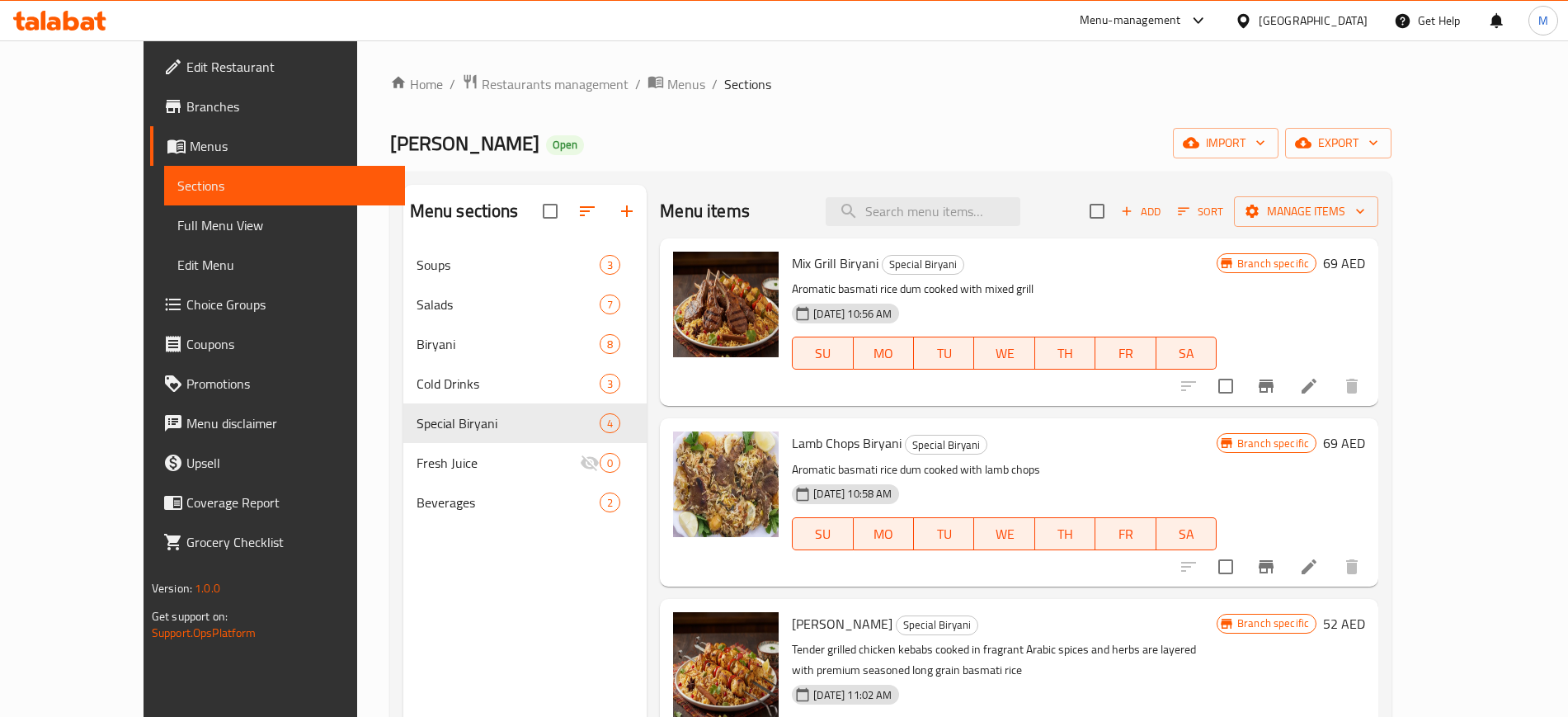
click at [816, 453] on span "Lamb Chops Biryani" at bounding box center [846, 443] width 110 height 25
click at [688, 460] on icon "upload picture" at bounding box center [695, 454] width 16 height 14
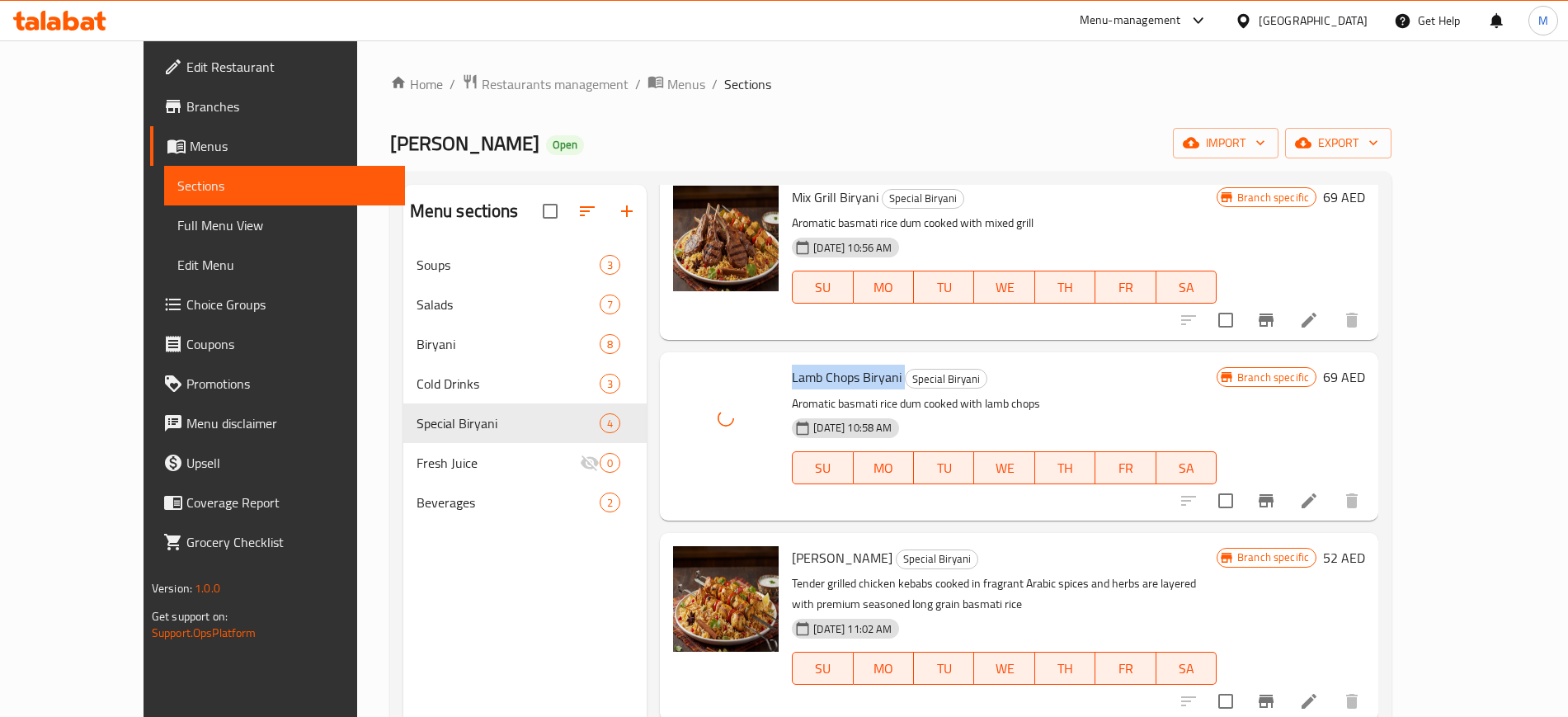
scroll to position [231, 0]
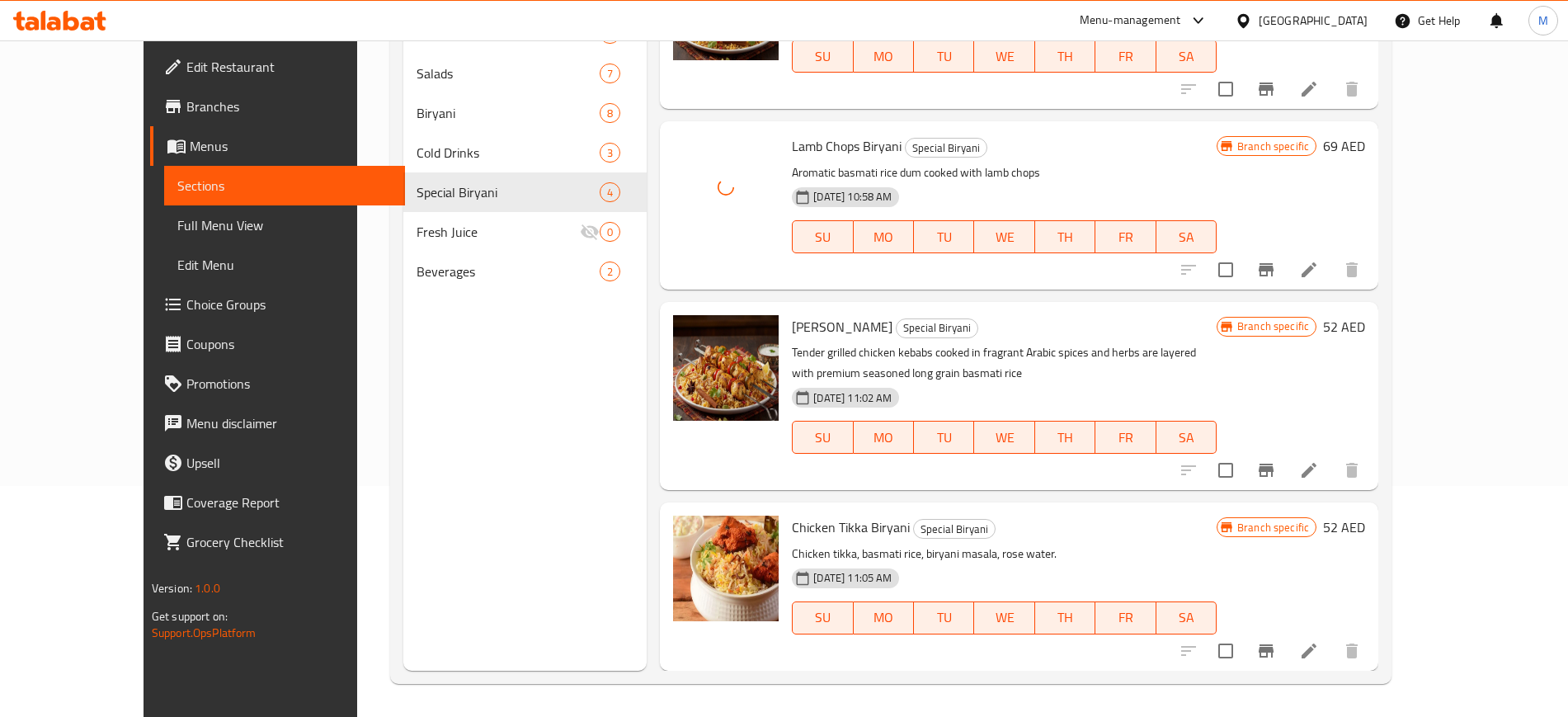
click at [817, 319] on span "[PERSON_NAME]" at bounding box center [842, 326] width 101 height 25
click at [688, 339] on icon "upload picture" at bounding box center [695, 337] width 16 height 14
click at [785, 482] on div "Shish Tawook Biryani Special Biryani Tender grilled chicken kebabs cooked in fr…" at bounding box center [1004, 396] width 438 height 175
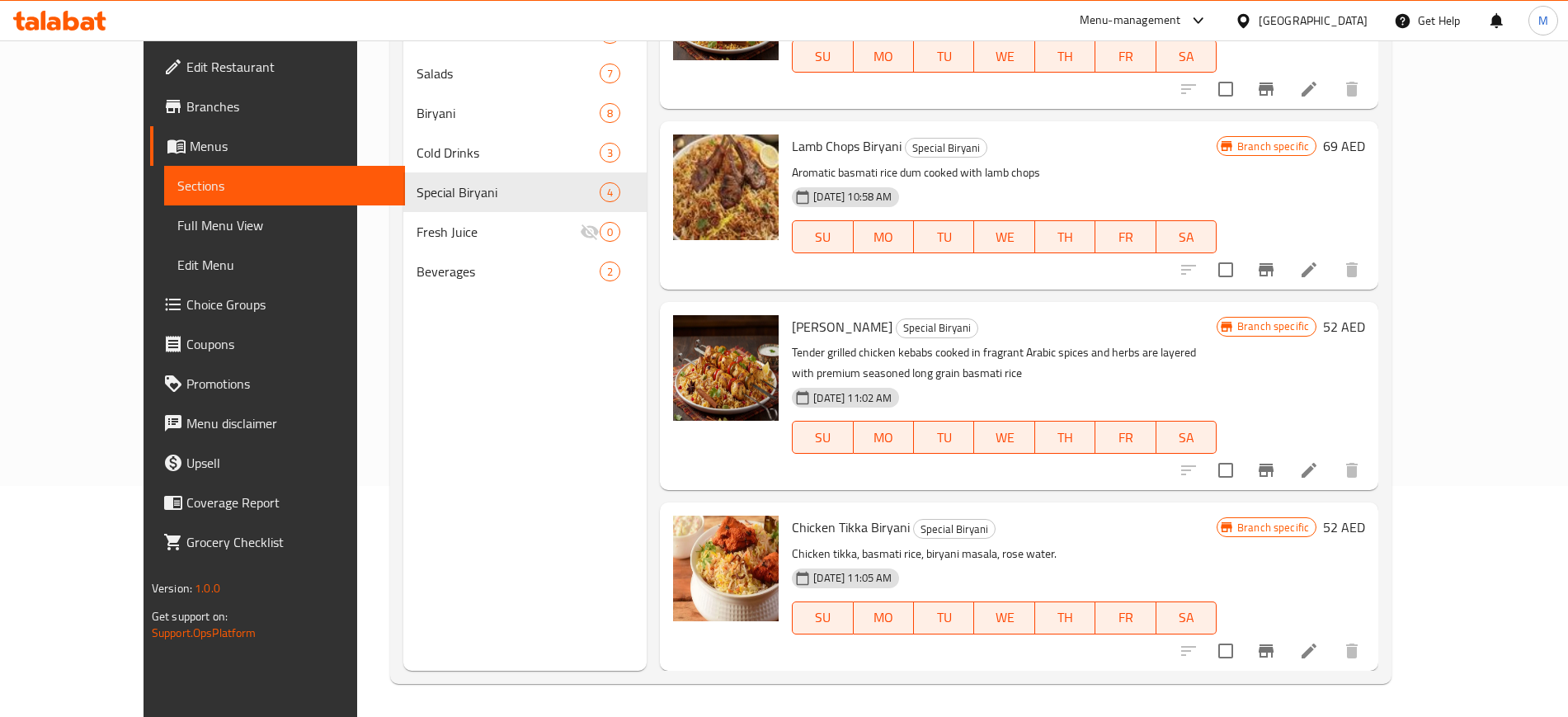
click at [797, 523] on span "Chicken Tikka Biryani" at bounding box center [851, 527] width 118 height 25
click at [686, 532] on icon "upload picture" at bounding box center [695, 539] width 20 height 20
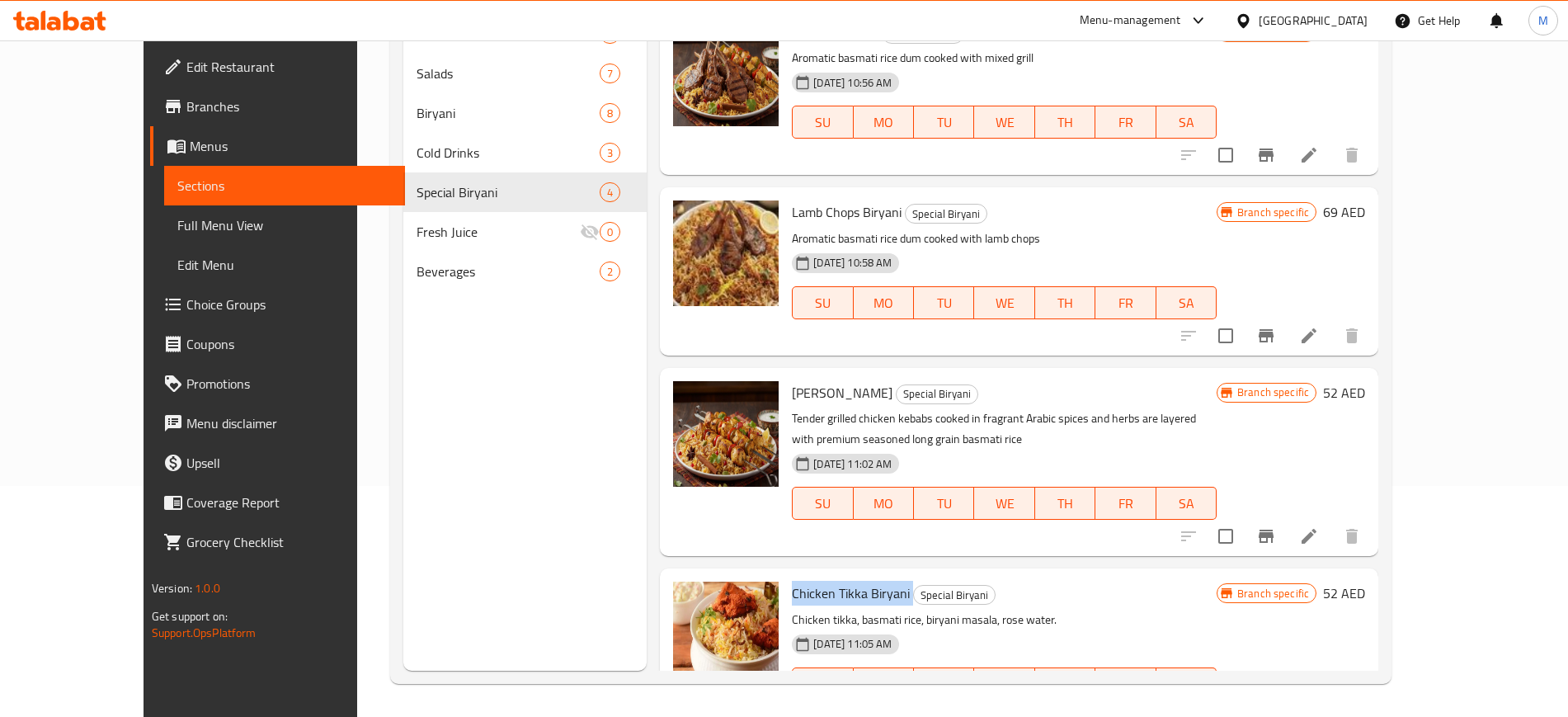
scroll to position [129, 0]
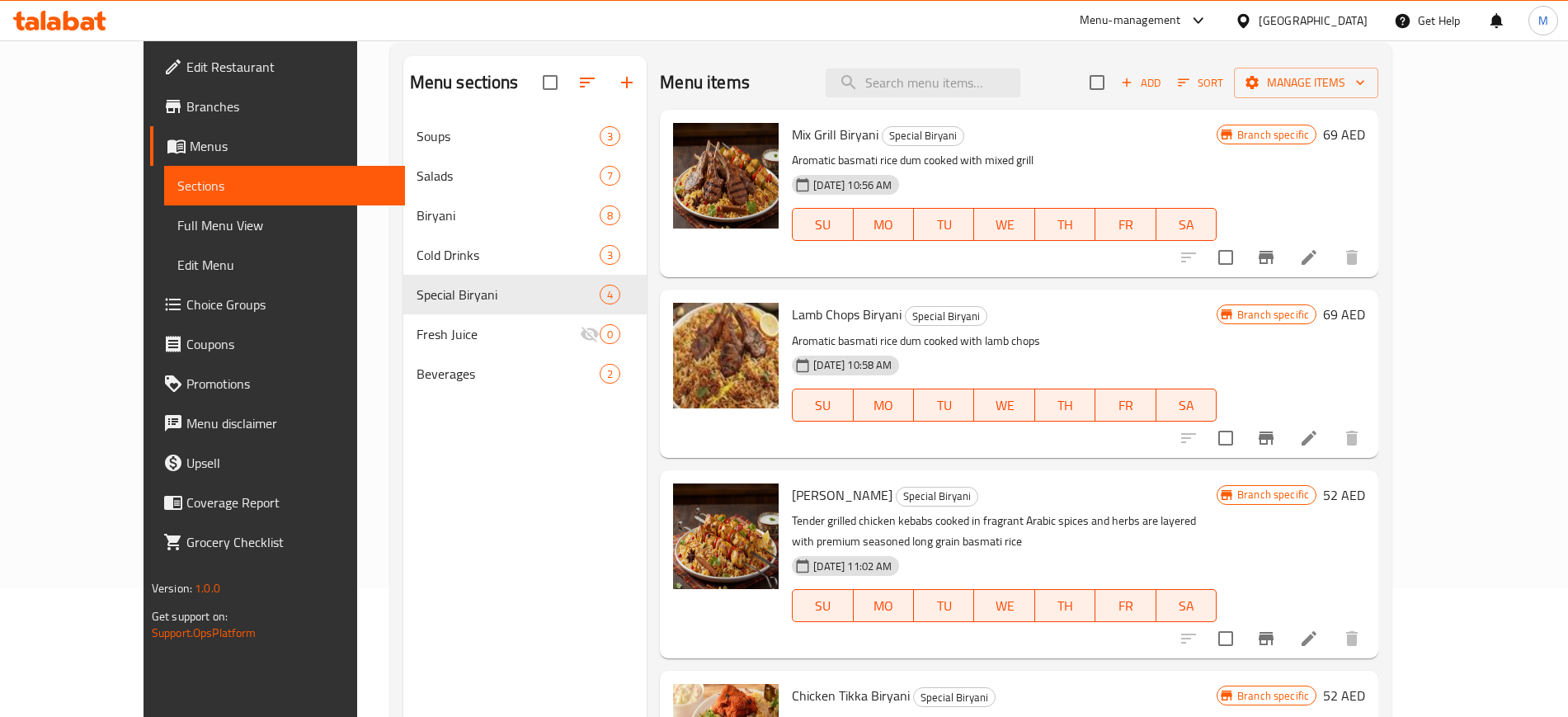
click at [1139, 449] on div "Lamb Chops Biryani Special Biryani Aromatic basmati rice dum cooked with lamb c…" at bounding box center [1004, 374] width 438 height 155
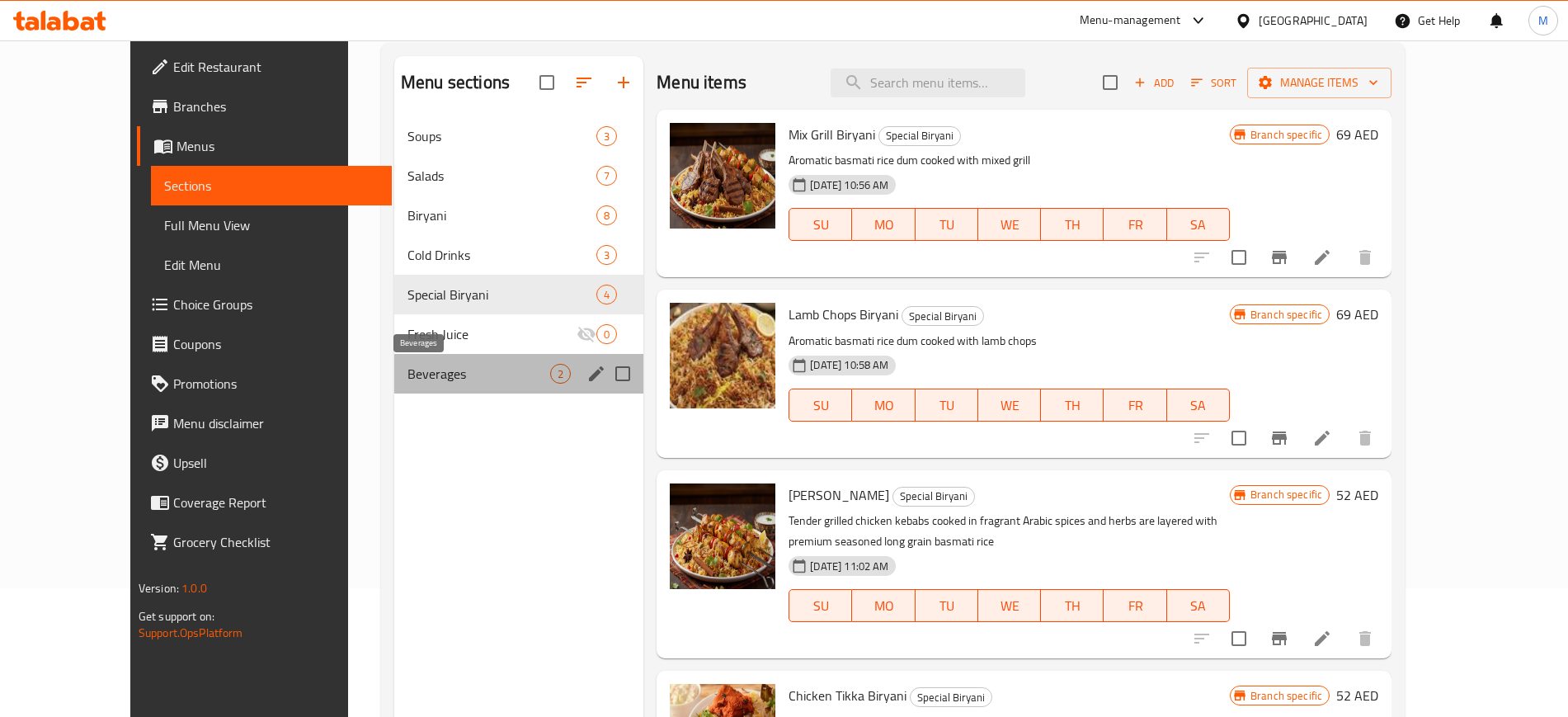
click at [407, 364] on span "Beverages" at bounding box center [479, 373] width 143 height 20
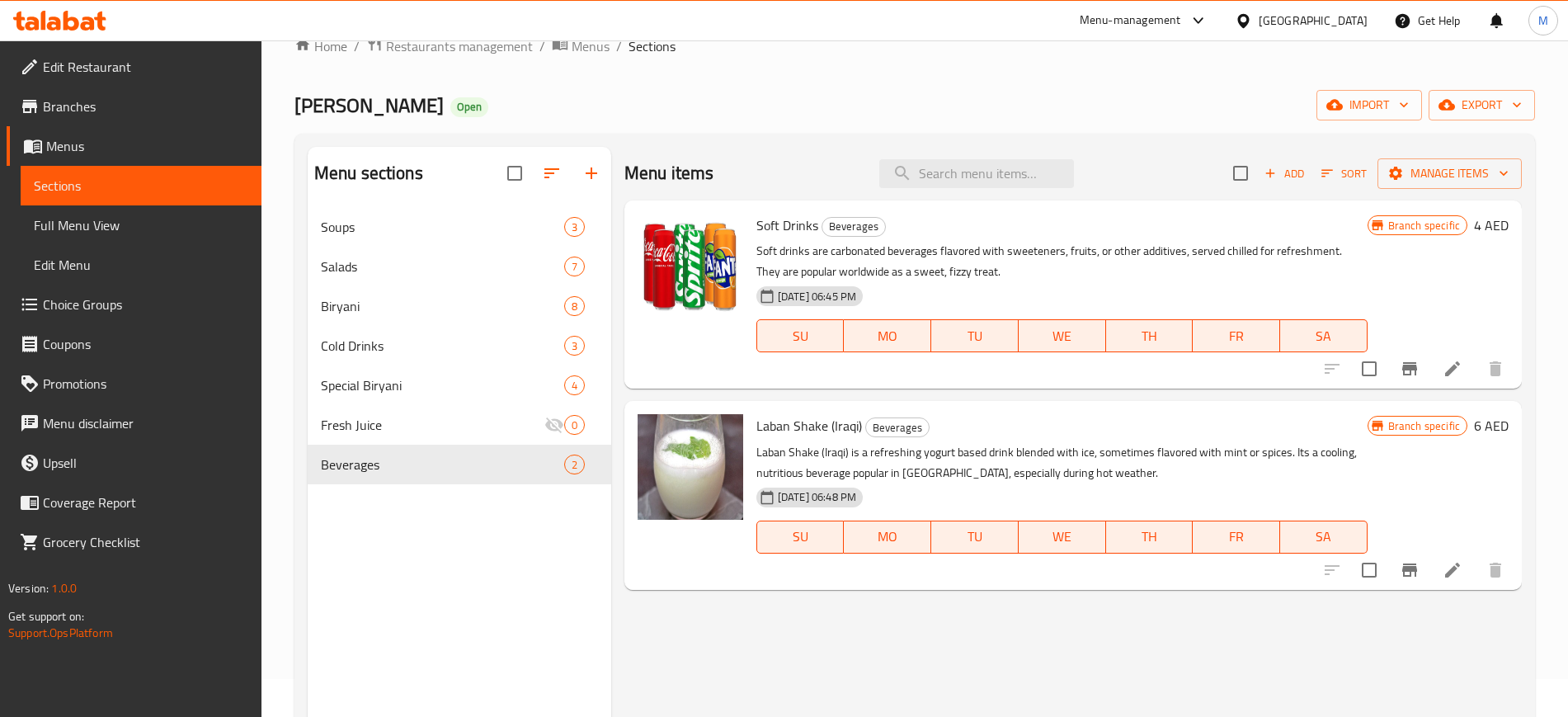
scroll to position [30, 0]
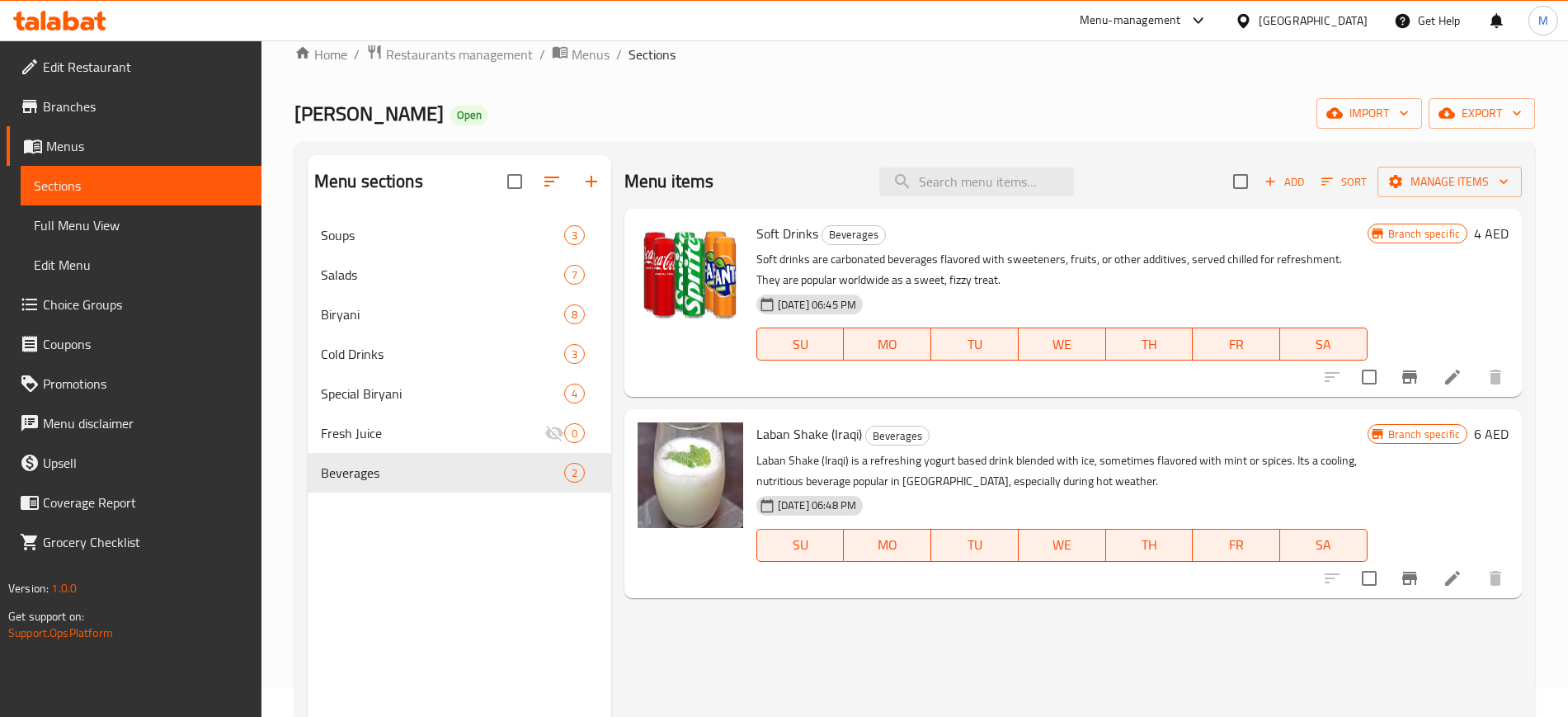
click at [764, 237] on span "Soft Drinks" at bounding box center [787, 233] width 62 height 25
click at [664, 250] on icon "upload picture" at bounding box center [660, 244] width 16 height 14
click at [790, 433] on span "Laban Shake (Iraqi)" at bounding box center [809, 433] width 105 height 25
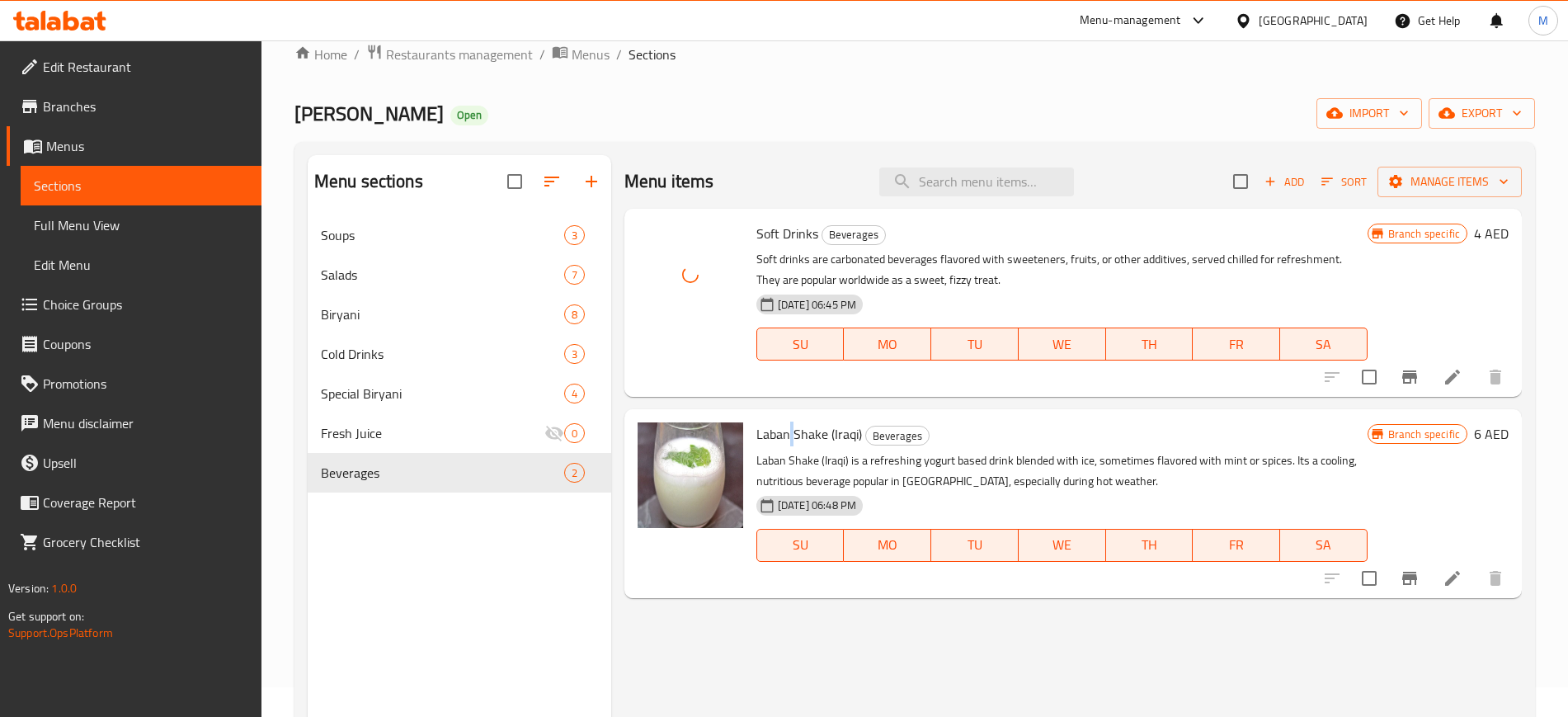
click at [790, 433] on span "Laban Shake (Iraqi)" at bounding box center [809, 433] width 105 height 25
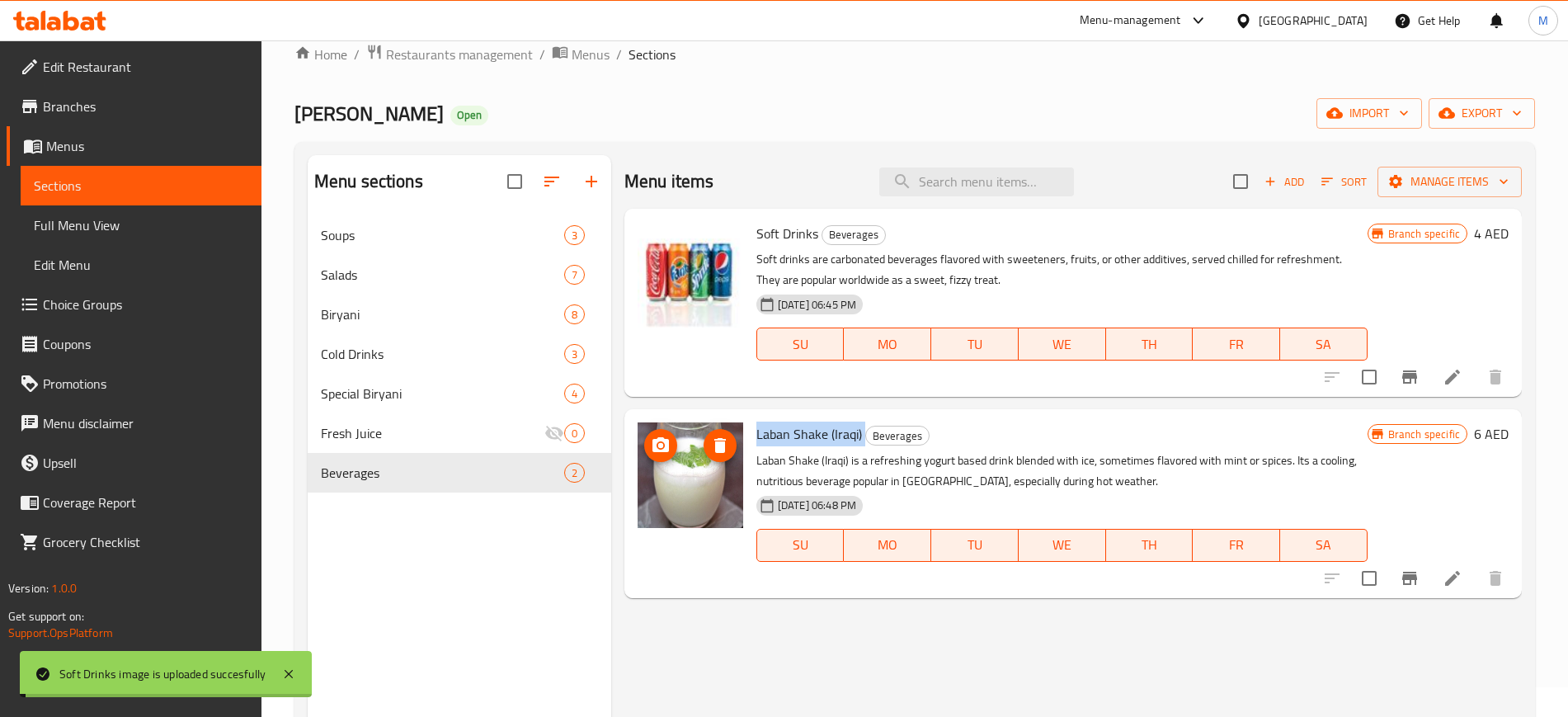
click at [642, 440] on img at bounding box center [690, 475] width 105 height 105
click at [654, 443] on icon "upload picture" at bounding box center [660, 444] width 16 height 14
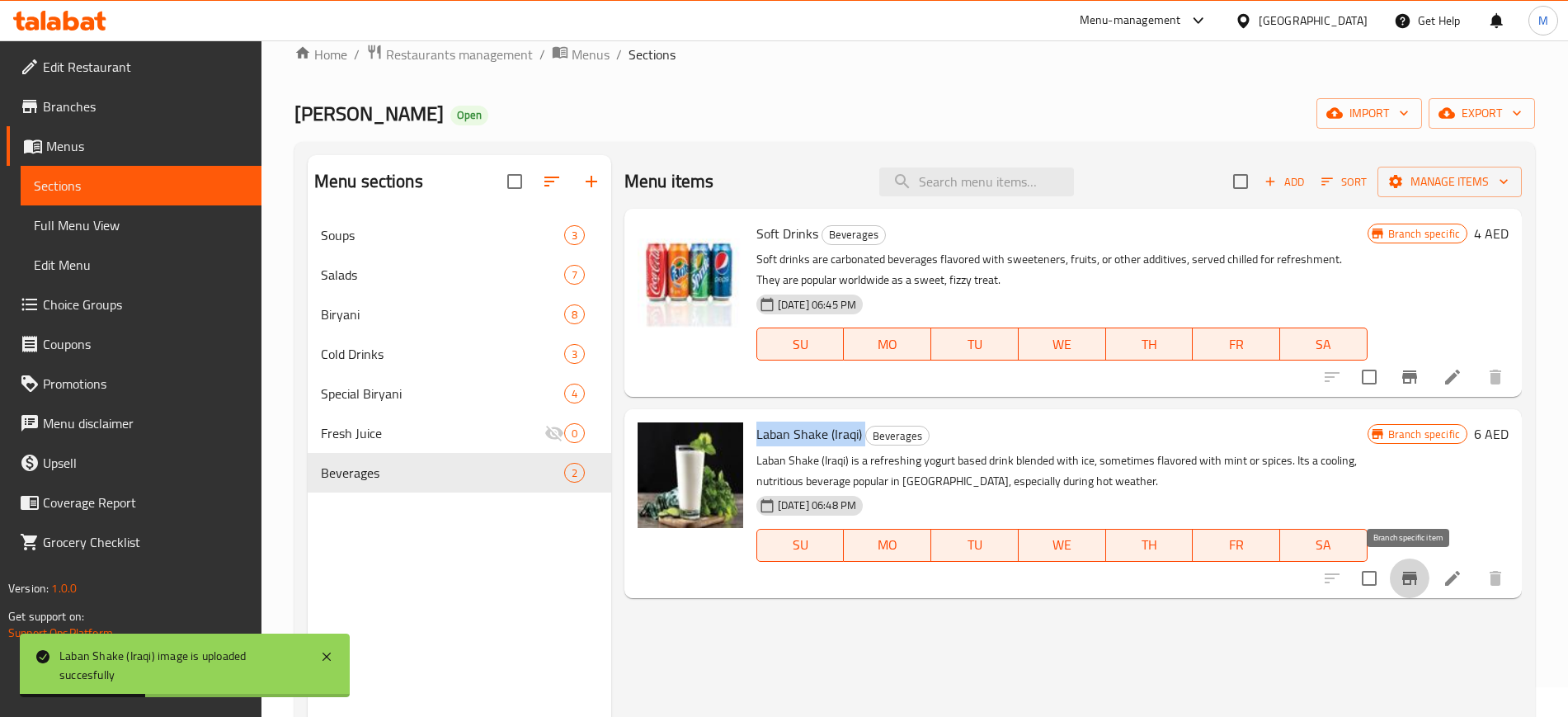
click at [1415, 572] on icon "Branch-specific-item" at bounding box center [1409, 579] width 14 height 14
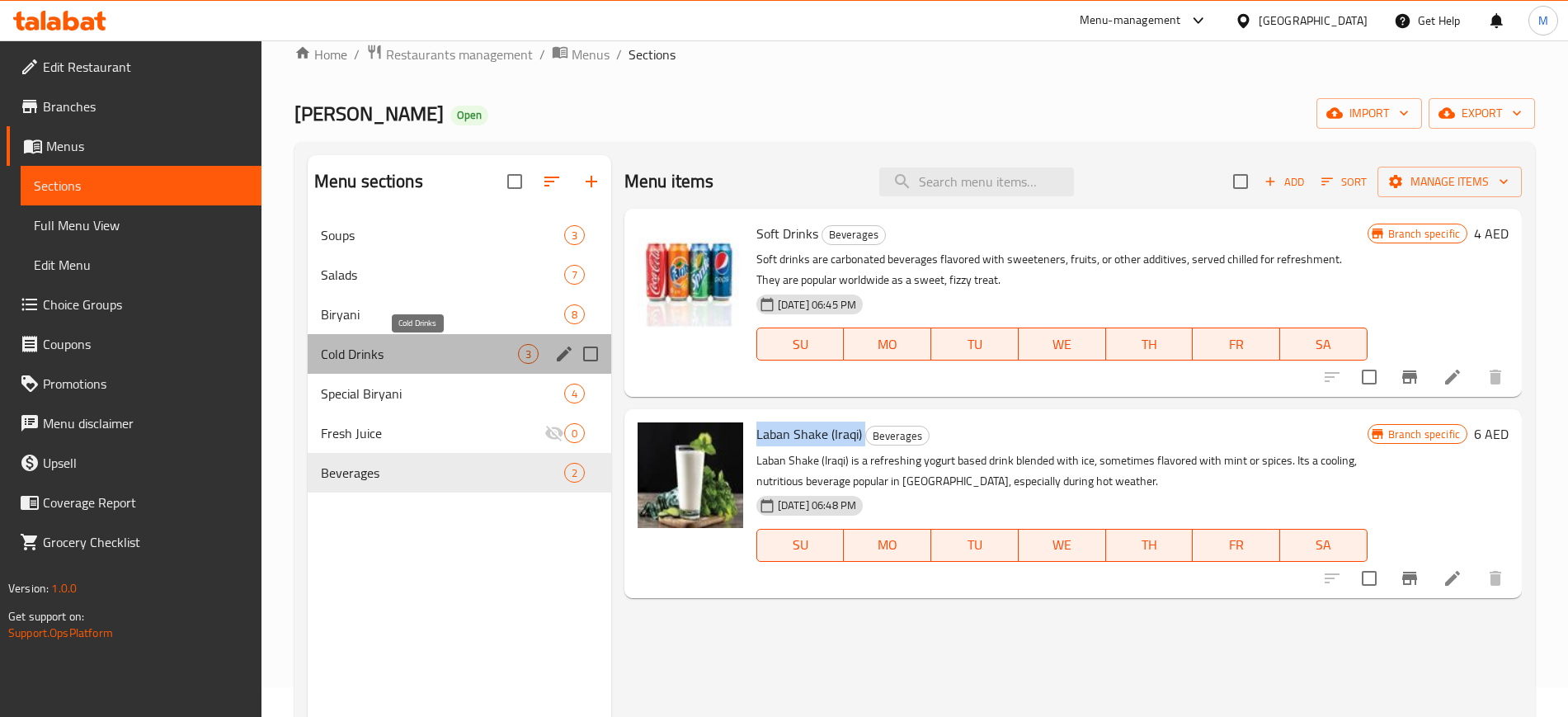
click at [391, 360] on span "Cold Drinks" at bounding box center [419, 353] width 197 height 20
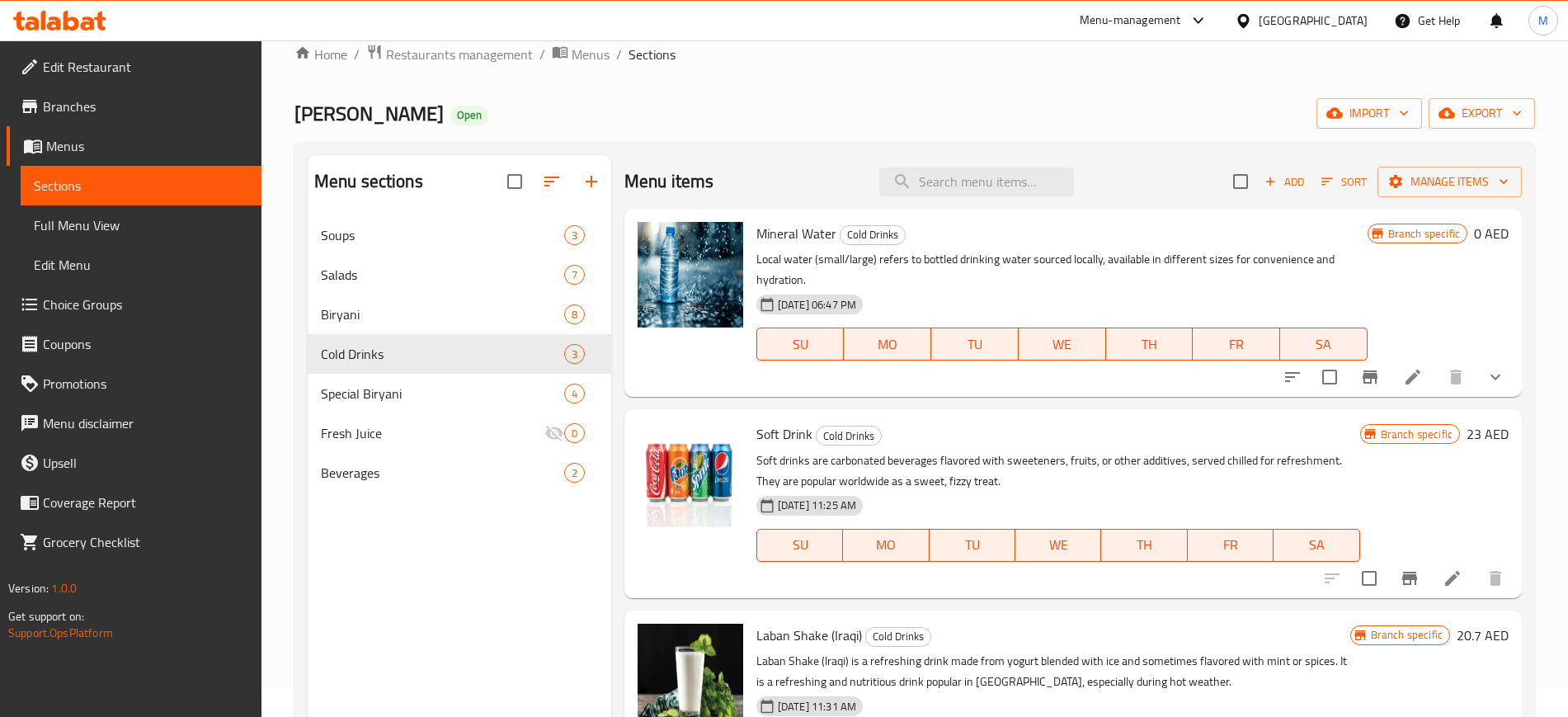
scroll to position [231, 0]
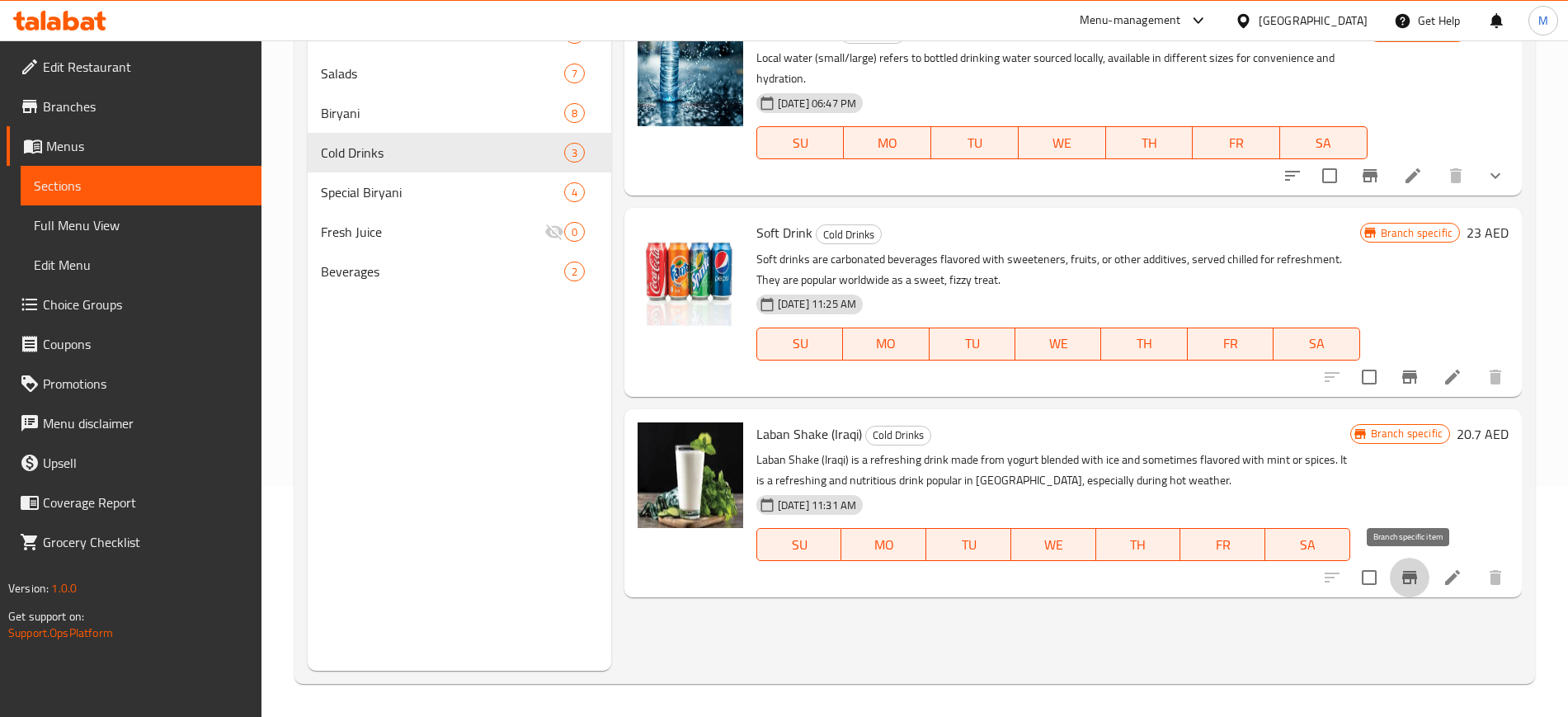
click at [1408, 580] on icon "Branch-specific-item" at bounding box center [1409, 577] width 20 height 20
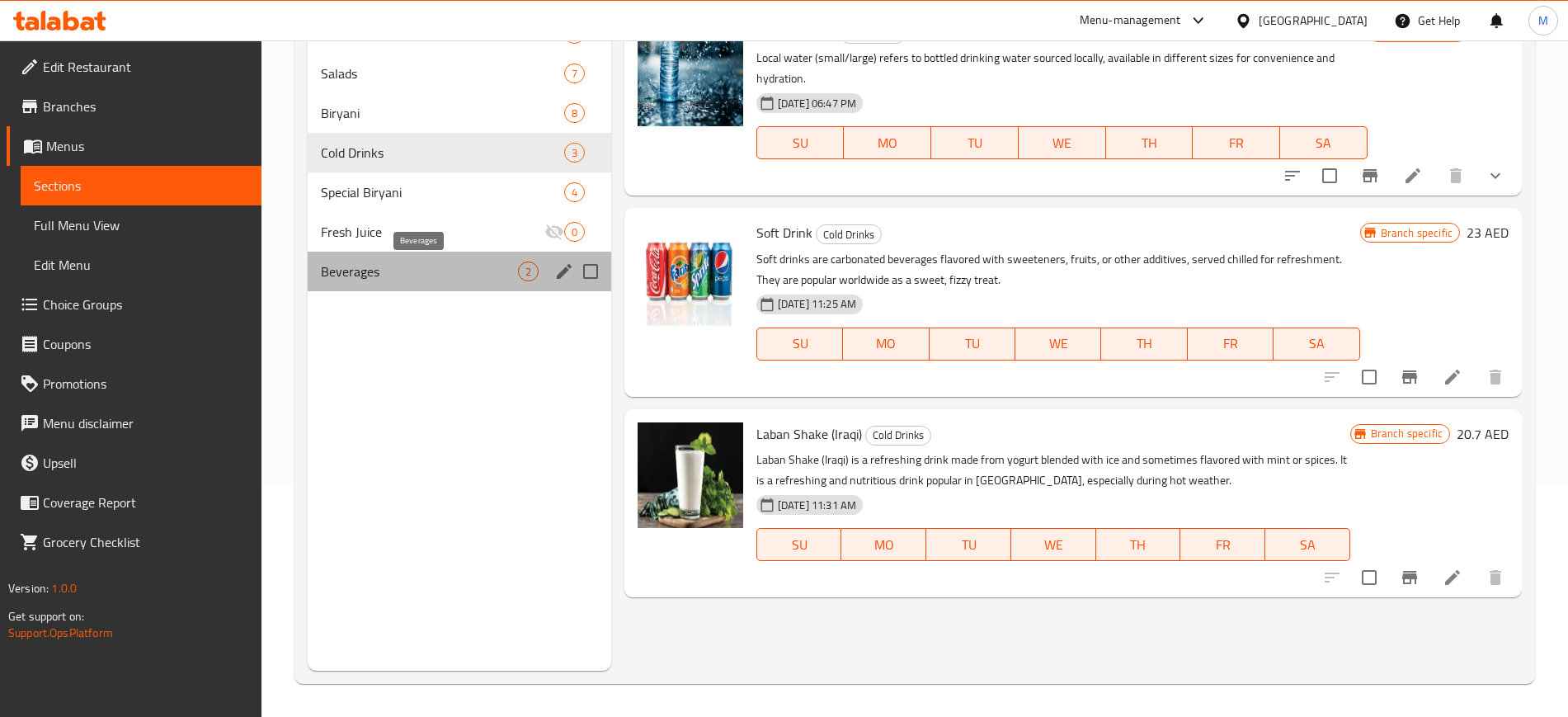
click at [383, 268] on span "Beverages" at bounding box center [419, 271] width 197 height 20
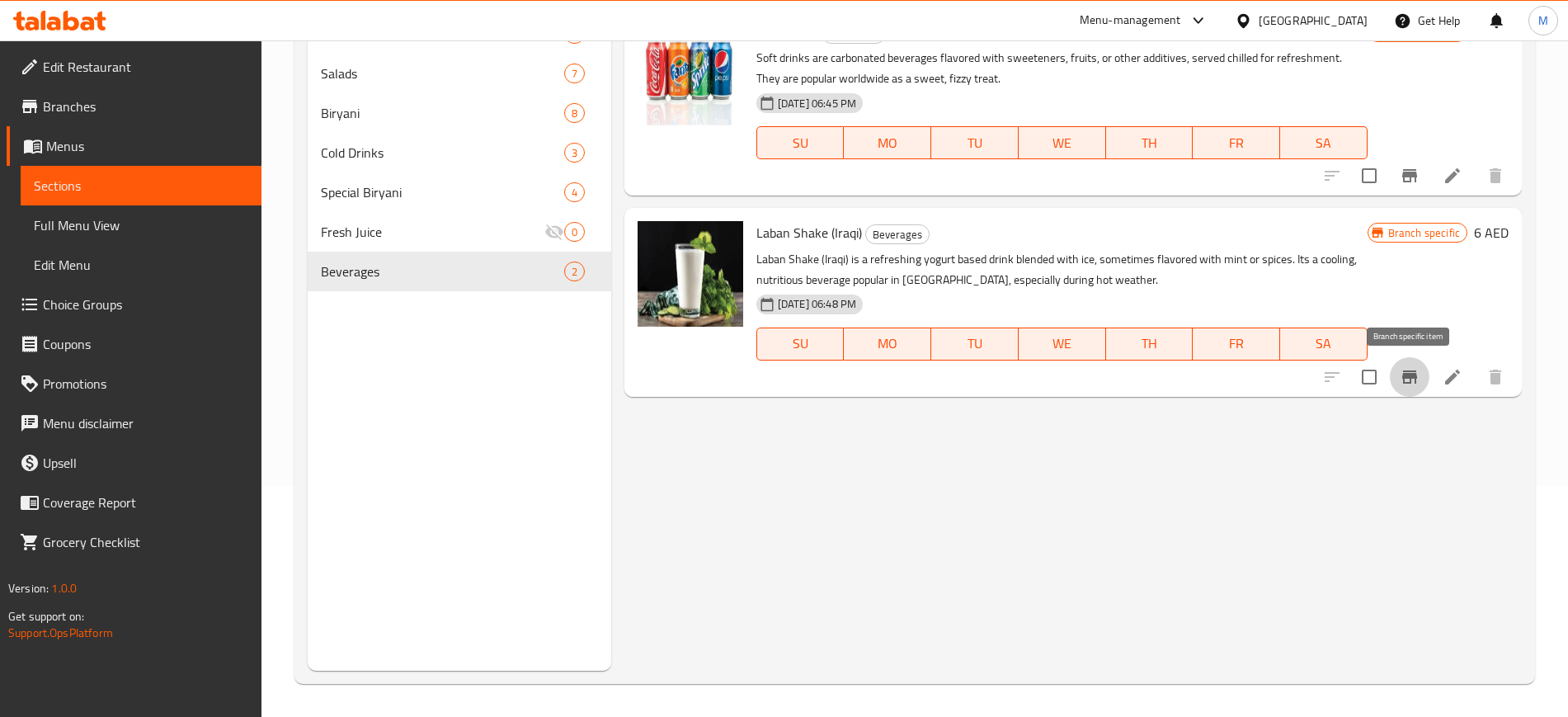
click at [1402, 382] on icon "Branch-specific-item" at bounding box center [1409, 376] width 20 height 20
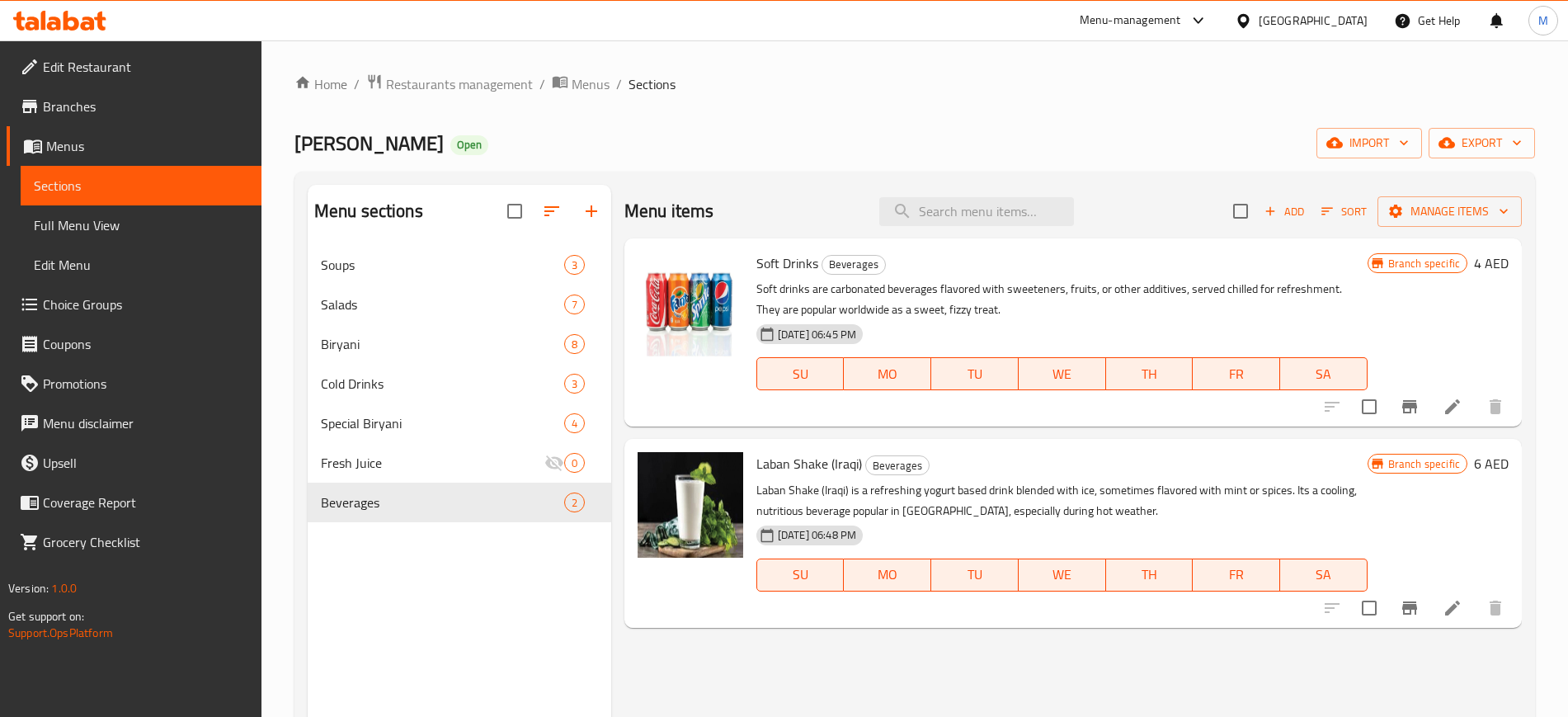
click at [911, 484] on p "Laban Shake (Iraqi) is a refreshing yogurt based drink blended with ice, someti…" at bounding box center [1062, 500] width 611 height 42
click at [156, 229] on span "Full Menu View" at bounding box center [141, 225] width 215 height 20
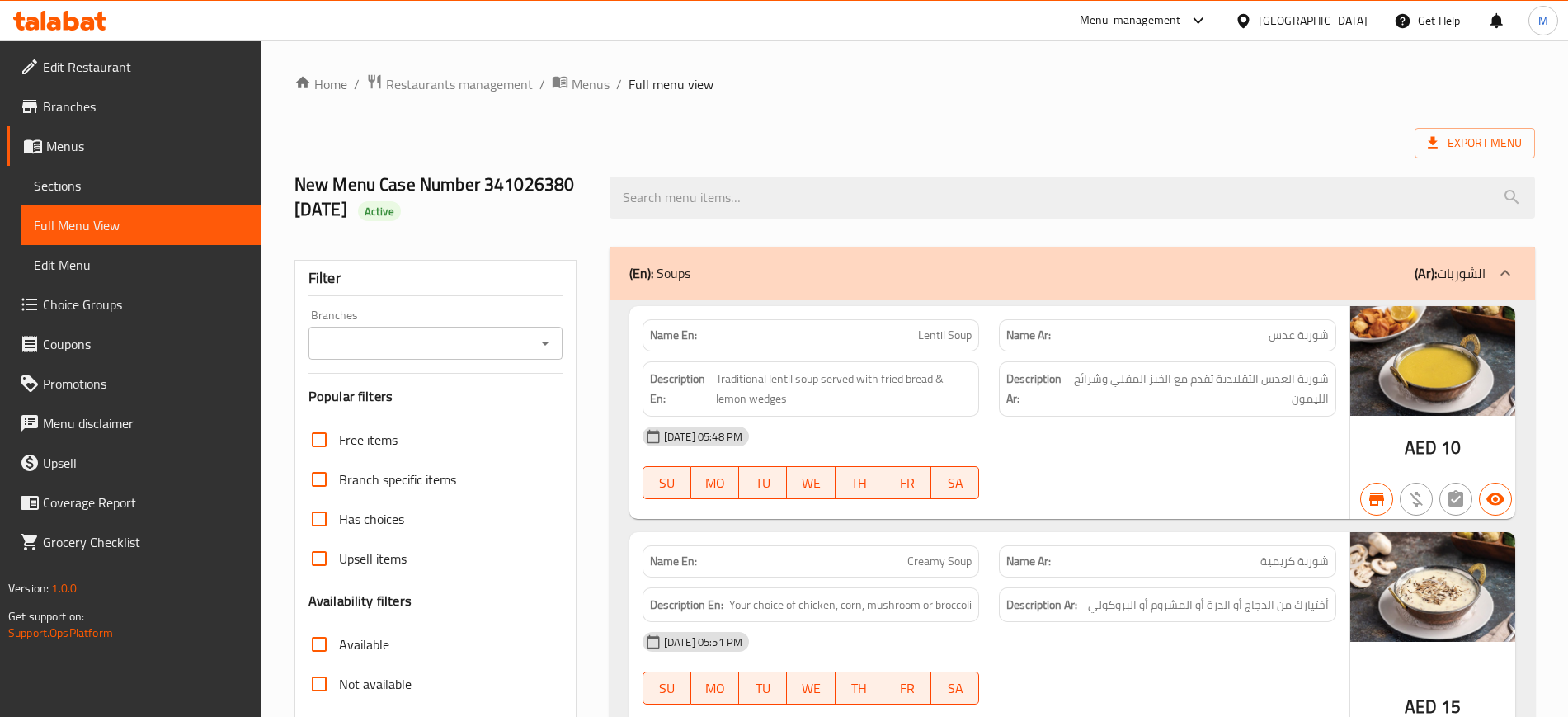
click at [625, 449] on div "Name En: Lentil Soup Name Ar: شوربة عدس Description En: Traditional lentil soup…" at bounding box center [1072, 675] width 925 height 751
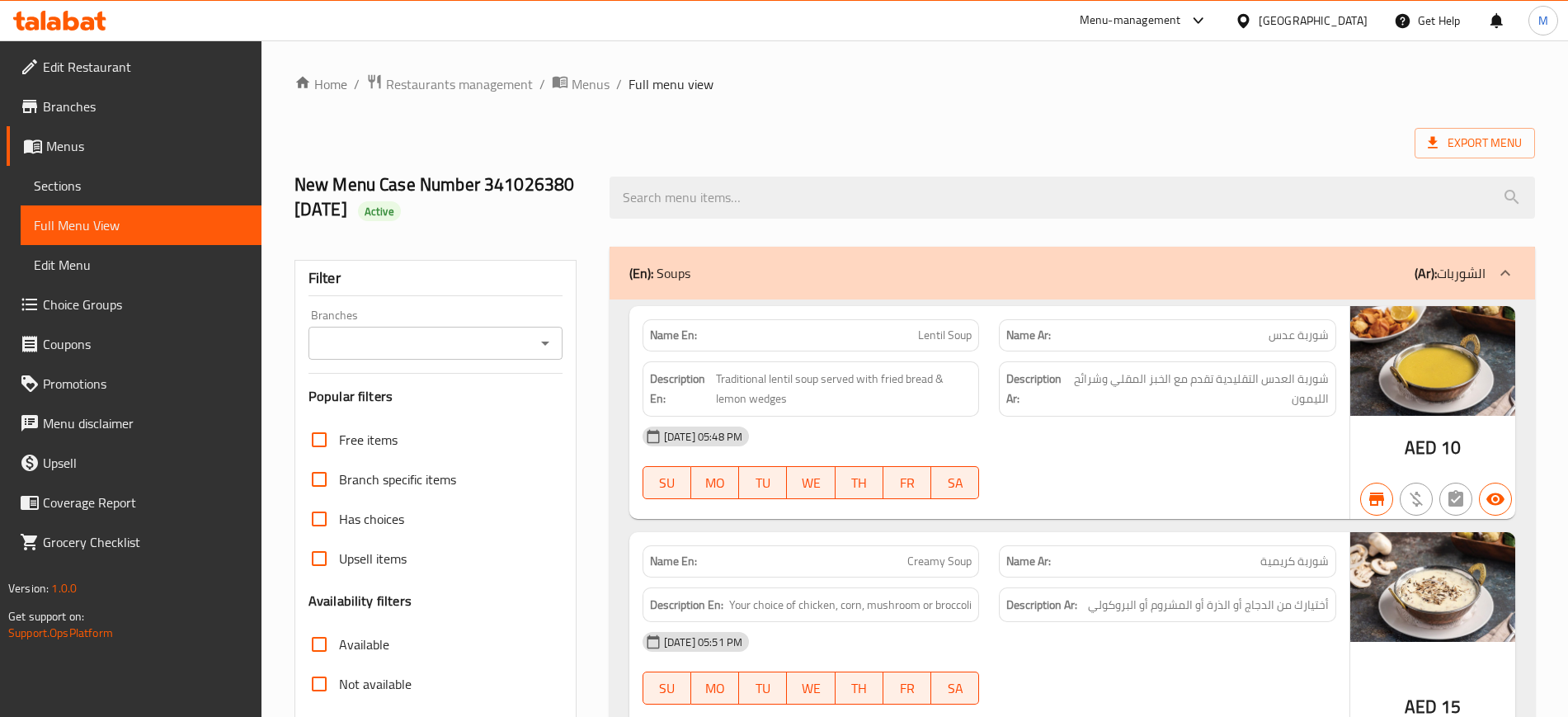
click at [625, 449] on div "Name En: Lentil Soup Name Ar: شوربة عدس Description En: Traditional lentil soup…" at bounding box center [1072, 675] width 925 height 751
click at [205, 178] on span "Sections" at bounding box center [141, 185] width 215 height 20
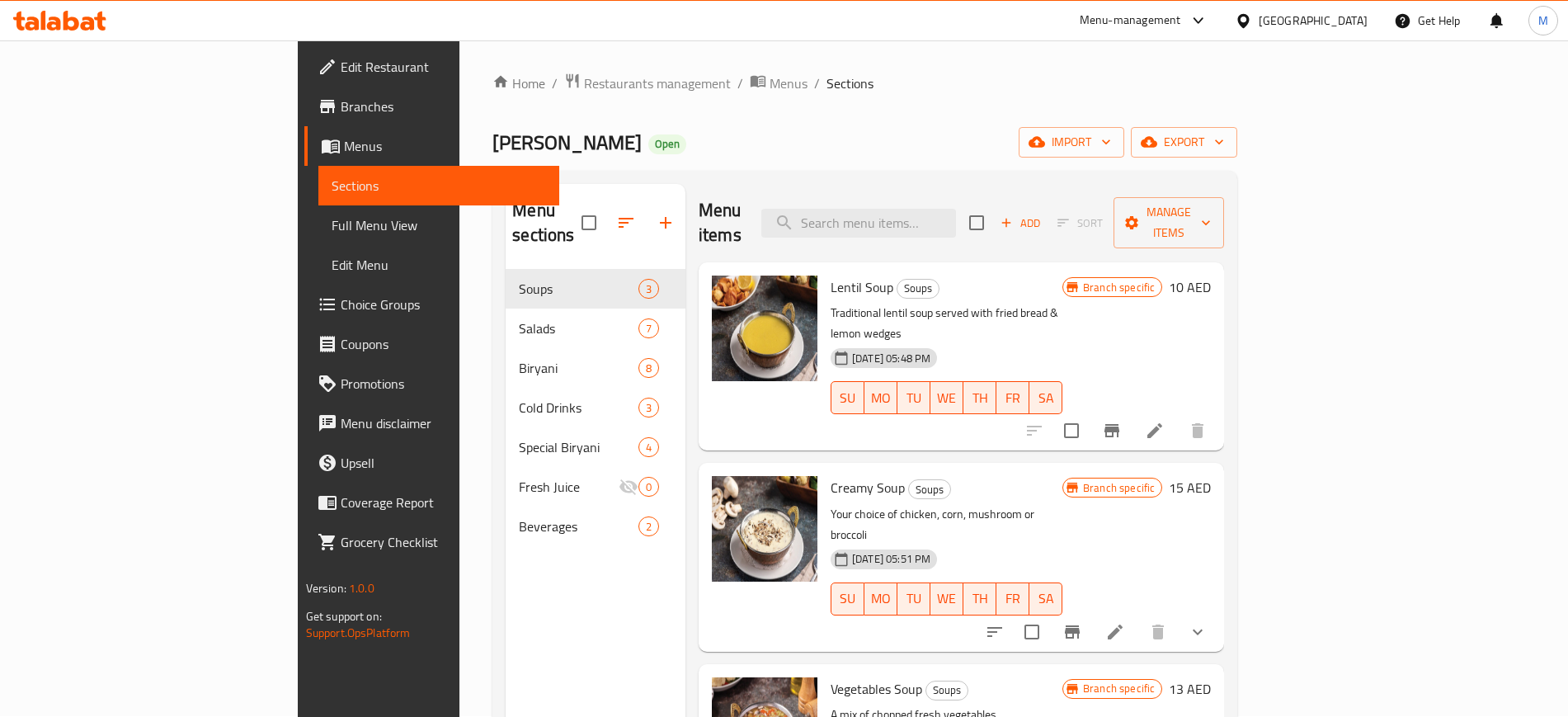
click at [561, 570] on div "Menu sections Soups 3 Salads 7 Biryani 8 Cold Drinks 3 Special Biryani 4 Fresh …" at bounding box center [596, 543] width 180 height 717
click at [945, 212] on input "search" at bounding box center [858, 223] width 194 height 29
paste input "Lamb Chops Biryani"
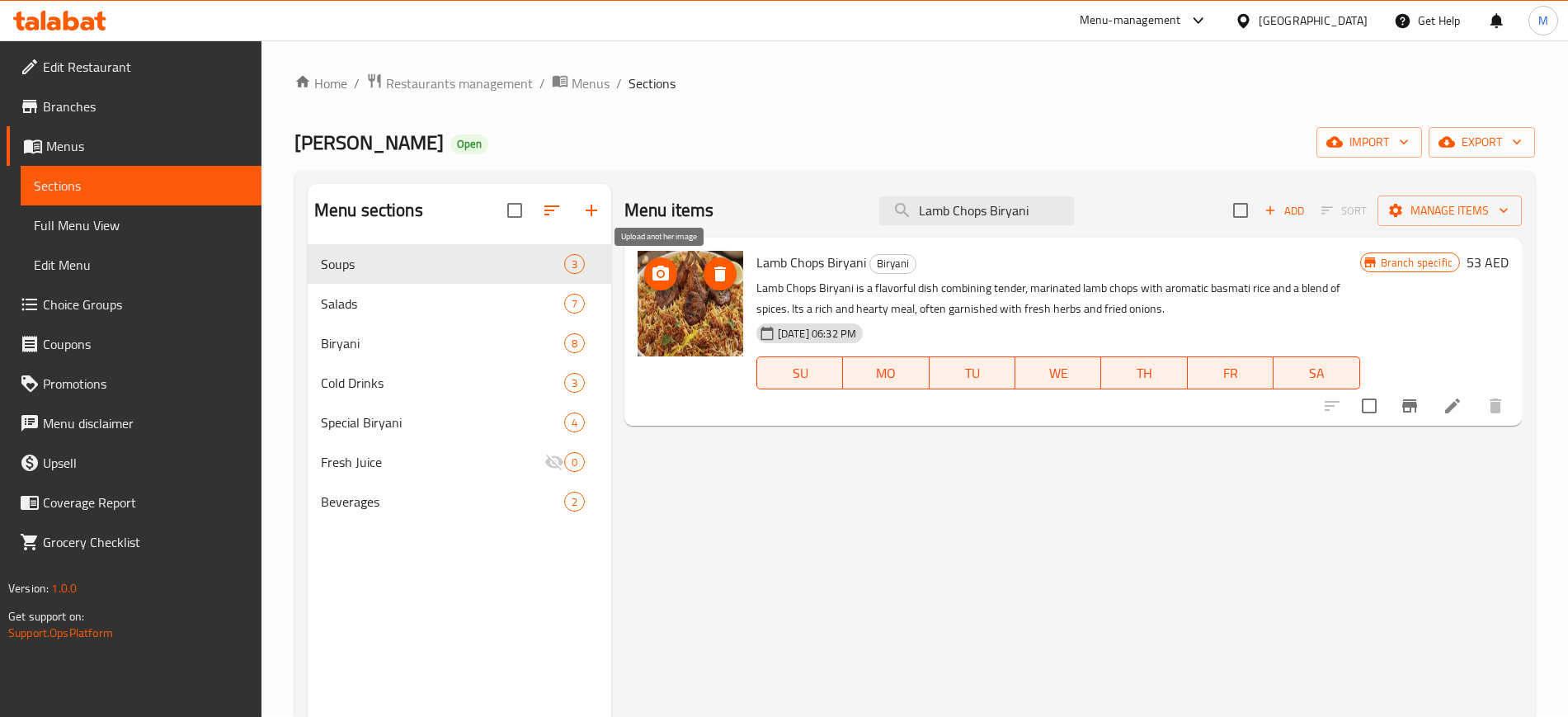
type input "Lamb Chops Biryani"
click at [663, 280] on icon "upload picture" at bounding box center [660, 274] width 20 height 20
click at [721, 510] on div "Menu items Lamb Chops Biryani Add Sort Manage items Lamb Chops Biryani Biryani …" at bounding box center [1066, 543] width 911 height 717
click at [1008, 203] on input "Lamb Chops Biryani" at bounding box center [976, 211] width 194 height 29
click at [582, 77] on span "Menus" at bounding box center [590, 82] width 38 height 20
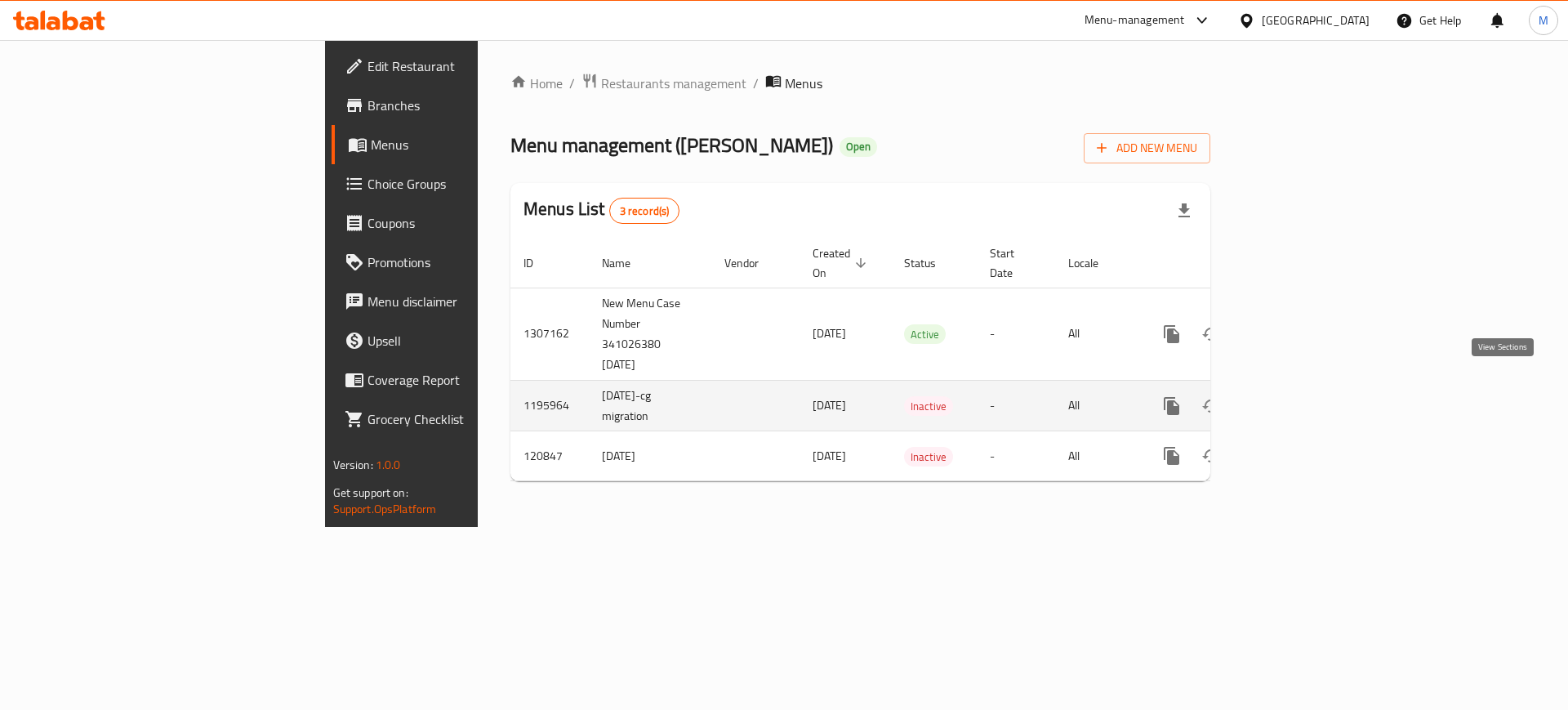
click at [1300, 396] on icon "enhanced table" at bounding box center [1289, 405] width 19 height 19
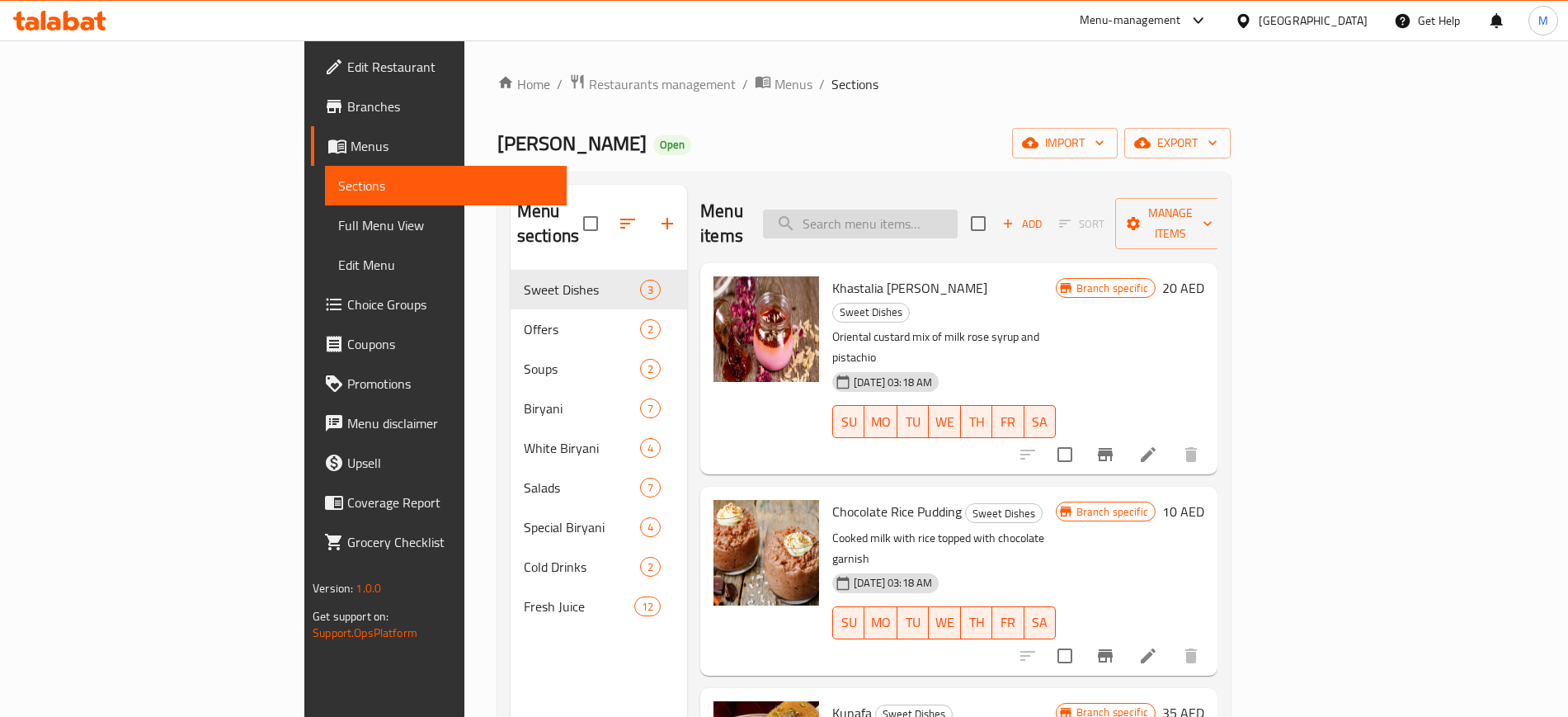
click at [928, 210] on input "search" at bounding box center [860, 224] width 194 height 29
paste input "Lamb Chops Biryani"
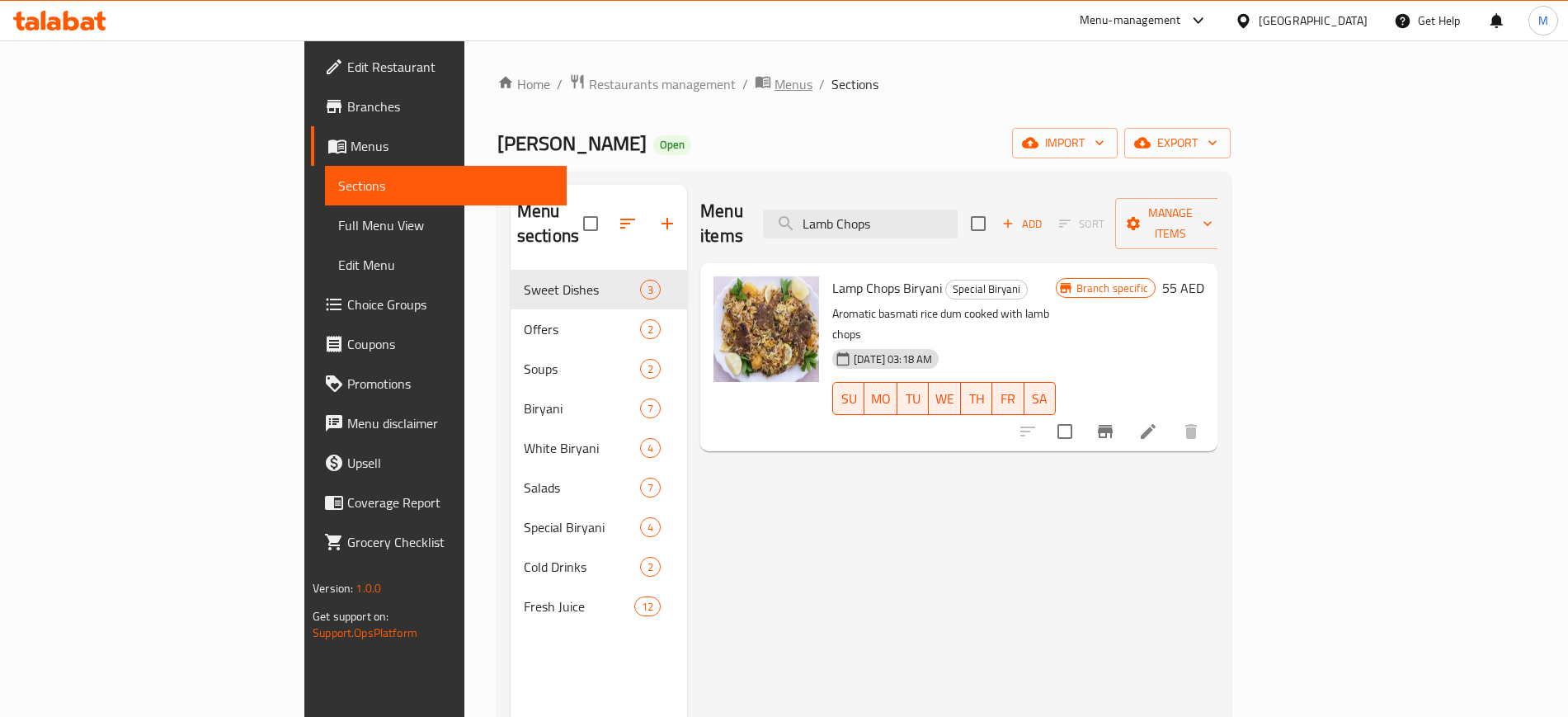
type input "Lamb Chops"
click at [774, 89] on span "Menus" at bounding box center [793, 83] width 38 height 20
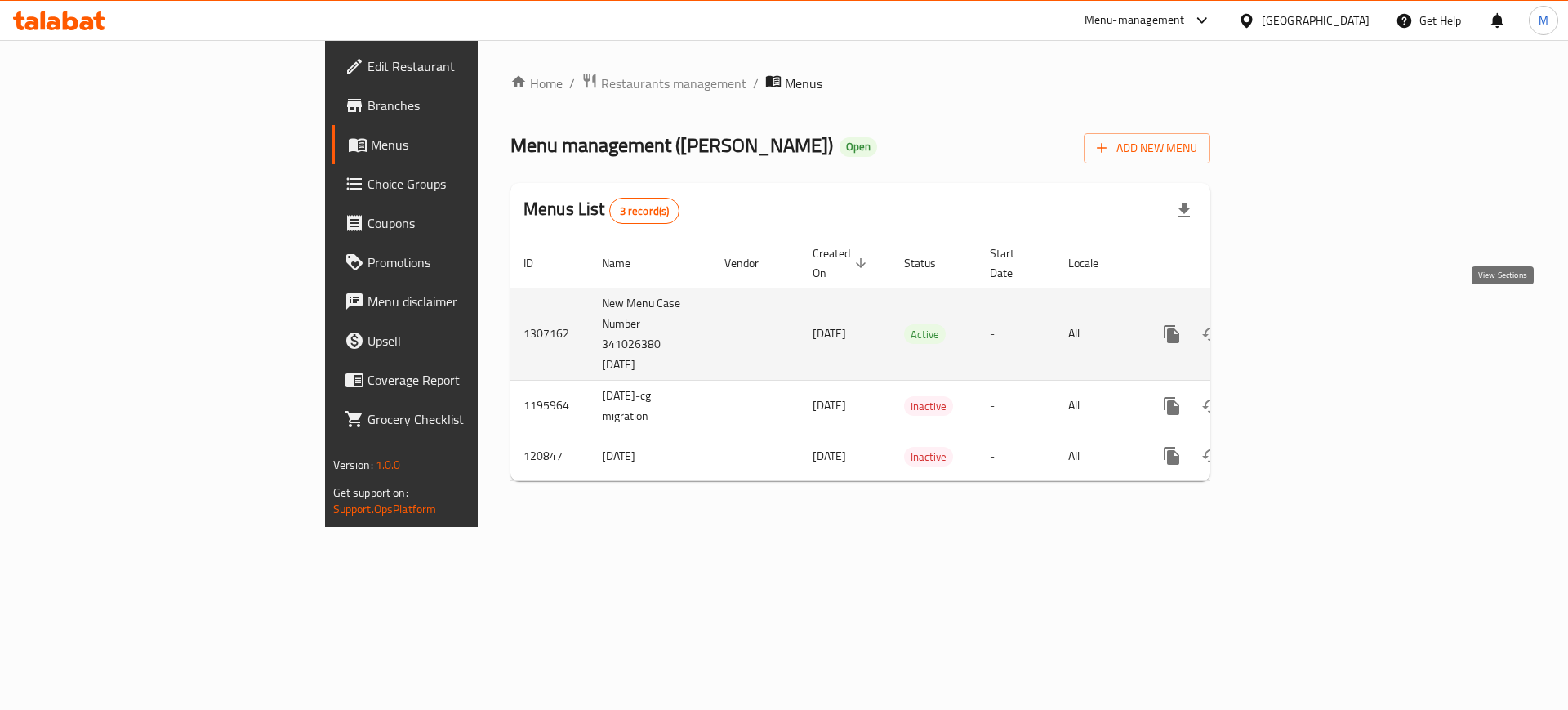
click at [1300, 325] on icon "enhanced table" at bounding box center [1289, 334] width 19 height 19
